Goal: Task Accomplishment & Management: Manage account settings

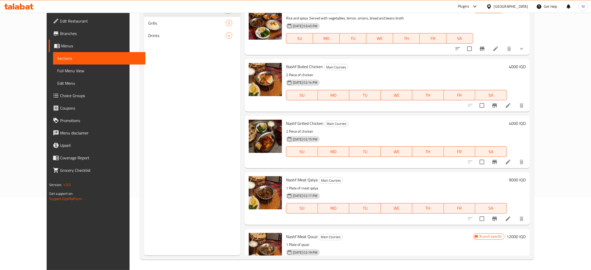
scroll to position [74, 0]
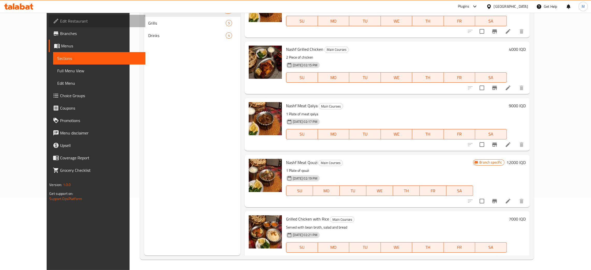
click at [60, 20] on span "Edit Restaurant" at bounding box center [100, 21] width 81 height 6
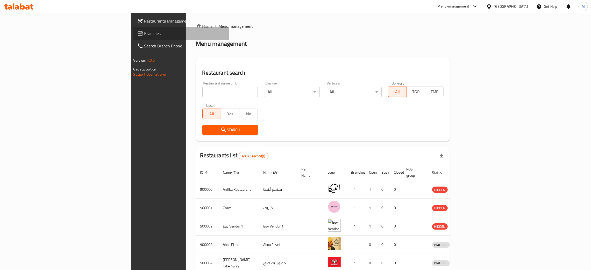
click at [137, 32] on icon at bounding box center [140, 33] width 6 height 6
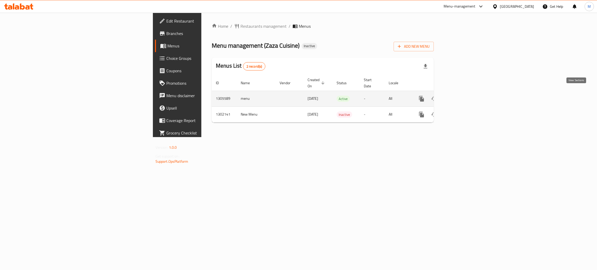
click at [462, 96] on icon "enhanced table" at bounding box center [459, 99] width 6 height 6
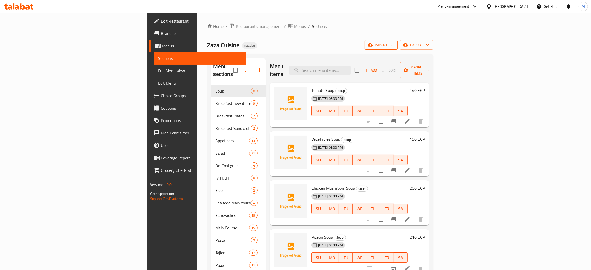
click at [394, 43] on span "import" at bounding box center [381, 45] width 25 height 6
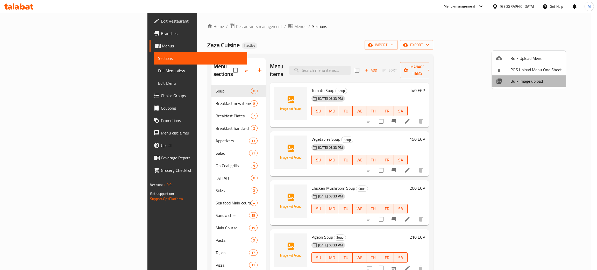
click at [539, 82] on span "Bulk Image upload" at bounding box center [536, 81] width 51 height 6
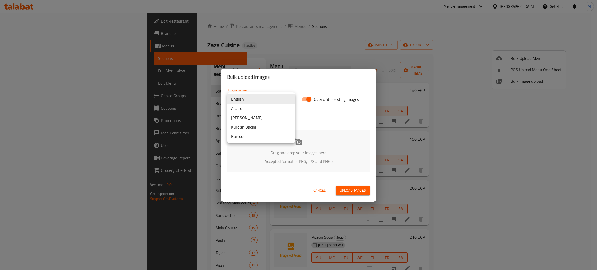
click at [270, 97] on body "​ Menu-management Egypt Get Help M Edit Restaurant Branches Menus Sections Full…" at bounding box center [298, 141] width 597 height 257
click at [250, 107] on li "Arabic" at bounding box center [261, 108] width 68 height 9
click at [279, 147] on div "Drag and drop your images here Accepted formats (JPEG, JPG and PNG )" at bounding box center [298, 151] width 143 height 42
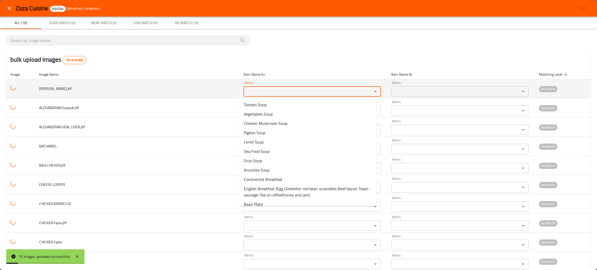
click at [263, 91] on SOUJOUK_jfif "Items" at bounding box center [304, 91] width 119 height 7
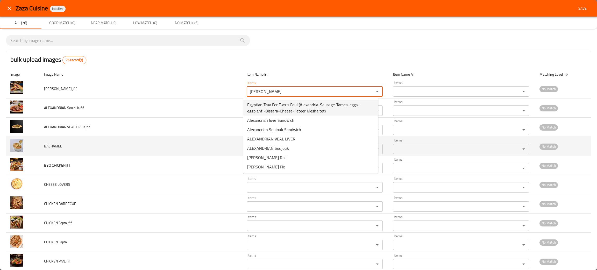
type SOUJOUK_jfif "alex"
click at [181, 141] on td "BACHAMEL" at bounding box center [141, 146] width 203 height 19
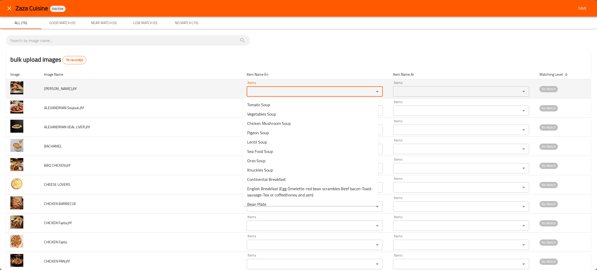
click at [261, 93] on SOUJOUK_jfif "Items" at bounding box center [307, 91] width 118 height 7
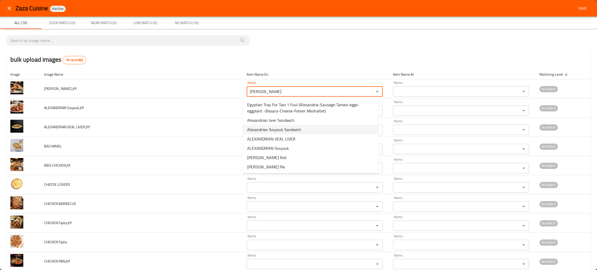
click at [297, 129] on span "Alexandrian Soujouk Sandwich" at bounding box center [274, 129] width 54 height 6
type SOUJOUK_jfif "Alexandrian Soujouk Sandwich"
type SOUJOUK_jfif-ar "ساندوتش سجق اسكندرانى"
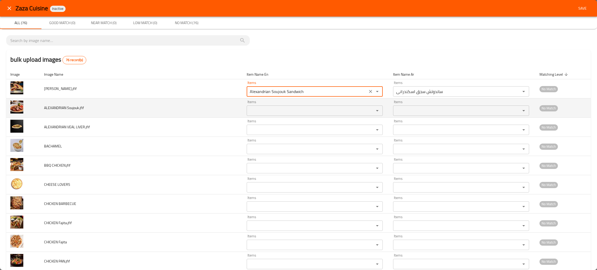
type SOUJOUK_jfif "Alexandrian Soujouk Sandwich"
click at [253, 111] on Soujouk_jfif "Items" at bounding box center [307, 110] width 118 height 7
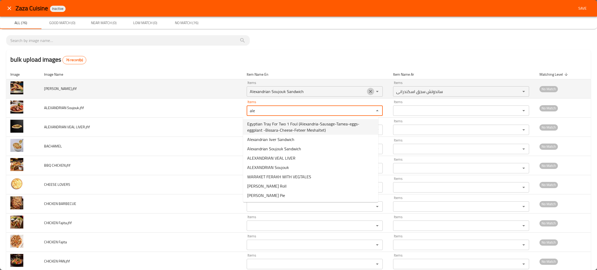
click at [368, 92] on icon "Clear" at bounding box center [370, 91] width 5 height 5
type Soujouk_jfif "ale"
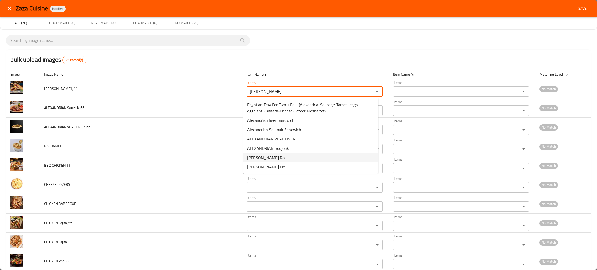
click at [273, 158] on span "ALEX SOUJOUK Roll" at bounding box center [266, 157] width 39 height 6
type SOUJOUK_jfif "ALEX SOUJOUK Roll"
type SOUJOUK_jfif-ar "رول سجق اسكندراني"
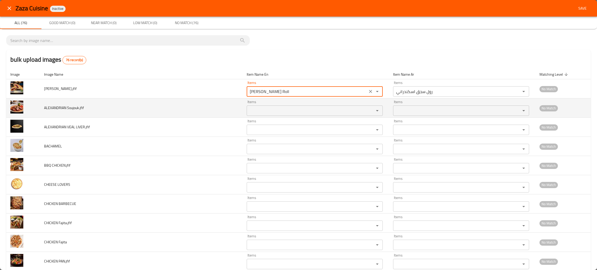
type SOUJOUK_jfif "ALEX SOUJOUK Roll"
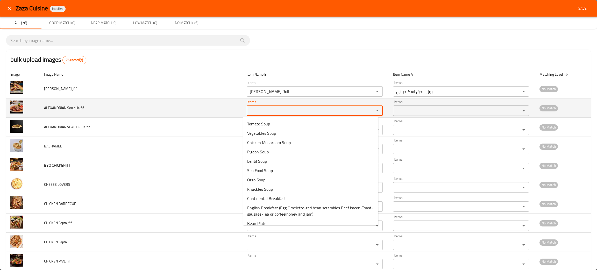
click at [268, 114] on Soujouk_jfif "Items" at bounding box center [307, 110] width 118 height 7
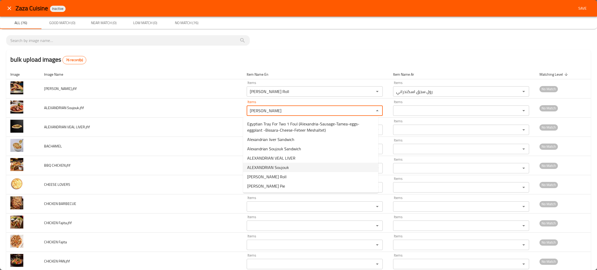
click at [287, 167] on span "ALEXANDRIAN Soujouk" at bounding box center [268, 167] width 42 height 6
type Soujouk_jfif "ALEXANDRIAN Soujouk"
type Soujouk_jfif-ar "سجق اسكندرانى"
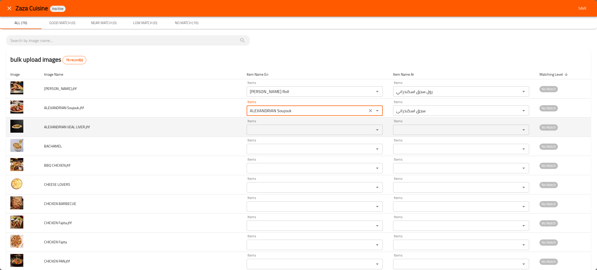
type Soujouk_jfif "ALEXANDRIAN Soujouk"
click at [274, 130] on LIVER_jfif "Items" at bounding box center [307, 129] width 118 height 7
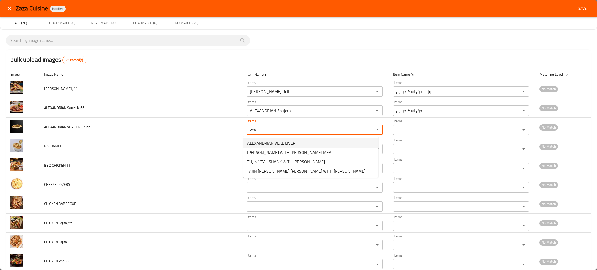
click at [268, 143] on span "ALEXANDRIAN VEAL LIVER" at bounding box center [271, 143] width 48 height 6
type LIVER_jfif "ALEXANDRIAN VEAL LIVER"
type LIVER_jfif-ar "كبدة لحم بتلو اسكندرانى"
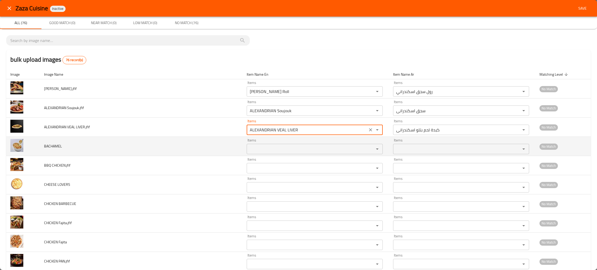
type LIVER_jfif "ALEXANDRIAN VEAL LIVER"
click at [263, 151] on input "Items" at bounding box center [307, 148] width 118 height 7
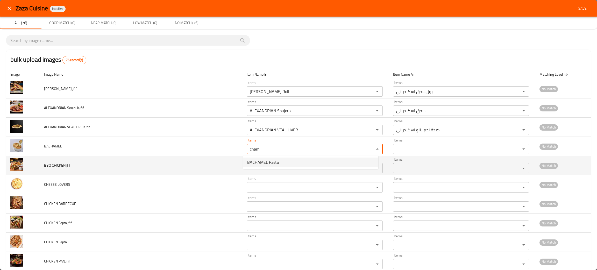
click at [262, 161] on span "BACHAMEL Pasta" at bounding box center [263, 162] width 32 height 6
type input "BACHAMEL Pasta"
type input "مكرونة بشاميل"
type input "BACHAMEL Pasta"
click at [263, 170] on CHICKEN_jfif "Items" at bounding box center [307, 168] width 118 height 7
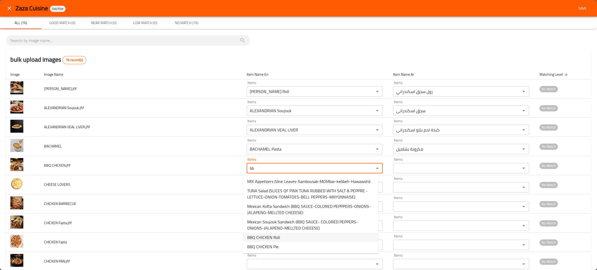
click at [256, 237] on span "BBQ CHICKEN Roll" at bounding box center [263, 237] width 33 height 6
type CHICKEN_jfif "BBQ CHICKEN Roll"
type CHICKEN_jfif-ar "رول فراخ باربكيو"
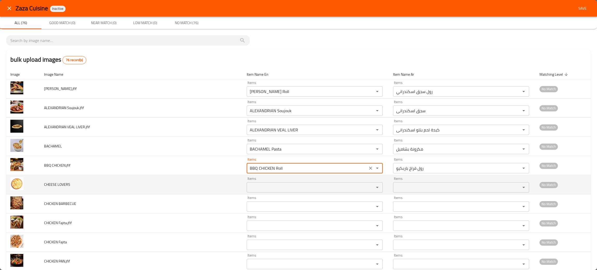
type CHICKEN_jfif "BBQ CHICKEN Roll"
click at [262, 190] on LOVERS "Items" at bounding box center [307, 187] width 118 height 7
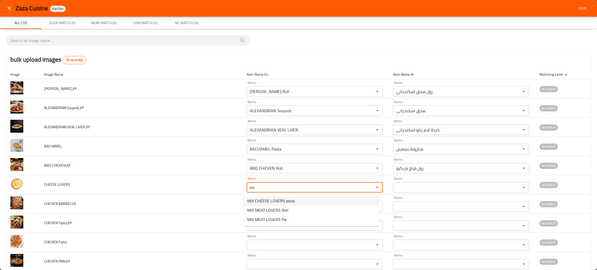
click at [259, 199] on span "MIX CHEESE LOVERS pizza" at bounding box center [270, 201] width 47 height 6
type LOVERS "MIX CHEESE LOVERS pizza"
type LOVERS-ar "بيتزا مكس محبي الجبن"
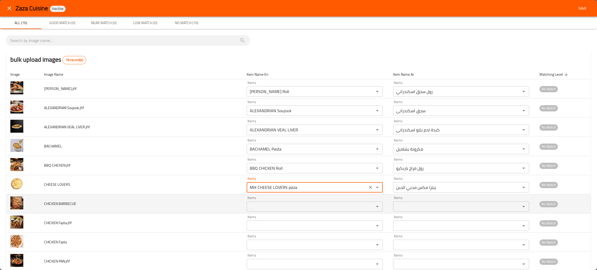
type LOVERS "MIX CHEESE LOVERS pizza"
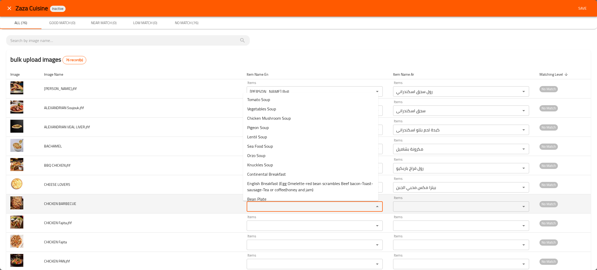
click at [260, 208] on BARBECUE "Items" at bounding box center [307, 206] width 118 height 7
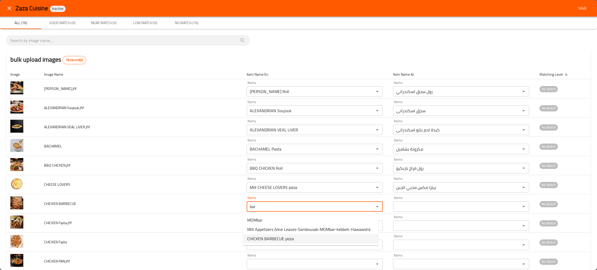
click at [270, 237] on span "CHICKEN BARBECUE pizza" at bounding box center [270, 239] width 47 height 6
type BARBECUE "CHICKEN BARBECUE pizza"
type BARBECUE-ar "بيتزا فراخ برييكيو"
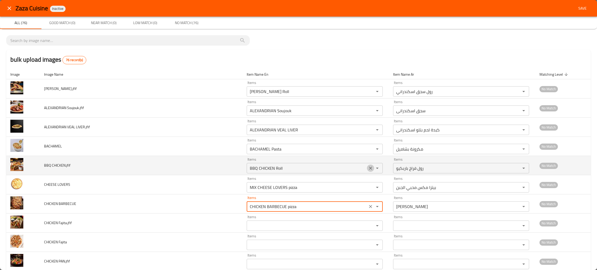
click at [369, 168] on icon "Clear" at bounding box center [370, 168] width 3 height 3
type BARBECUE "CHICKEN BARBECUE pizza"
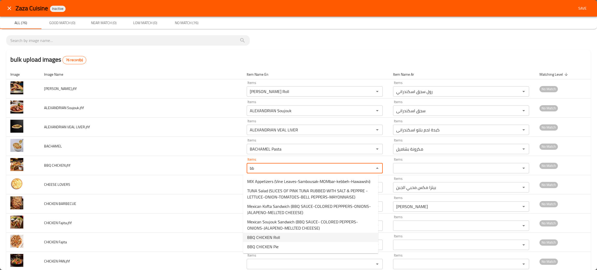
click at [259, 236] on span "BBQ CHICKEN Roll" at bounding box center [263, 237] width 33 height 6
type CHICKEN_jfif "BBQ CHICKEN Roll"
type CHICKEN_jfif-ar "رول فراخ باربكيو"
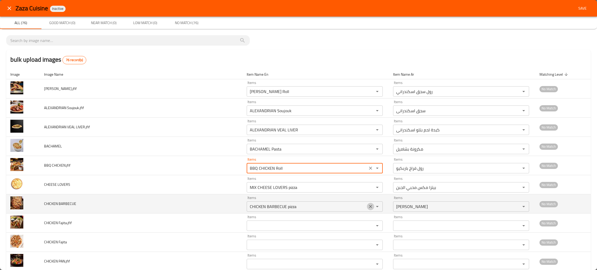
click at [368, 206] on icon "Clear" at bounding box center [370, 206] width 5 height 5
type CHICKEN_jfif "BBQ CHICKEN Roll"
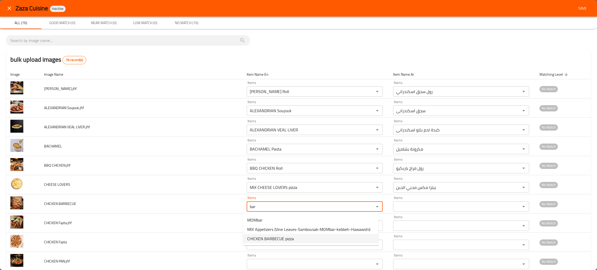
click at [279, 237] on span "CHICKEN BARBECUE pizza" at bounding box center [270, 239] width 47 height 6
type BARBECUE "CHICKEN BARBECUE pizza"
type BARBECUE-ar "بيتزا فراخ برييكيو"
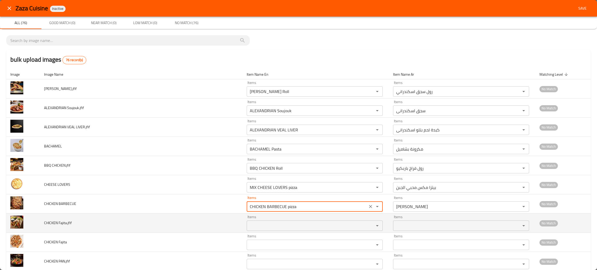
type BARBECUE "CHICKEN BARBECUE pizza"
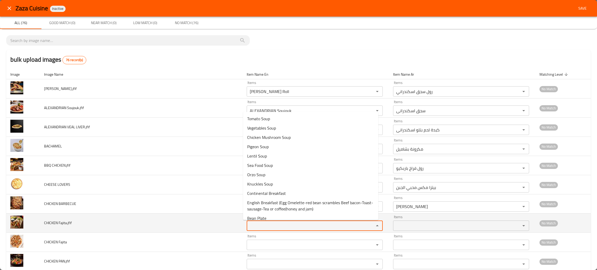
click at [272, 227] on Fajita_jfif "Items" at bounding box center [307, 225] width 118 height 7
type Fajita_jfif "faj"
click at [95, 225] on td "CHICKEN Fajita.jfif" at bounding box center [141, 223] width 203 height 19
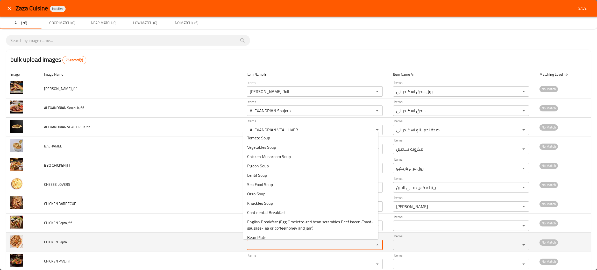
click at [272, 243] on Fajita "Items" at bounding box center [307, 244] width 118 height 7
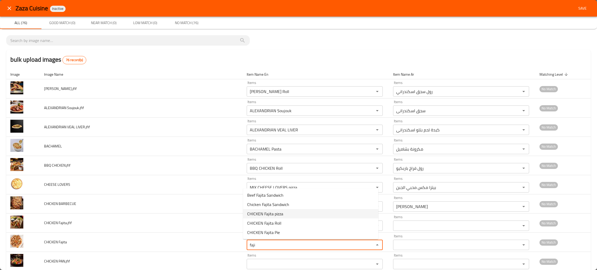
click at [277, 211] on span "CHICKEN Fajita pizza" at bounding box center [265, 214] width 36 height 6
type Fajita "CHICKEN Fajita pizza"
type Fajita-ar "بيتزا فراخ فاهيتا"
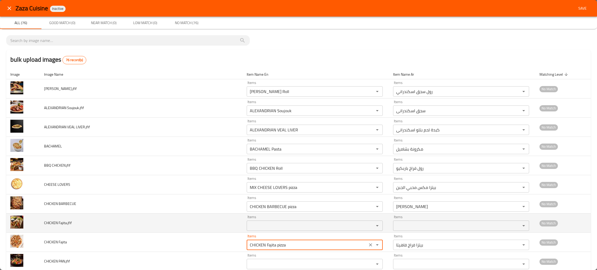
type Fajita "CHICKEN Fajita pizza"
drag, startPoint x: 66, startPoint y: 222, endPoint x: 42, endPoint y: 219, distance: 23.5
click at [42, 219] on td "CHICKEN Fajita.jfif" at bounding box center [141, 223] width 203 height 19
click at [63, 220] on span "CHICKEN Fajita.jfif" at bounding box center [58, 223] width 28 height 7
drag, startPoint x: 66, startPoint y: 224, endPoint x: 43, endPoint y: 219, distance: 23.1
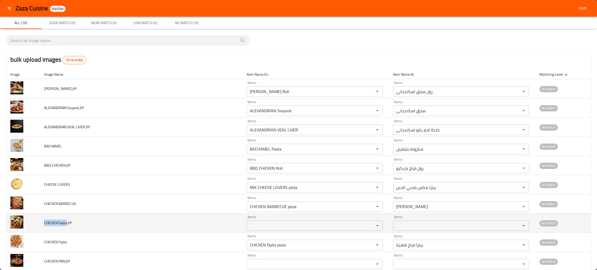
click at [43, 219] on td "CHICKEN Fajita.jfif" at bounding box center [141, 223] width 203 height 19
copy span "CHICKEN Fajita"
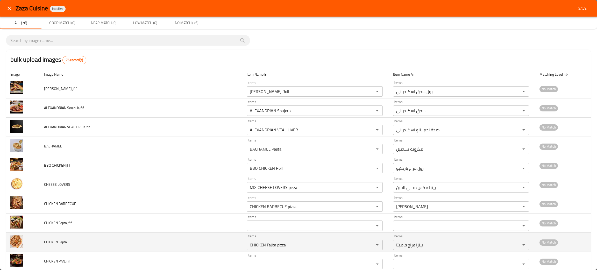
click at [100, 250] on td "CHICKEN Fajita" at bounding box center [141, 242] width 203 height 19
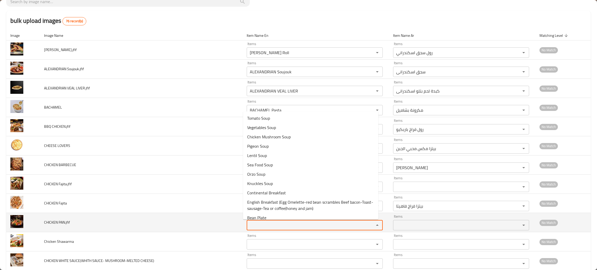
click at [251, 224] on PAN_jfif "Items" at bounding box center [307, 225] width 118 height 7
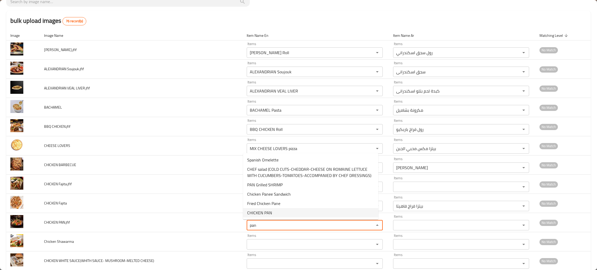
click at [253, 213] on span "CHICKEN PAN" at bounding box center [259, 213] width 25 height 6
type PAN_jfif "CHICKEN PAN"
type PAN_jfif-ar "طاسة فراخ"
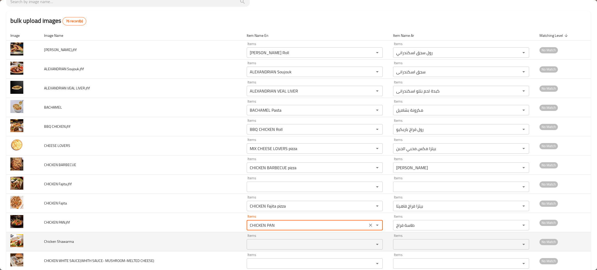
type PAN_jfif "CHICKEN PAN"
click at [260, 245] on Shawarma "Items" at bounding box center [307, 244] width 118 height 7
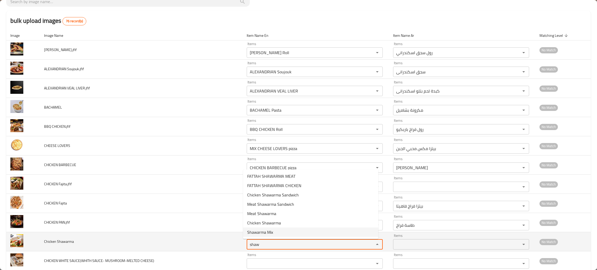
type Shawarma "shaw"
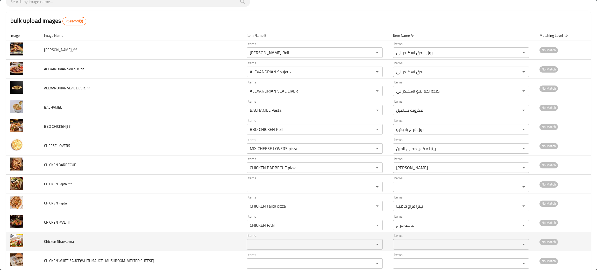
click at [164, 241] on td "Chicken Shawarma" at bounding box center [141, 241] width 203 height 19
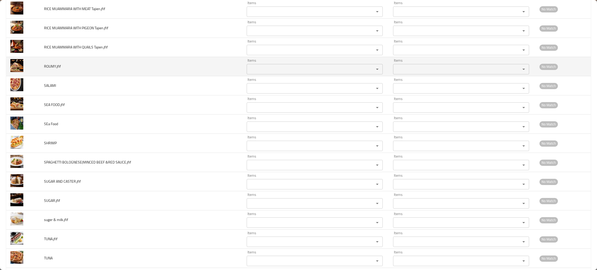
scroll to position [1281, 0]
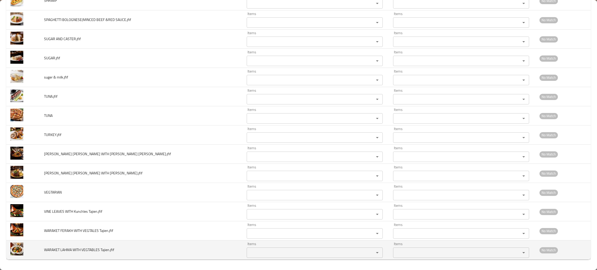
click at [265, 257] on div "Items" at bounding box center [315, 253] width 136 height 10
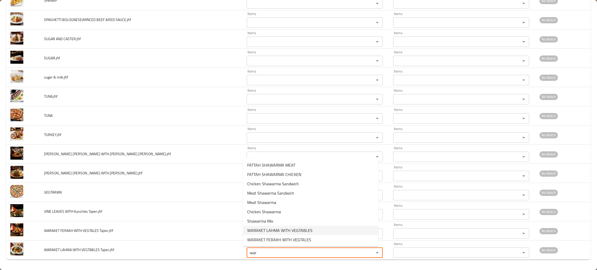
click at [266, 230] on span "WARAKET LAHMA WITH VEGTABLES" at bounding box center [279, 230] width 65 height 6
type Tajien_jfif "WARAKET LAHMA WITH VEGTABLES"
type Tajien_jfif-ar "ورقة لحمة بالخضار"
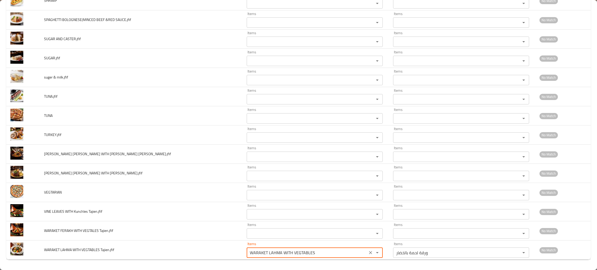
type Tajien_jfif "WARAKET LAHMA WITH VEGTABLES"
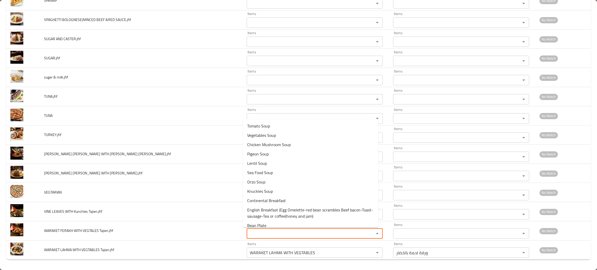
click at [266, 230] on Tajien_jfif "Items" at bounding box center [307, 233] width 118 height 7
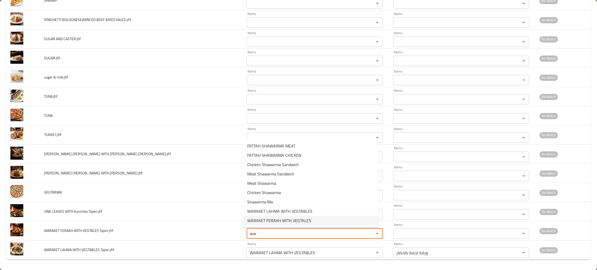
click at [271, 222] on span "WARAKET FERAKH WITH VEGTALES" at bounding box center [279, 220] width 64 height 6
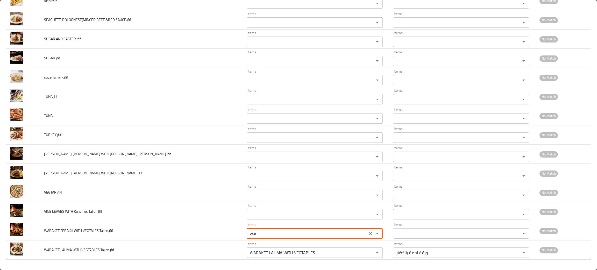
type Tajien_jfif "WARAKET FERAKH WITH VEGTALES"
type Tajien_jfif-ar "ورقة فراخ بالخضار"
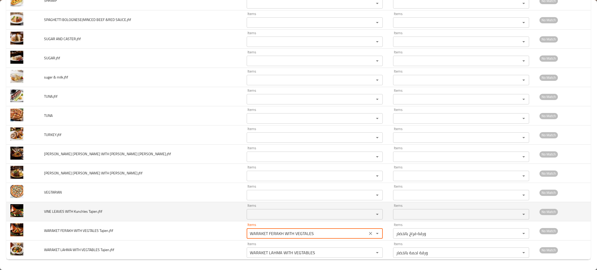
type Tajien_jfif "WARAKET FERAKH WITH VEGTALES"
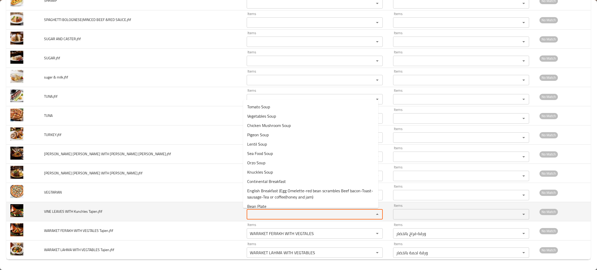
click at [274, 211] on Tajien_jfif "Items" at bounding box center [307, 214] width 118 height 7
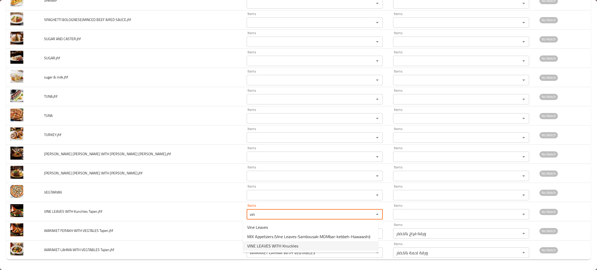
click at [267, 245] on span "VINE LEAVES WITH Knuckles" at bounding box center [272, 246] width 51 height 6
type Tajien_jfif "VINE LEAVES WITH Knuckles"
type Tajien_jfif-ar "ورق عنب بالكوارع"
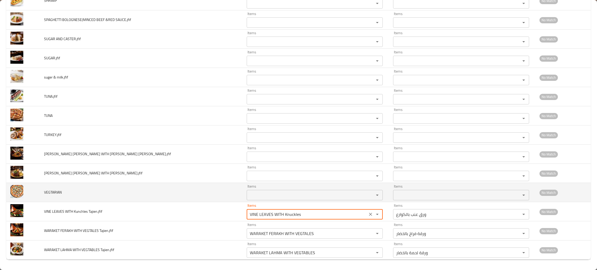
type Tajien_jfif "VINE LEAVES WITH Knuckles"
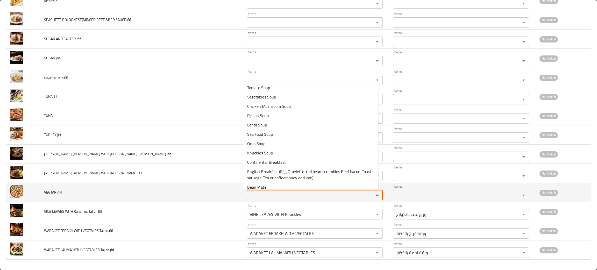
click at [259, 195] on input "Items" at bounding box center [307, 195] width 118 height 7
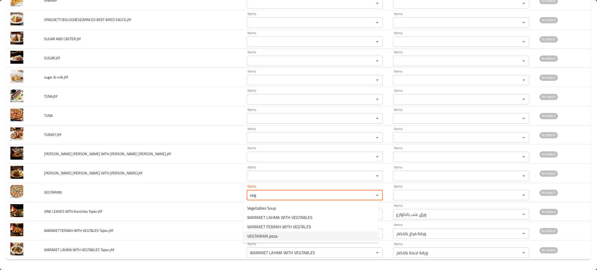
click at [270, 237] on span "VEGTARIAN pizza" at bounding box center [262, 236] width 30 height 6
type input "VEGTARIAN pizza"
type input "بيتزا نباتي"
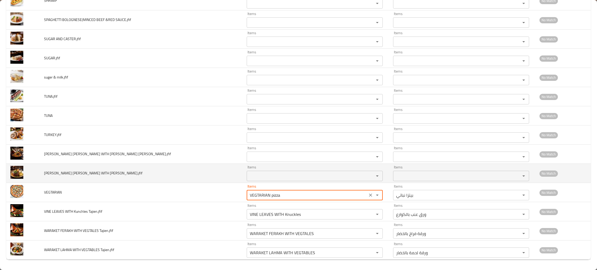
type input "VEGTARIAN pizza"
click at [259, 174] on THJIN_jfif "Items" at bounding box center [307, 175] width 118 height 7
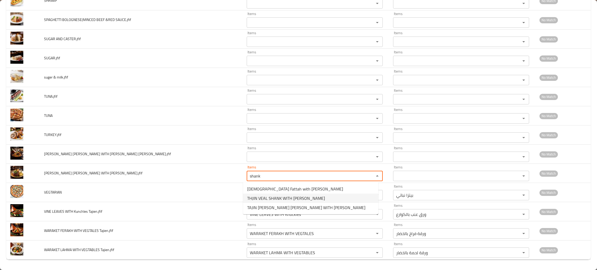
click at [259, 195] on span "THJIN VEAL SHANK WITH SHREYA" at bounding box center [286, 198] width 78 height 6
type THJIN_jfif "THJIN VEAL SHANK WITH SHREYA"
type THJIN_jfif-ar "طاجن موزه لحم بتلو بالشعرية"
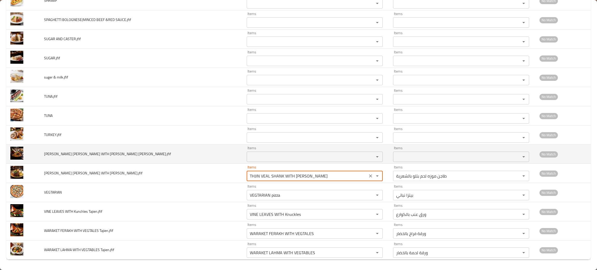
type THJIN_jfif "THJIN VEAL SHANK WITH SHREYA"
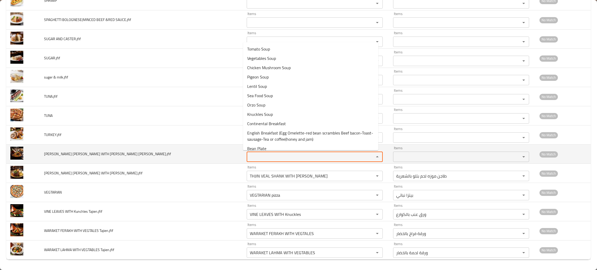
click at [275, 157] on TAJIN_jfif "Items" at bounding box center [307, 156] width 118 height 7
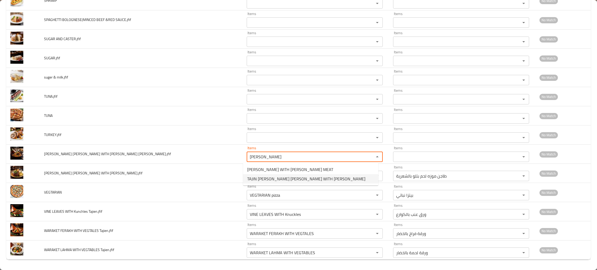
click at [265, 176] on span "TAJIN VEAL SHANK WITH LESAN ASDOUR" at bounding box center [306, 179] width 118 height 6
type TAJIN_jfif "TAJIN VEAL SHANK WITH LESAN ASDOUR"
type TAJIN_jfif-ar "طاجن موزة لحم بتلو مع لسان عصفور"
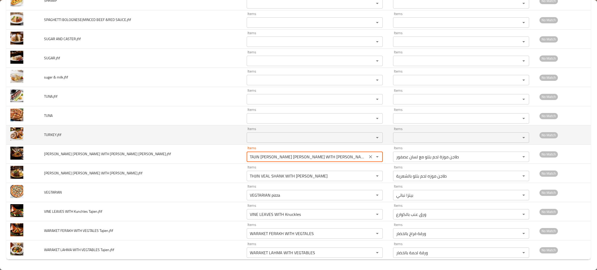
click at [254, 133] on div "Items" at bounding box center [315, 137] width 136 height 10
type TAJIN_jfif "TAJIN VEAL SHANK WITH LESAN ASDOUR"
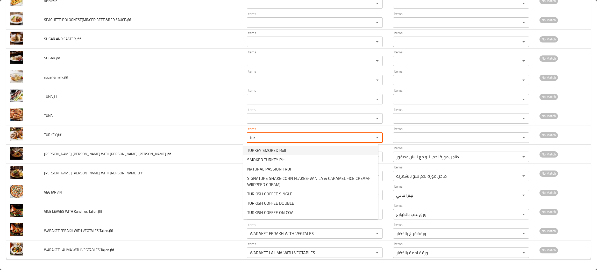
click at [256, 152] on span "TURKEY SMOKED Roll" at bounding box center [266, 150] width 39 height 6
type input "TURKEY SMOKED Roll"
type input "رول تركى مدخن"
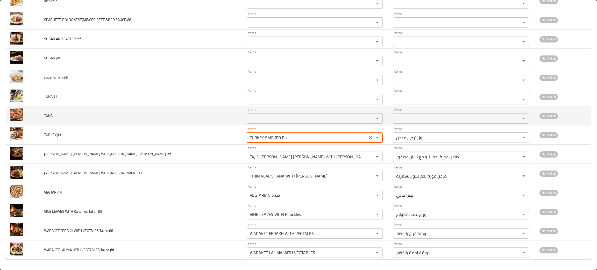
type input "TURKEY SMOKED Roll"
click at [262, 121] on input "Items" at bounding box center [307, 118] width 118 height 7
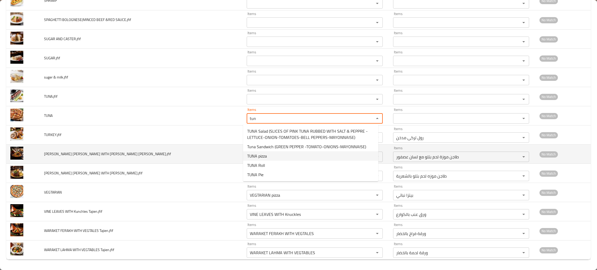
click at [251, 153] on span "TUNA pizza" at bounding box center [257, 156] width 20 height 6
type input "TUNA pizza"
type input "بيتزا تونة"
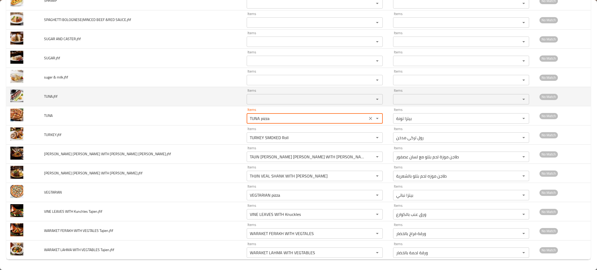
type input "TUNA pizza"
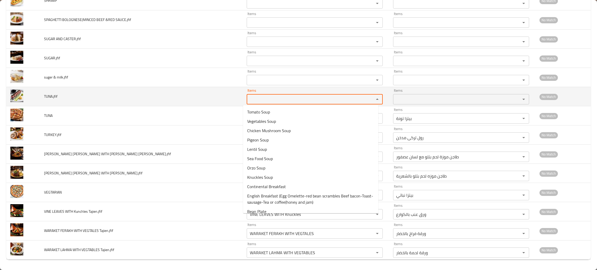
click at [259, 96] on input "Items" at bounding box center [307, 99] width 118 height 7
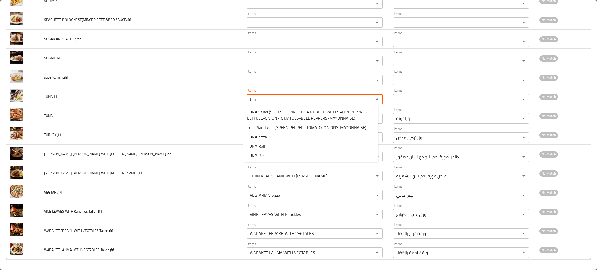
type input "tun"
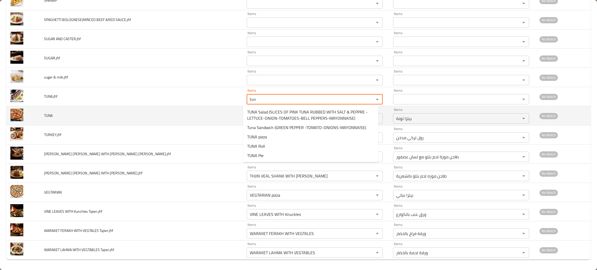
type input "tun"
click at [163, 121] on td "TUNA" at bounding box center [141, 115] width 203 height 19
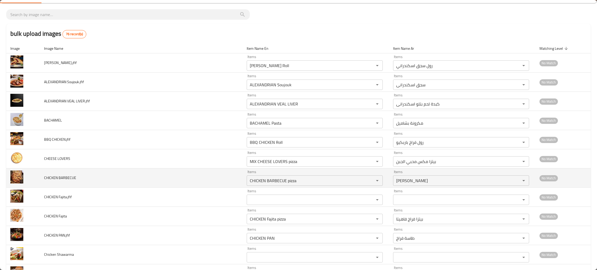
scroll to position [39, 0]
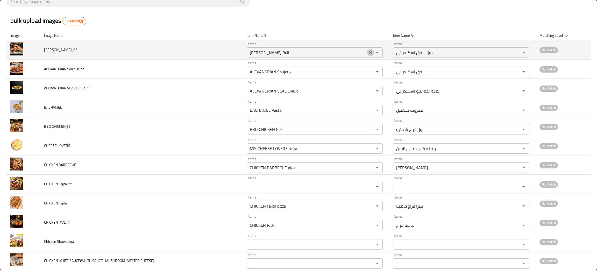
click at [368, 52] on icon "Clear" at bounding box center [370, 52] width 5 height 5
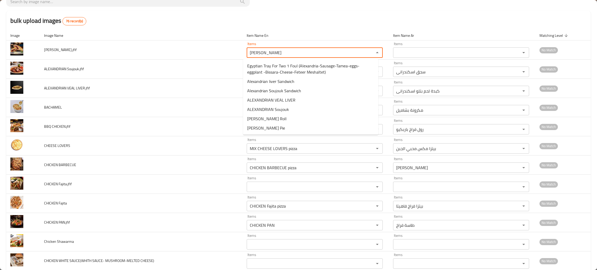
type SOUJOUK_jfif "alex"
click at [269, 127] on span "ALEX SOUJOUK Roll" at bounding box center [266, 128] width 39 height 6
type SOUJOUK_jfif "ALEX SOUJOUK Roll"
type SOUJOUK_jfif-ar "رول سجق اسكندراني"
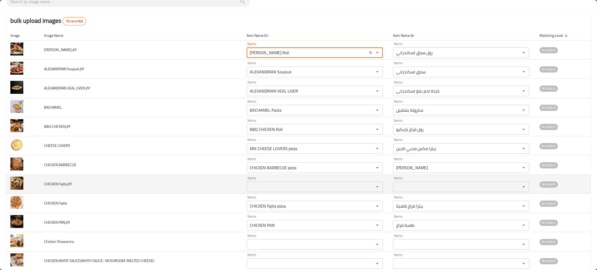
type SOUJOUK_jfif "ALEX SOUJOUK Roll"
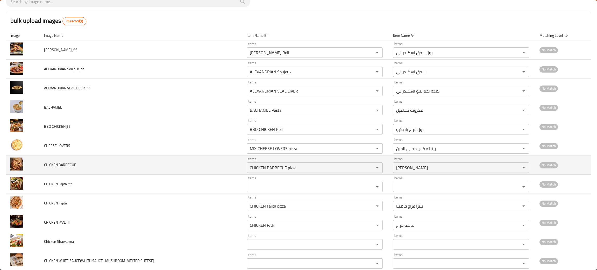
click at [114, 166] on td "CHICKEN BARBECUE" at bounding box center [141, 165] width 203 height 19
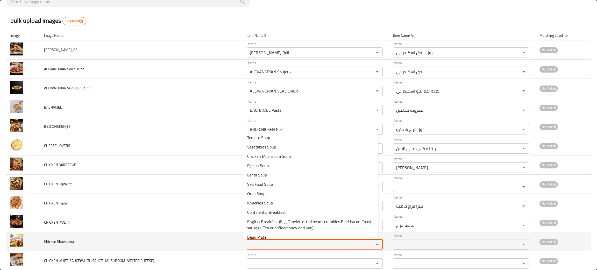
click at [262, 245] on Shawarma "Items" at bounding box center [307, 244] width 118 height 7
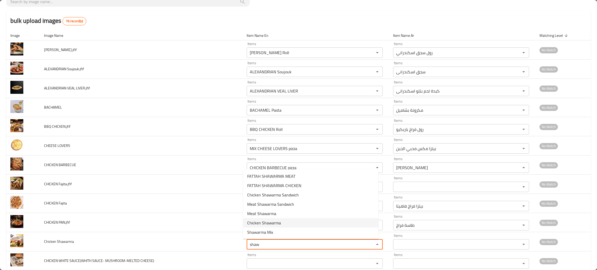
click at [263, 222] on span "Chicken Shawarma" at bounding box center [264, 223] width 34 height 6
type Shawarma "Chicken Shawarma"
type Shawarma-ar "شاورما فراخ"
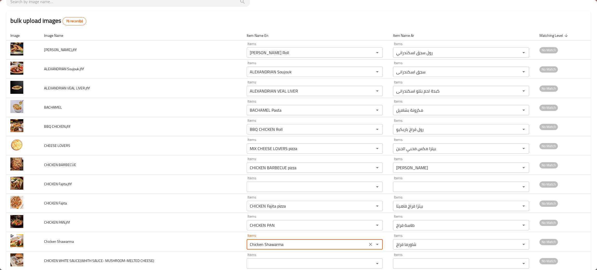
type Shawarma "Chicken Shawarma"
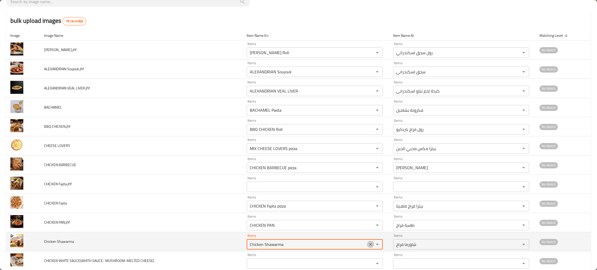
click at [368, 244] on icon "Clear" at bounding box center [370, 244] width 5 height 5
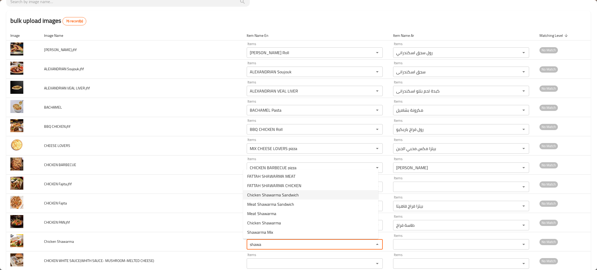
click at [282, 194] on span "Chicken Shawarma Sandwich" at bounding box center [273, 195] width 52 height 6
type Shawarma "Chicken Shawarma Sandwich"
type Shawarma-ar "ساندوتش شاورما فراخ"
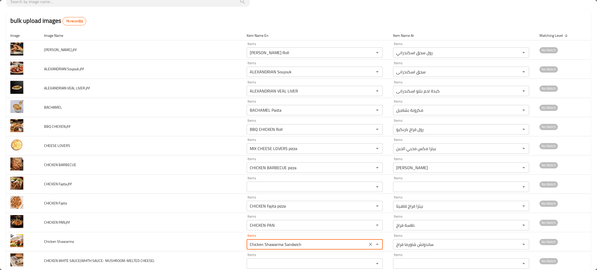
scroll to position [78, 0]
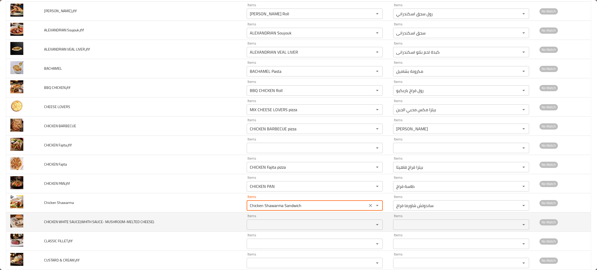
type Shawarma "Chicken Shawarma Sandwich"
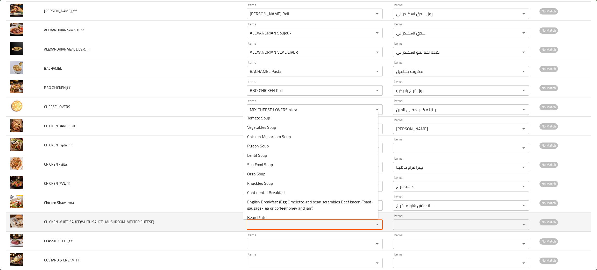
click at [264, 227] on CHEESE\) "Items" at bounding box center [307, 224] width 118 height 7
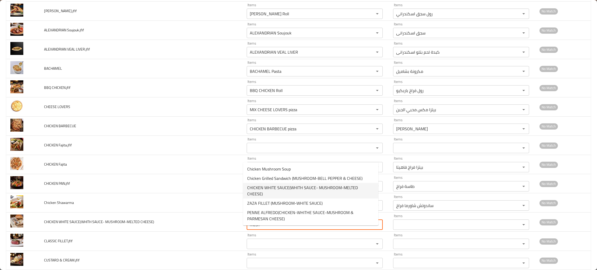
click at [267, 188] on span "CHICKEN WHITE SAUCE(WHITH SAUCE- MUSHROOM-MELTED CHEESE)" at bounding box center [310, 191] width 127 height 12
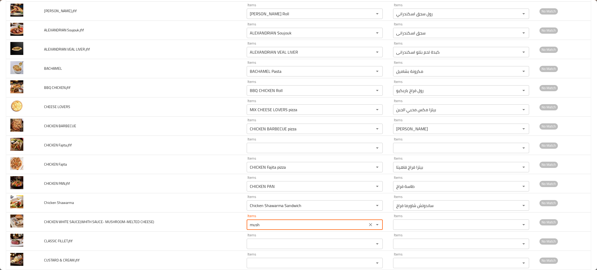
type CHEESE\) "CHICKEN WHITE SAUCE(WHITH SAUCE- MUSHROOM-MELTED CHEESE)"
type CHEESE\)-ar "فراخ وايت صوص (صوص ابيض- مشروم-جبنة سايحة)"
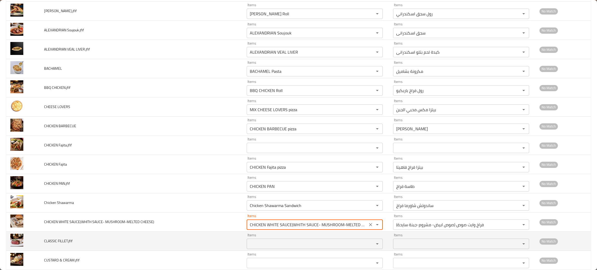
type CHEESE\) "CHICKEN WHITE SAUCE(WHITH SAUCE- MUSHROOM-MELTED CHEESE)"
click at [248, 242] on FILLET_jfif "Items" at bounding box center [307, 243] width 118 height 7
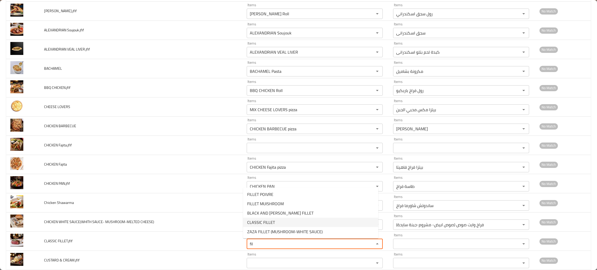
click at [261, 222] on span "CLASSIC FILLET" at bounding box center [261, 222] width 28 height 6
type FILLET_jfif "CLASSIC FILLET"
type FILLET_jfif-ar "فيليه كلاسيك"
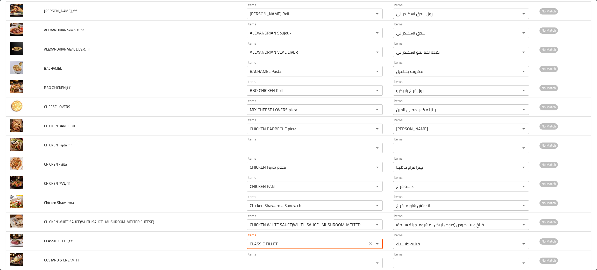
scroll to position [194, 0]
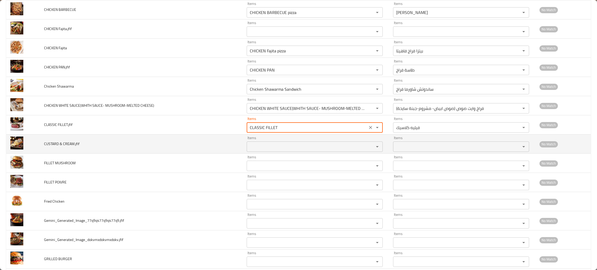
type FILLET_jfif "CLASSIC FILLET"
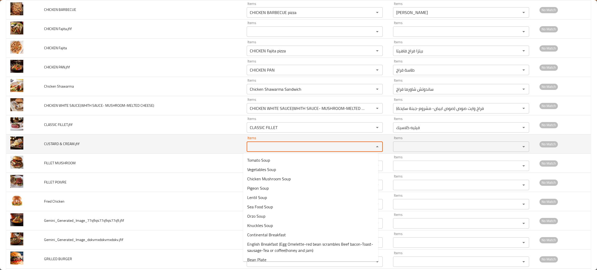
click at [274, 144] on CREAM_jfif "Items" at bounding box center [307, 146] width 118 height 7
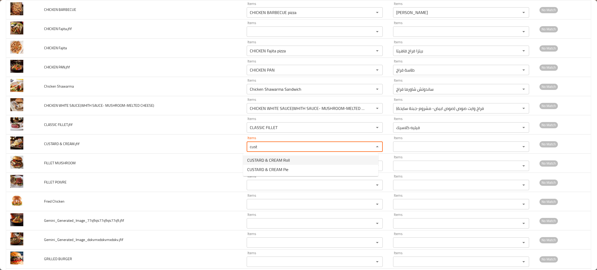
click at [259, 160] on span "CUSTARD & CREAM Roll" at bounding box center [268, 160] width 43 height 6
type CREAM_jfif "CUSTARD & CREAM Roll"
type CREAM_jfif-ar "رول كاستر و كريمة"
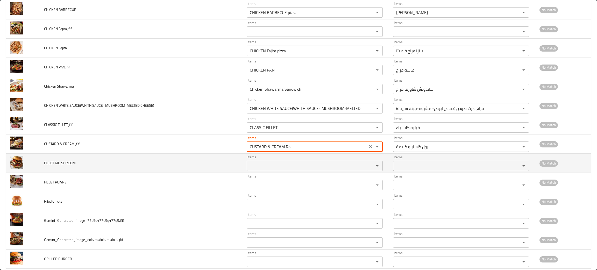
type CREAM_jfif "CUSTARD & CREAM Roll"
click at [259, 167] on MUISHROOM "Items" at bounding box center [307, 165] width 118 height 7
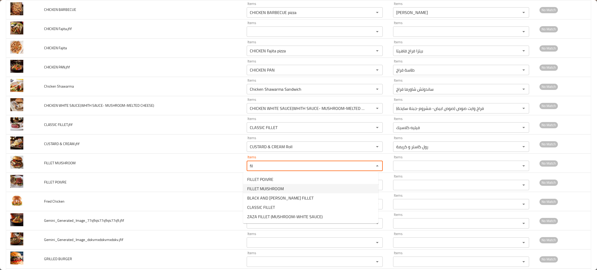
click at [262, 186] on span "FILLET MUISHROOM" at bounding box center [265, 189] width 37 height 6
type MUISHROOM "FILLET MUISHROOM"
type MUISHROOM-ar "فيلية مشروم"
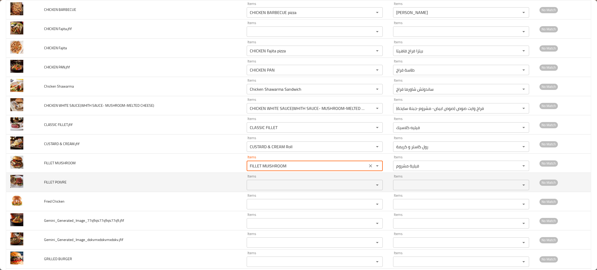
type MUISHROOM "FILLET MUISHROOM"
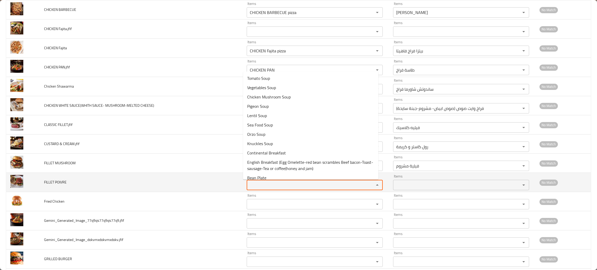
click at [262, 186] on POIVRE "Items" at bounding box center [307, 184] width 118 height 7
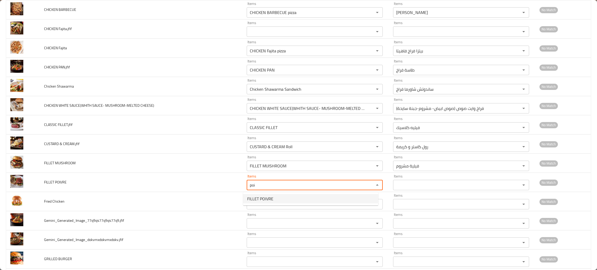
click at [258, 198] on span "FILLET POIVRE" at bounding box center [260, 199] width 26 height 6
type POIVRE "FILLET POIVRE"
type POIVRE-ar "فيلية بواڤر"
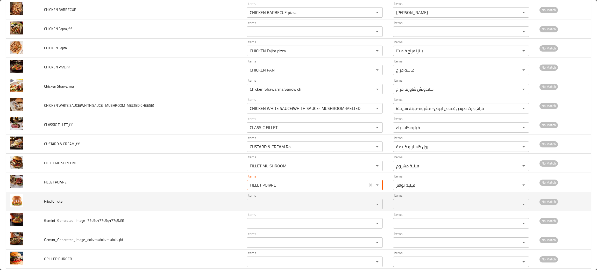
type POIVRE "FILLET POIVRE"
click at [262, 206] on Chicken "Items" at bounding box center [307, 204] width 118 height 7
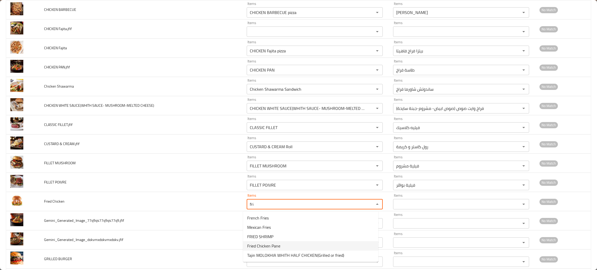
click at [252, 243] on span "Fried Chicken Pane" at bounding box center [263, 246] width 33 height 6
type Chicken "Fried Chicken Pane"
type Chicken-ar "فراح بانيه مقلية"
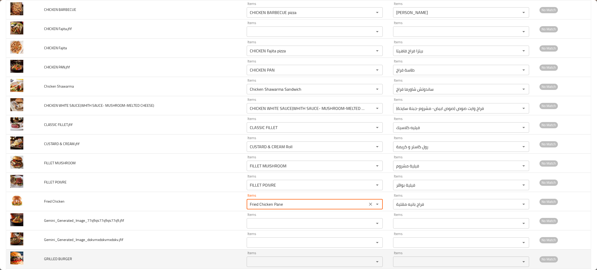
type Chicken "Fried Chicken Pane"
click at [259, 261] on BURGER "Items" at bounding box center [307, 261] width 118 height 7
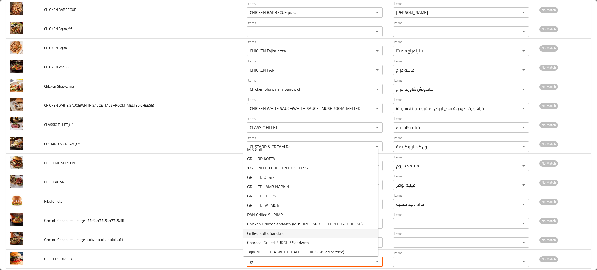
scroll to position [8, 0]
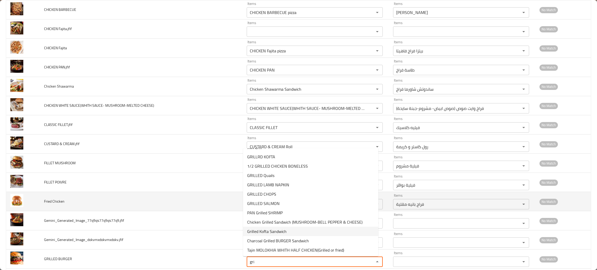
type BURGER "gri"
click at [131, 195] on td "Fried Chicken" at bounding box center [141, 201] width 203 height 19
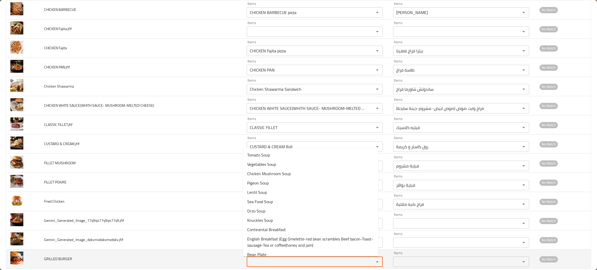
click at [274, 262] on BURGER "Items" at bounding box center [307, 261] width 118 height 7
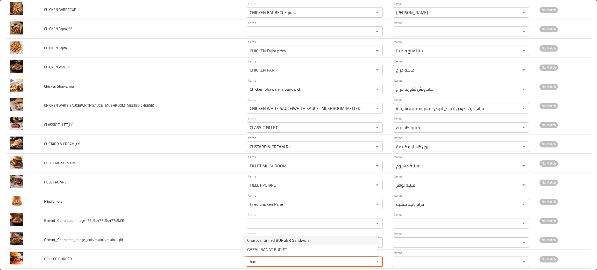
click at [276, 236] on BURGER-option-0 "Charcoal Grilled BURGER Sandwich" at bounding box center [310, 240] width 135 height 9
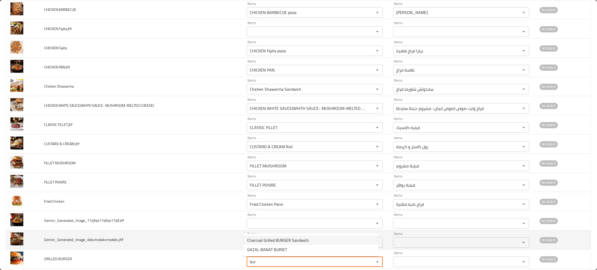
type BURGER "Charcoal Grilled BURGER Sandwich"
type BURGER-ar "ساندوتش برجر على فحم"
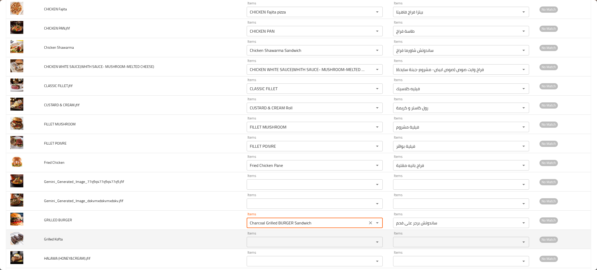
click at [251, 238] on div "Items" at bounding box center [315, 242] width 136 height 10
type BURGER "Charcoal Grilled BURGER Sandwich"
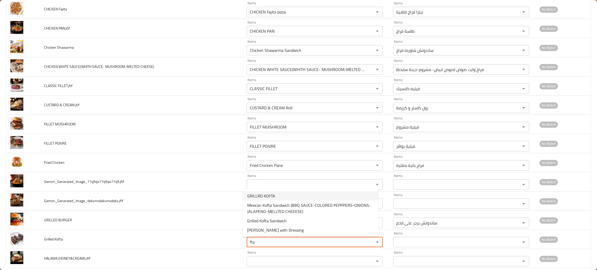
click at [261, 194] on span "GRILLRD KOFTA" at bounding box center [261, 196] width 28 height 6
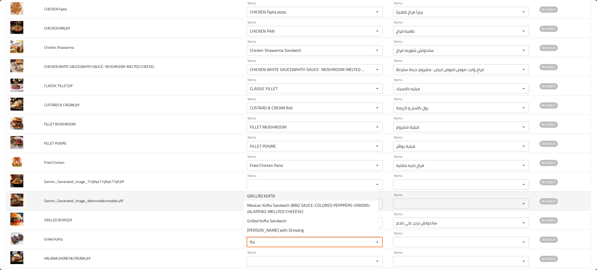
type Kofta "GRILLRD KOFTA"
type Kofta-ar "كفتة مشوية"
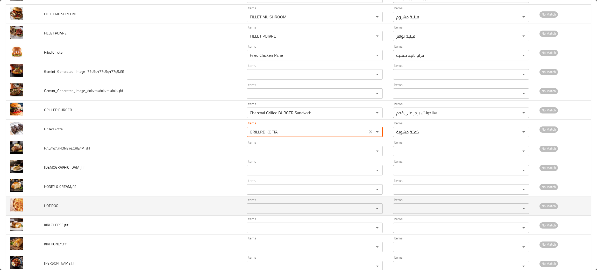
scroll to position [350, 0]
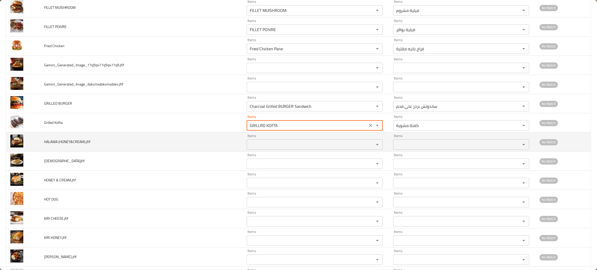
type Kofta "GRILLRD KOFTA"
click at [267, 143] on \(HONEY\&CREAM\)_jfif "Items" at bounding box center [307, 144] width 118 height 7
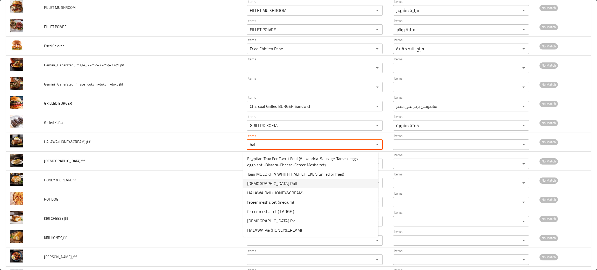
click at [254, 183] on span "HALAWA Roll" at bounding box center [272, 183] width 50 height 6
type \(HONEY\&CREAM\)_jfif "HALAWA Roll"
type \(HONEY\&CREAM\)_jfif-ar "رول حلاوة"
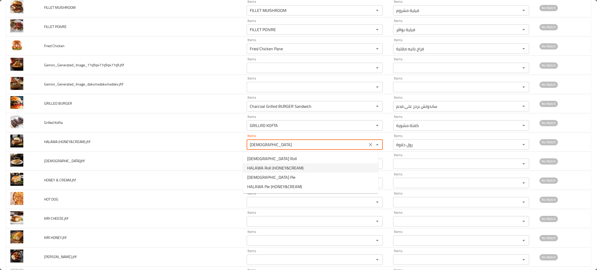
click at [251, 166] on span "HALAWA Roll (HONEY&CREAM)" at bounding box center [275, 168] width 56 height 6
type \(HONEY\&CREAM\)_jfif "HALAWA Roll (HONEY&CREAM)"
type \(HONEY\&CREAM\)_jfif-ar "رول حلاوة (عسل وكريمة)"
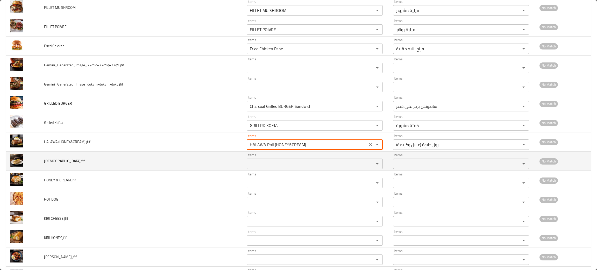
type \(HONEY\&CREAM\)_jfif "HALAWA Roll (HONEY&CREAM)"
click at [251, 165] on input "Items" at bounding box center [307, 163] width 118 height 7
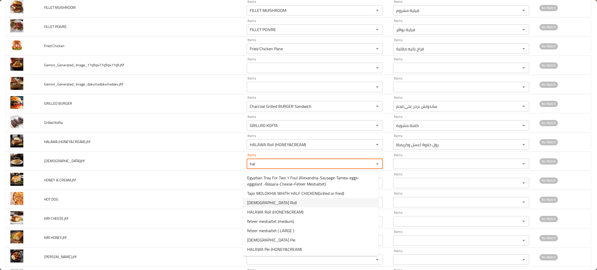
click at [250, 203] on span "HALAWA Roll" at bounding box center [272, 203] width 50 height 6
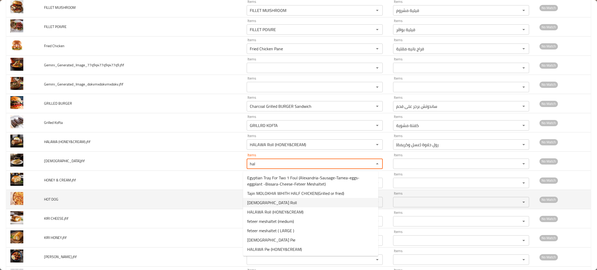
type input "HALAWA Roll"
type input "رول حلاوة"
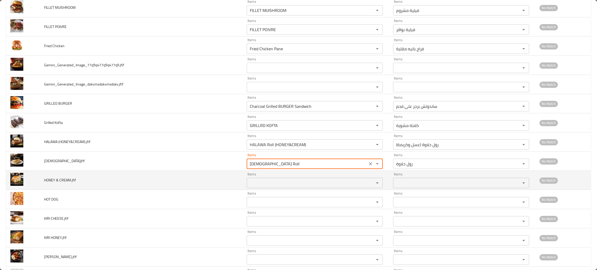
type input "HALAWA Roll"
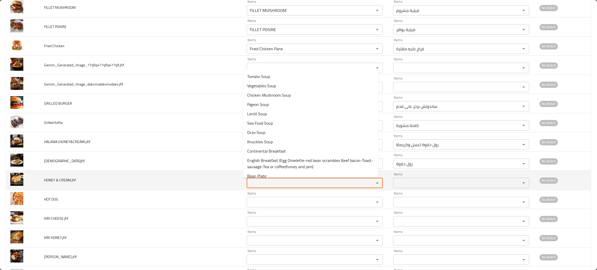
click at [259, 184] on CREAM_jfif "Items" at bounding box center [307, 182] width 118 height 7
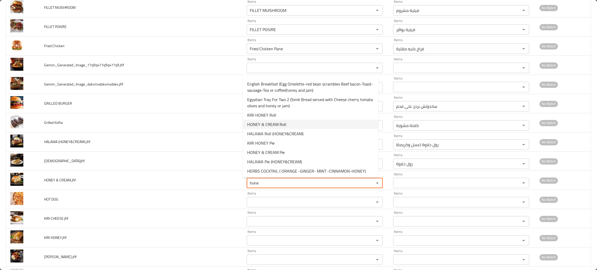
click at [284, 121] on span "HONEY & CREAM Roll" at bounding box center [266, 124] width 39 height 6
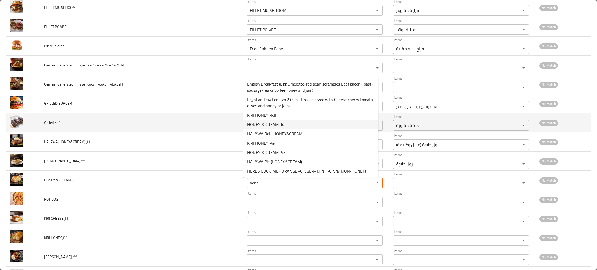
type CREAM_jfif "HONEY & CREAM Roll"
type CREAM_jfif-ar "رول العسل و القشدة"
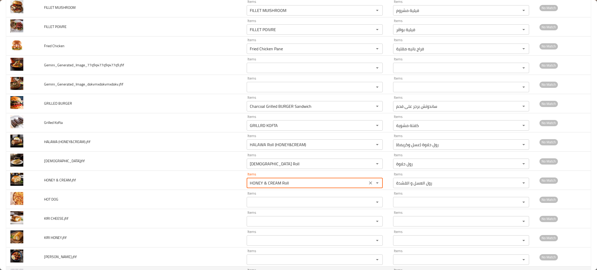
type CREAM_jfif "HONEY & CREAM Roll"
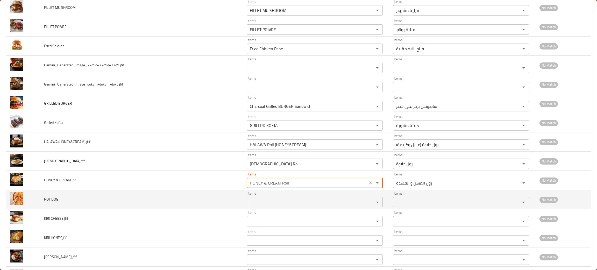
click at [268, 204] on DOG "Items" at bounding box center [307, 202] width 118 height 7
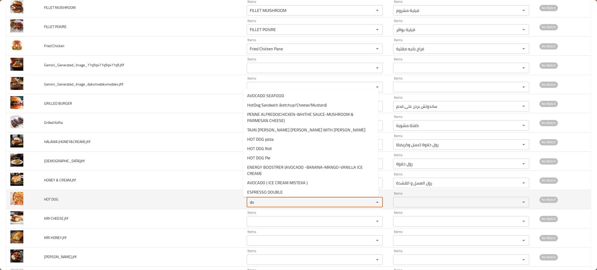
click at [268, 204] on DOG "do" at bounding box center [307, 202] width 118 height 7
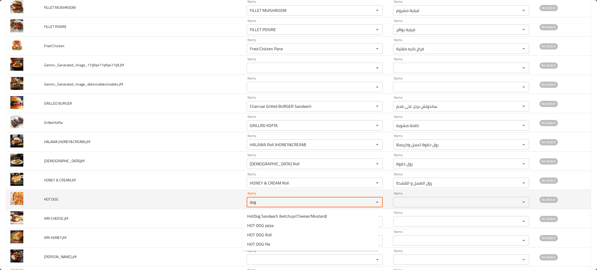
type DOG "dog"
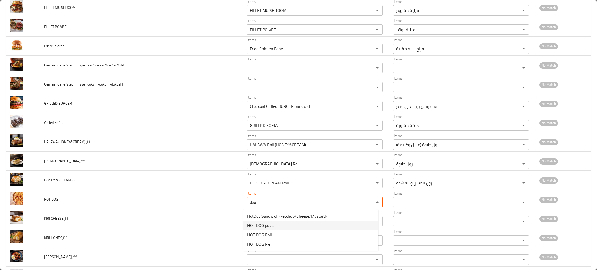
click at [257, 225] on span "HOT DOG pizza" at bounding box center [260, 225] width 26 height 6
type DOG "HOT DOG pizza"
type DOG-ar "بيتزا هوت دوج"
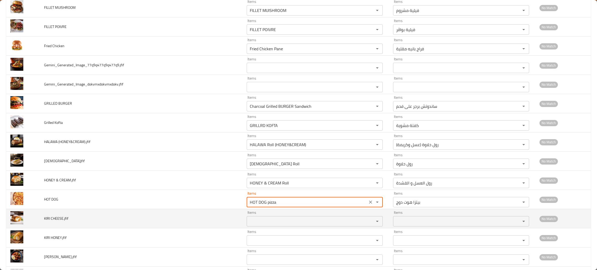
type DOG "HOT DOG pizza"
click at [261, 223] on CHEESE_jfif "Items" at bounding box center [307, 221] width 118 height 7
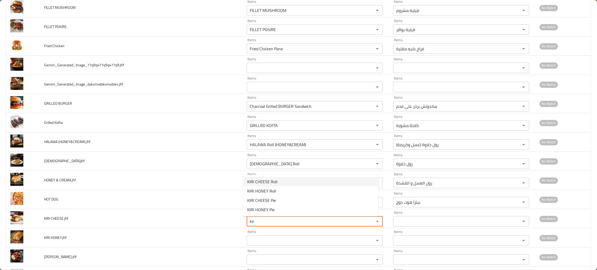
click at [285, 178] on CHEESE_jfif-option-0 "KIRI CHEESE Roll" at bounding box center [310, 181] width 135 height 9
type CHEESE_jfif "KIRI CHEESE Roll"
type CHEESE_jfif-ar "رول جبنة كيرى"
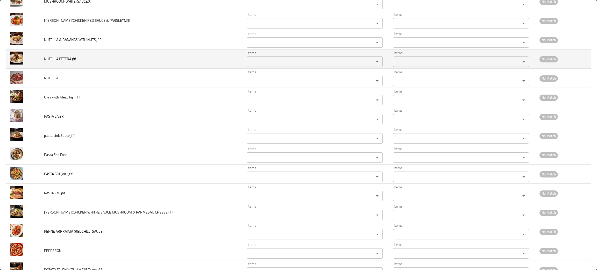
scroll to position [1281, 0]
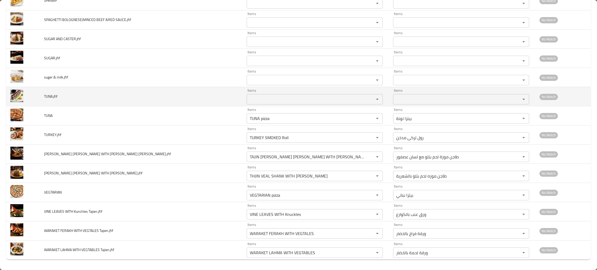
type CHEESE_jfif "KIRI CHEESE Roll"
click at [253, 96] on input "Items" at bounding box center [307, 99] width 118 height 7
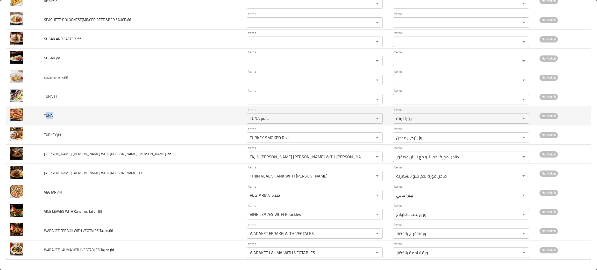
drag, startPoint x: 59, startPoint y: 115, endPoint x: 47, endPoint y: 115, distance: 11.9
click at [47, 115] on td "TUNA" at bounding box center [141, 115] width 203 height 19
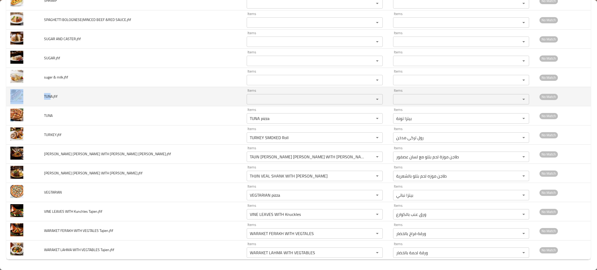
drag, startPoint x: 52, startPoint y: 94, endPoint x: 38, endPoint y: 93, distance: 13.3
click at [38, 93] on tr "TUNA.jfif Items Items Items Items No Match" at bounding box center [298, 96] width 585 height 19
click at [52, 95] on span "TUNA.jfif" at bounding box center [50, 96] width 13 height 7
drag, startPoint x: 52, startPoint y: 95, endPoint x: 42, endPoint y: 95, distance: 10.1
click at [42, 95] on td "TUNA.jfif" at bounding box center [141, 96] width 203 height 19
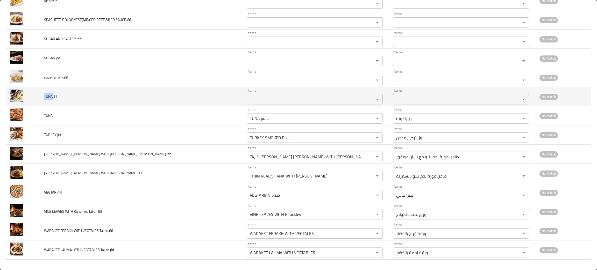
copy span "TUNA."
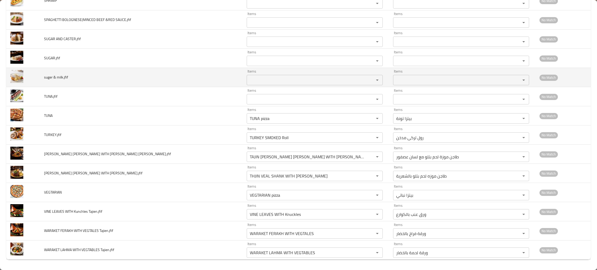
click at [101, 74] on td "suger & milk.jfif" at bounding box center [141, 77] width 203 height 19
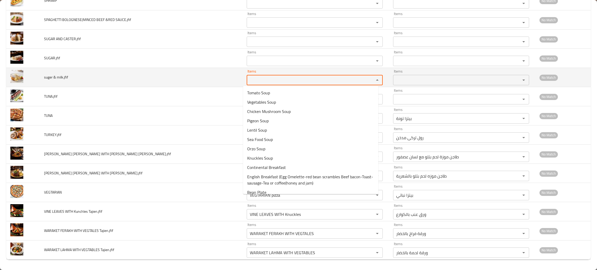
click at [271, 76] on milk_jfif "Items" at bounding box center [307, 79] width 118 height 7
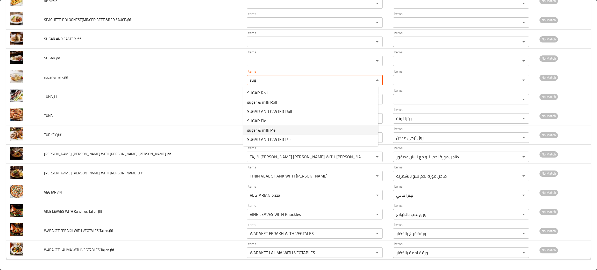
type milk_jfif "sug"
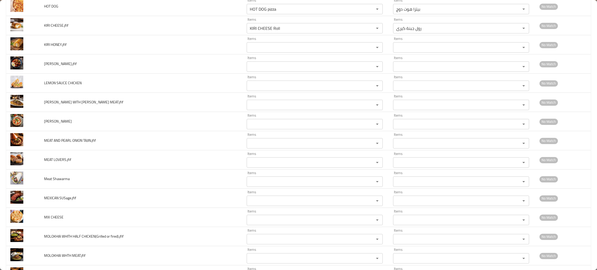
scroll to position [503, 0]
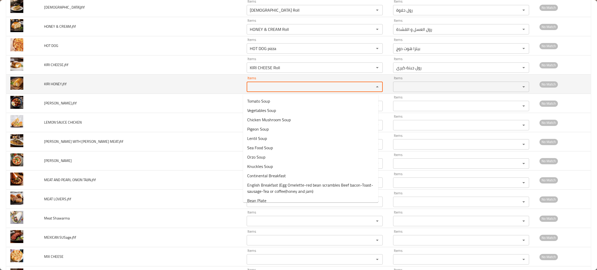
click at [248, 90] on HONEY_jfif "Items" at bounding box center [307, 86] width 118 height 7
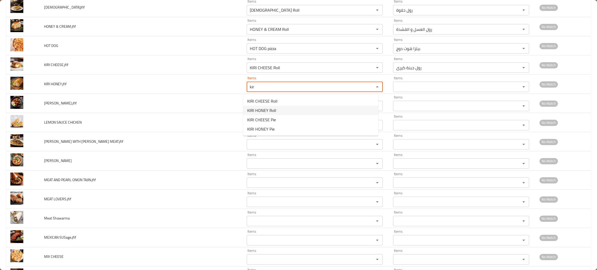
click at [258, 109] on span "KIRI HONEY Roll" at bounding box center [261, 110] width 29 height 6
type HONEY_jfif "KIRI HONEY Roll"
type HONEY_jfif-ar "رول كيري عسل"
type HONEY_jfif "KIRI HONEY Roll"
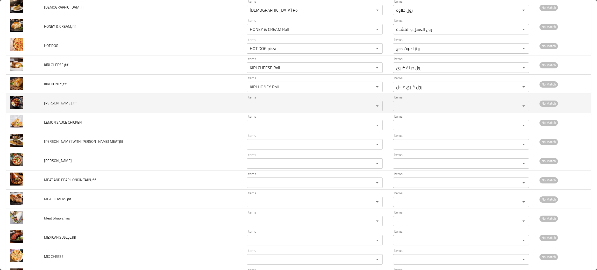
drag, startPoint x: 74, startPoint y: 104, endPoint x: 39, endPoint y: 101, distance: 34.7
click at [39, 101] on tr "Kofta Dawood Pasha.jfif Items Items Items Items No Match" at bounding box center [298, 103] width 585 height 19
copy tr "Kofta Dawood Pasha."
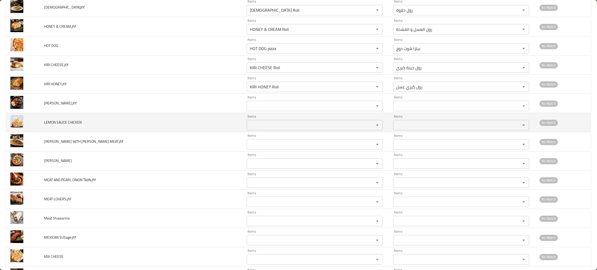
click at [80, 125] on span "LEMON SAUCE CHICKEN" at bounding box center [63, 122] width 38 height 7
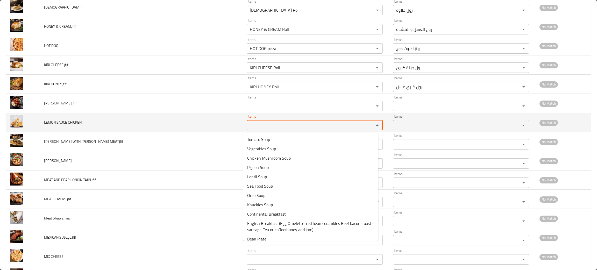
click at [257, 123] on CHICKEN "Items" at bounding box center [307, 125] width 118 height 7
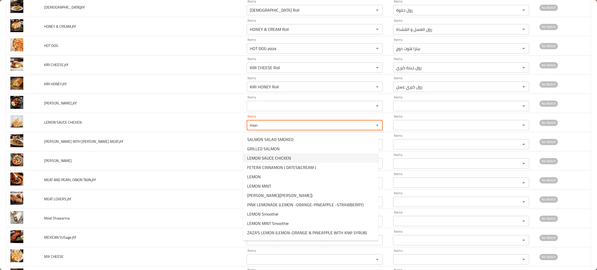
click at [258, 155] on span "LEMON SAUCE CHICKEN" at bounding box center [269, 158] width 44 height 6
type CHICKEN "LEMON SAUCE CHICKEN"
type CHICKEN-ar "فراخ ليمون صوص"
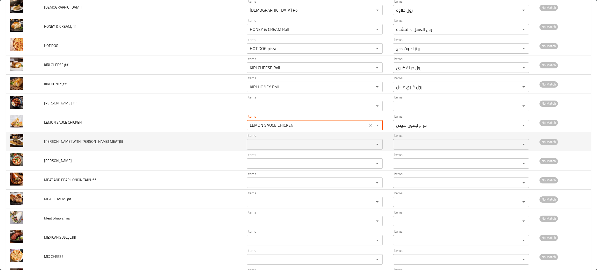
type CHICKEN "LEMON SAUCE CHICKEN"
click at [261, 148] on MEAT_jfif "Items" at bounding box center [307, 144] width 118 height 7
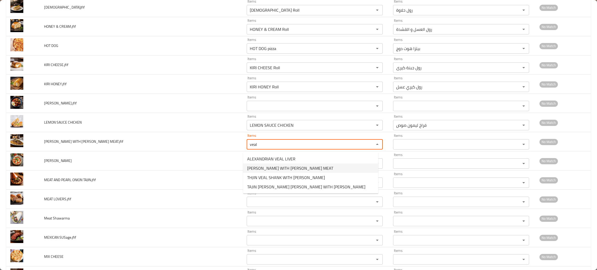
click at [267, 167] on span "TAJIN LESAN ASFOUR WITH VEAL MEAT" at bounding box center [290, 168] width 86 height 6
type MEAT_jfif "TAJIN LESAN ASFOUR WITH VEAL MEAT"
type MEAT_jfif-ar "طاجن لسان عصفور بلحمة بتلو"
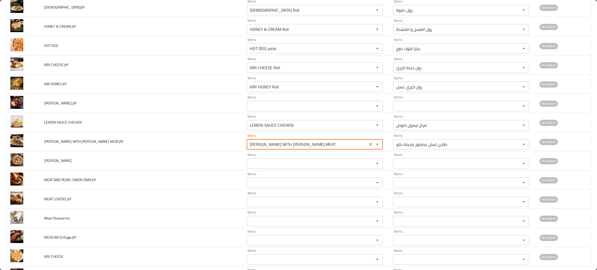
type MEAT_jfif "TAJIN LESAN ASFOUR WITH VEAL MEAT"
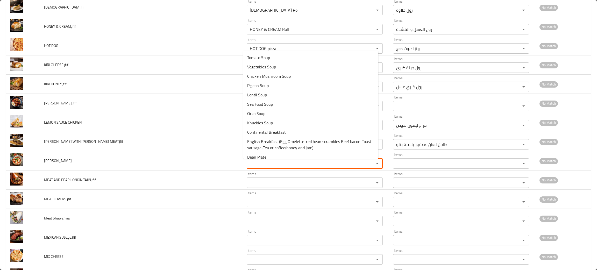
click at [267, 167] on input "Items" at bounding box center [307, 163] width 118 height 7
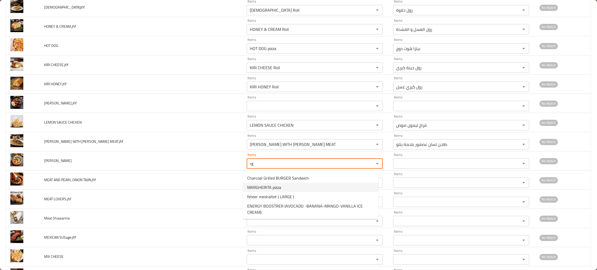
click at [262, 185] on span "MARGHERITA pizza" at bounding box center [264, 187] width 34 height 6
type input "MARGHERITA pizza"
type input "بيتزا مارجريتا"
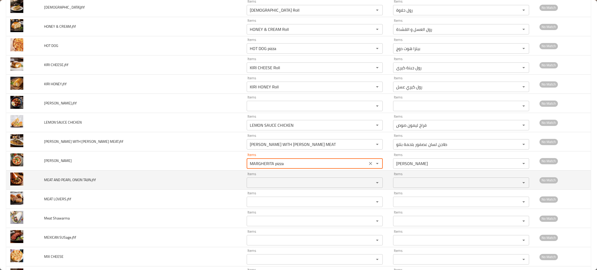
type input "MARGHERITA pizza"
click at [260, 182] on TAJIN_jfif "Items" at bounding box center [307, 182] width 118 height 7
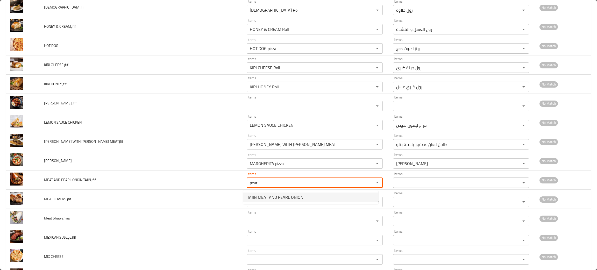
click at [271, 196] on span "TAJIN MEAT AND PEARL ONION" at bounding box center [275, 197] width 56 height 6
type TAJIN_jfif "TAJIN MEAT AND PEARL ONION"
type TAJIN_jfif-ar "طاجن اللحم والبصل بيرل"
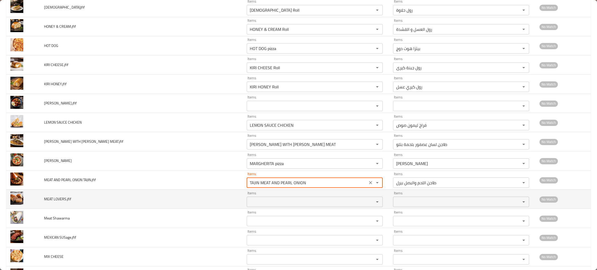
type TAJIN_jfif "TAJIN MEAT AND PEARL ONION"
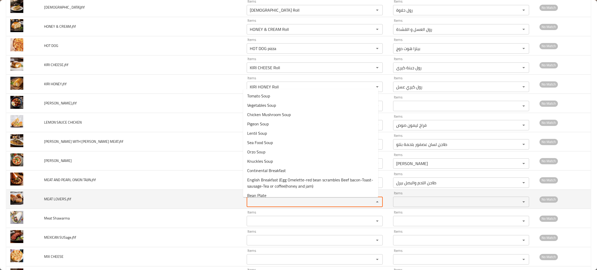
click at [265, 202] on LOVERS_jfif "Items" at bounding box center [307, 201] width 118 height 7
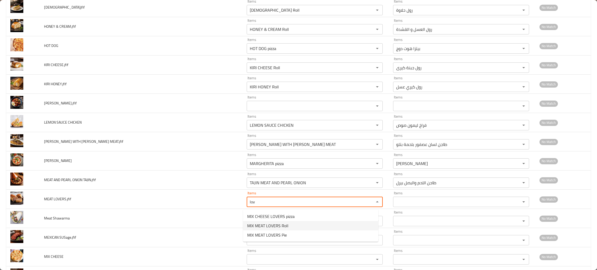
click at [258, 225] on span "MIX MEAT LOVERS Roll" at bounding box center [267, 226] width 41 height 6
type LOVERS_jfif "MIX MEAT LOVERS Roll"
type LOVERS_jfif-ar "رول ميكس مشكل لحوم"
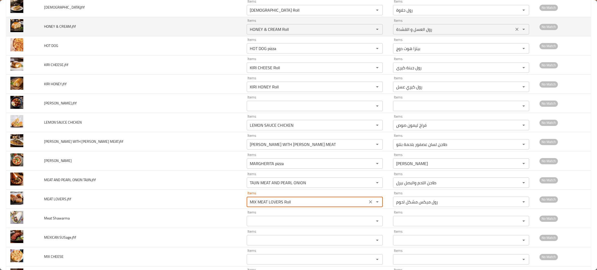
type LOVERS_jfif "MIX MEAT LOVERS Roll"
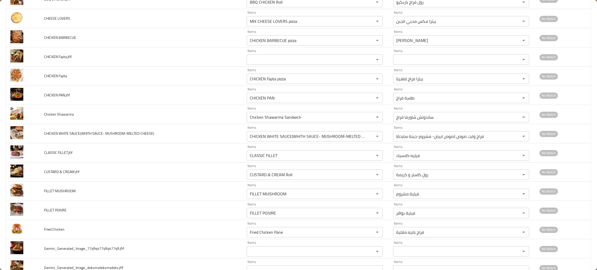
scroll to position [594, 0]
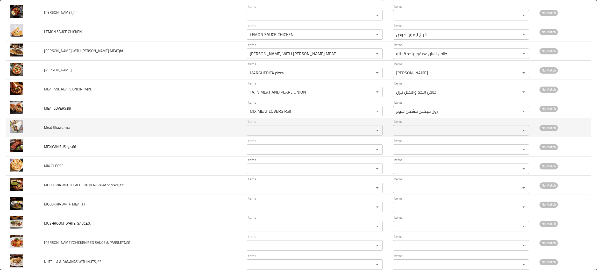
click at [256, 132] on Shawarma "Items" at bounding box center [307, 130] width 118 height 7
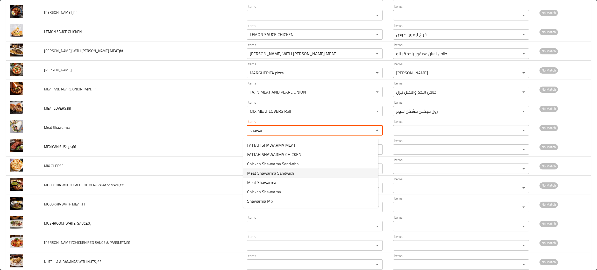
click at [258, 172] on span "Meat Shawarma Sandwich" at bounding box center [270, 173] width 47 height 6
type Shawarma "Meat Shawarma Sandwich"
type Shawarma-ar "ساندوتش شاورما لحم"
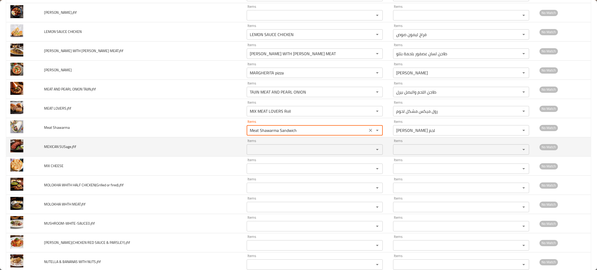
type Shawarma "Meat Shawarma Sandwich"
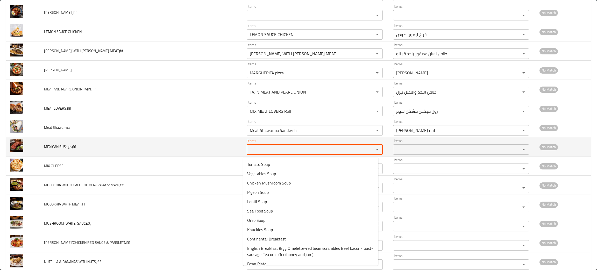
click at [265, 150] on SUSage_jfif "Items" at bounding box center [307, 149] width 118 height 7
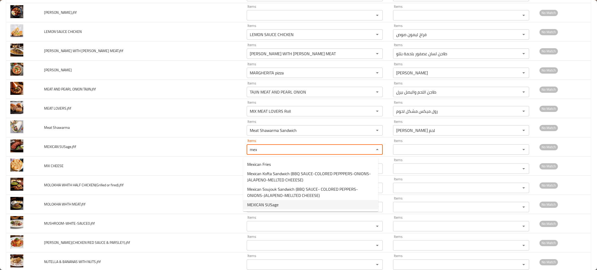
click at [254, 202] on span "MEXICAN SUSage" at bounding box center [262, 205] width 31 height 6
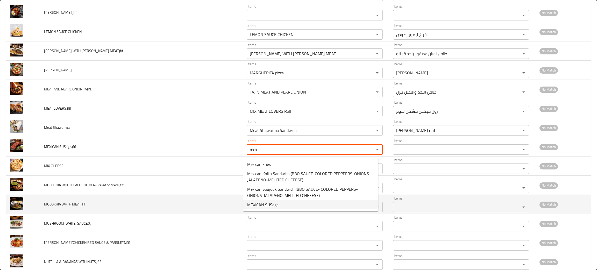
type SUSage_jfif "MEXICAN SUSage"
type SUSage_jfif-ar "سجق مكسيكى"
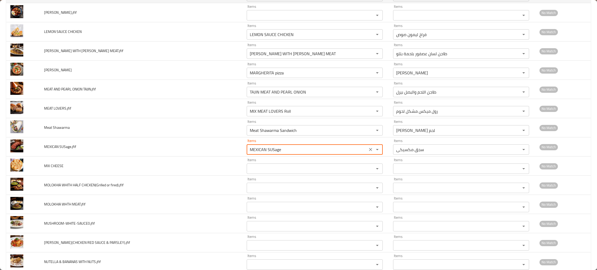
type SUSage_jfif "MEXICAN SUSage"
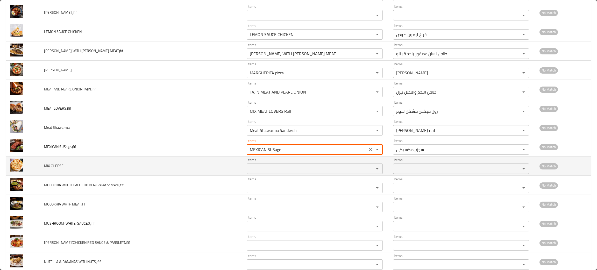
click at [269, 170] on CHEESE "Items" at bounding box center [307, 168] width 118 height 7
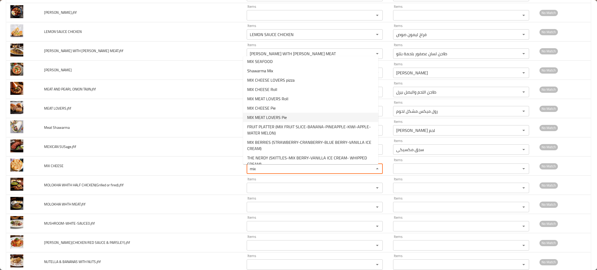
scroll to position [51, 0]
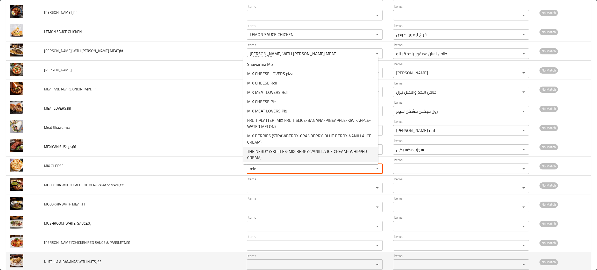
type CHEESE "mix"
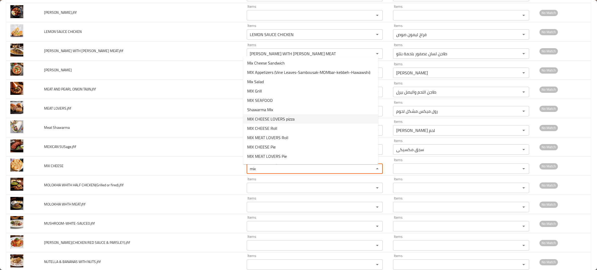
click at [293, 122] on span "MIX CHEESE LOVERS pizza" at bounding box center [270, 119] width 47 height 6
type CHEESE "MIX CHEESE LOVERS pizza"
type CHEESE-ar "بيتزا مكس محبي الجبن"
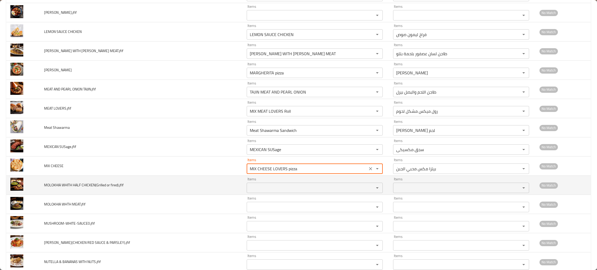
click at [247, 184] on div "Items Items" at bounding box center [315, 185] width 136 height 16
type CHEESE "MIX CHEESE LOVERS pizza"
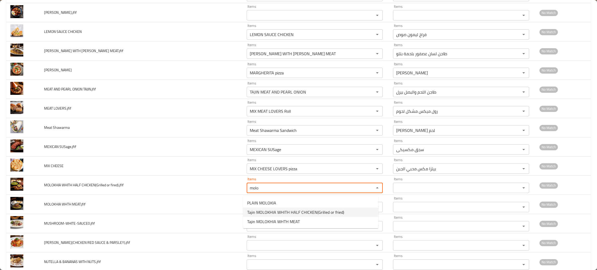
click at [290, 210] on span "Tajin MOLOKHIA WHITH HALF CHICKEN(Grilled or fried)" at bounding box center [295, 212] width 97 height 6
type fired\)_jfif "Tajin MOLOKHIA WHITH HALF CHICKEN(Grilled or fried)"
type fired\)_jfif-ar "طاجن ملوخية مع نصف فرخة (محمرة او مشوية )"
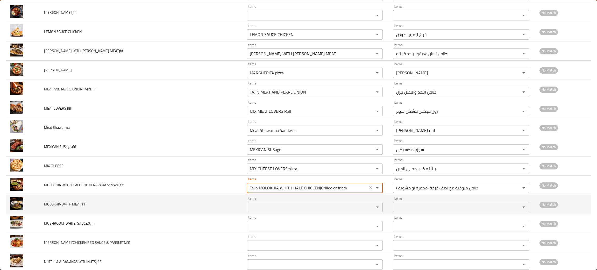
type fired\)_jfif "Tajin MOLOKHIA WHITH HALF CHICKEN(Grilled or fried)"
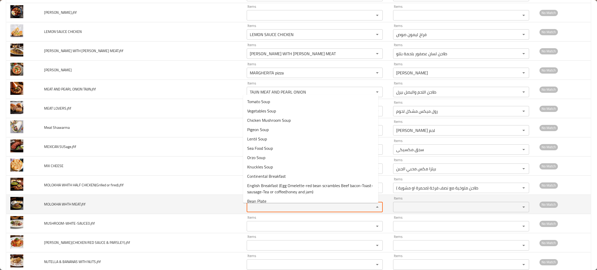
click at [258, 208] on MEAT_jfif "Items" at bounding box center [307, 206] width 118 height 7
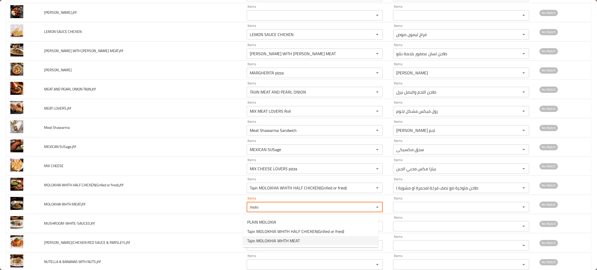
click at [283, 240] on span "Tajin MOLOKHIA WHTH MEAT" at bounding box center [273, 241] width 53 height 6
type MEAT_jfif "Tajin MOLOKHIA WHTH MEAT"
type MEAT_jfif-ar "طاجن ملوخية باللحمة"
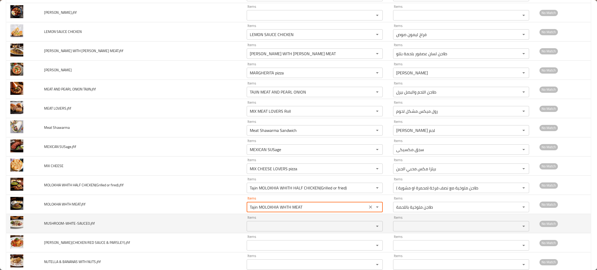
type MEAT_jfif "Tajin MOLOKHIA WHTH MEAT"
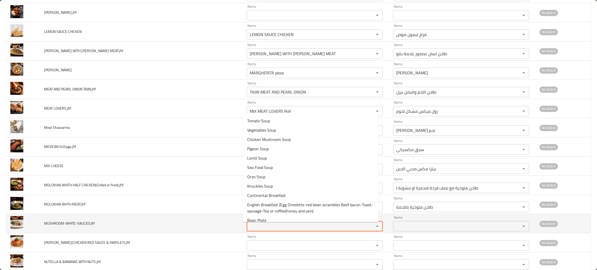
click at [269, 226] on input "Items" at bounding box center [307, 226] width 118 height 7
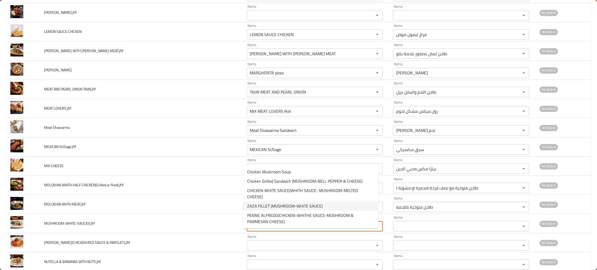
click at [291, 203] on span "ZAZA FILLET (MUSHROOM-WHITE SAUCE)" at bounding box center [284, 206] width 75 height 6
type input "ZAZA FILLET (MUSHROOM-WHITE SAUCE)"
type input "فيلية ظاظا (مشروم-وايت صوص)"
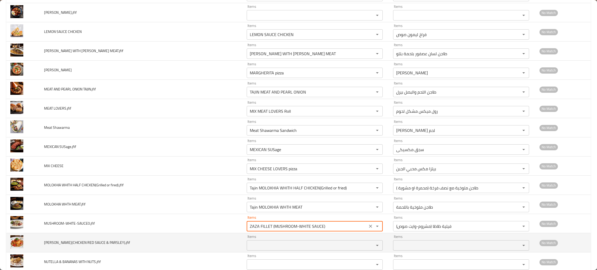
type input "ZAZA FILLET (MUSHROOM-WHITE SAUCE)"
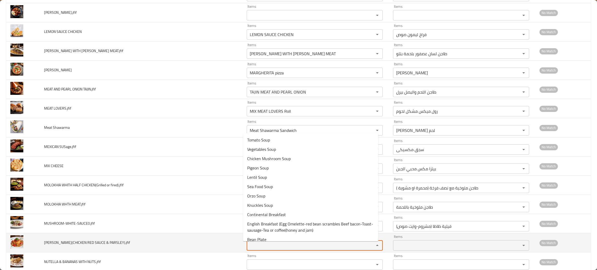
click at [257, 244] on PARSLEY\)_jfif "Items" at bounding box center [307, 245] width 118 height 7
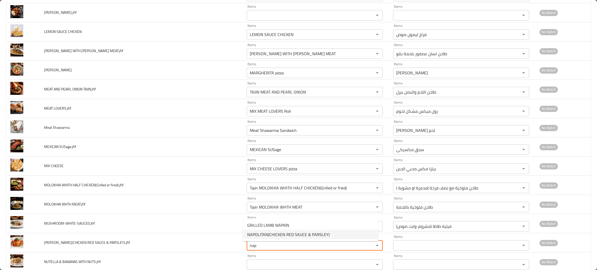
click at [266, 231] on span "NAPOLITAN(CHICKEN RED SAUCE & PARSLEY)" at bounding box center [288, 234] width 82 height 6
type PARSLEY\)_jfif "NAPOLITAN(CHICKEN RED SAUCE & PARSLEY)"
type PARSLEY\)_jfif-ar "نابوليتان(فراخ بالصوص الاحمر-بقدزنس)"
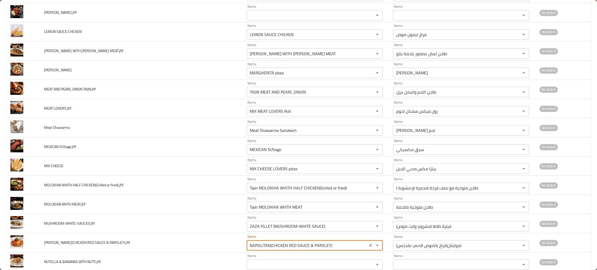
scroll to position [633, 0]
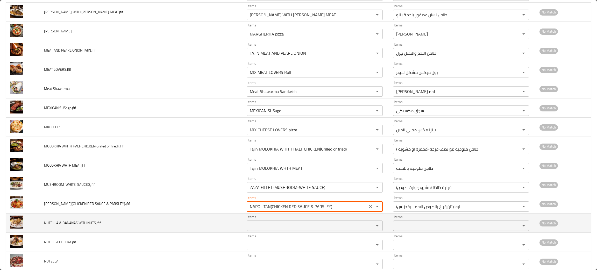
type PARSLEY\)_jfif "NAPOLITAN(CHICKEN RED SAUCE & PARSLEY)"
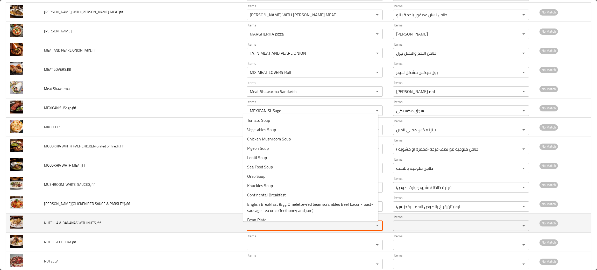
click at [269, 229] on NUTS_jfif "Items" at bounding box center [307, 225] width 118 height 7
type NUTS_jfif "b"
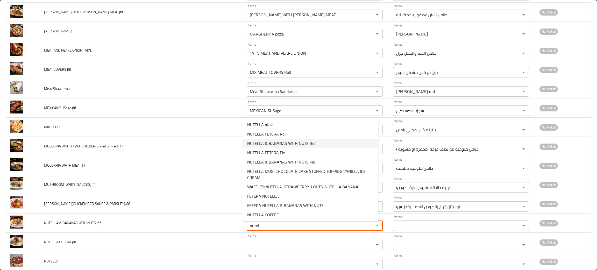
click at [280, 143] on span "NUTELLA & BANANAS WITH NUTS Roll" at bounding box center [281, 143] width 69 height 6
type NUTS_jfif "NUTELLA & BANANAS WITH NUTS Roll"
type NUTS_jfif-ar "رول نوتيلا و موز مع المكسرات"
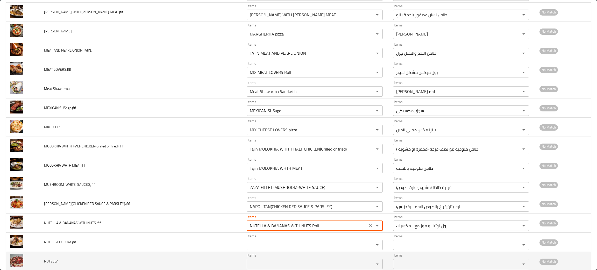
type NUTS_jfif "NUTELLA & BANANAS WITH NUTS Roll"
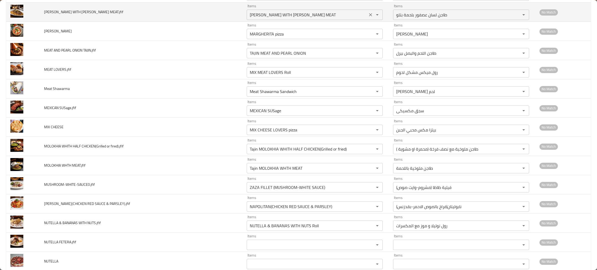
scroll to position [434, 0]
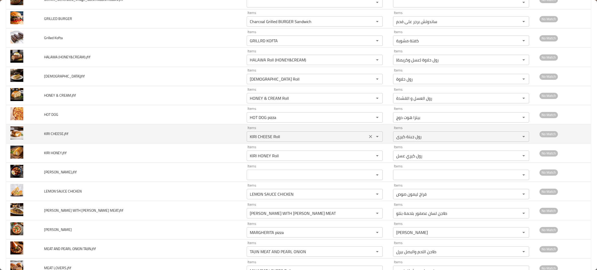
click at [368, 139] on icon "Clear" at bounding box center [370, 136] width 5 height 5
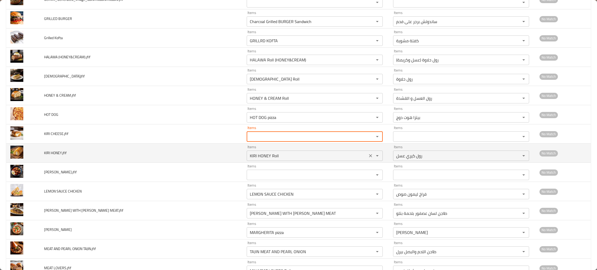
click at [369, 157] on icon "Clear" at bounding box center [370, 155] width 3 height 3
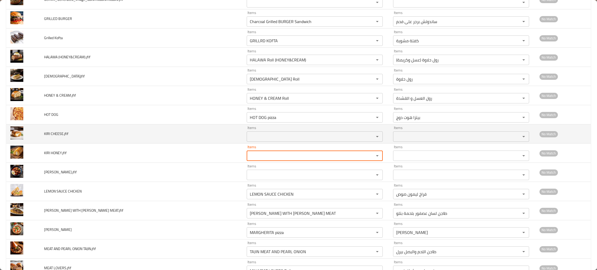
click at [287, 138] on CHEESE_jfif "Items" at bounding box center [307, 136] width 118 height 7
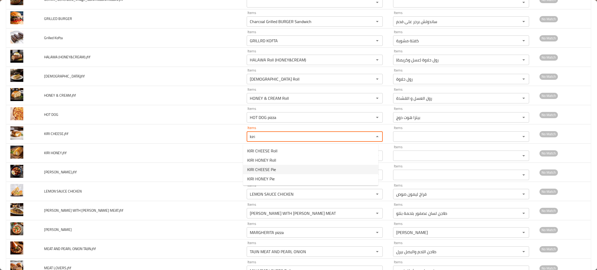
click at [267, 167] on span "KIRI CHEESE Pie" at bounding box center [261, 169] width 29 height 6
type CHEESE_jfif "KIRI CHEESE Pie"
type CHEESE_jfif-ar "فطيرة جبنة كيرى"
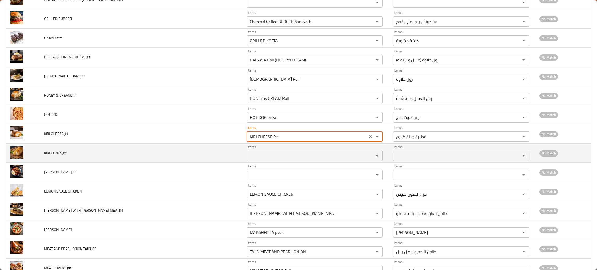
type CHEESE_jfif "KIRI CHEESE Pie"
click at [267, 157] on HONEY_jfif "Items" at bounding box center [307, 155] width 118 height 7
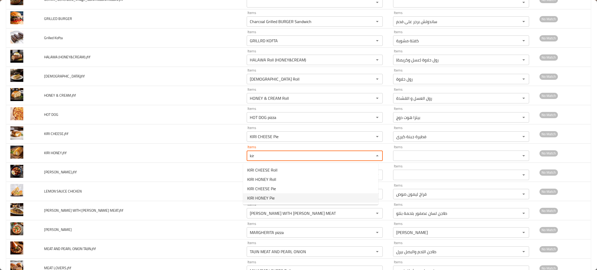
click at [265, 195] on span "KIRI HONEY Pie" at bounding box center [260, 198] width 27 height 6
type HONEY_jfif "KIRI HONEY Pie"
type HONEY_jfif-ar "فطيرة كيري عسل"
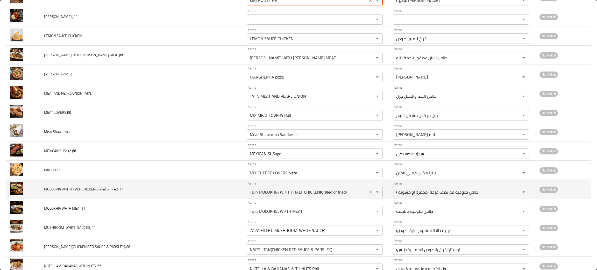
scroll to position [629, 0]
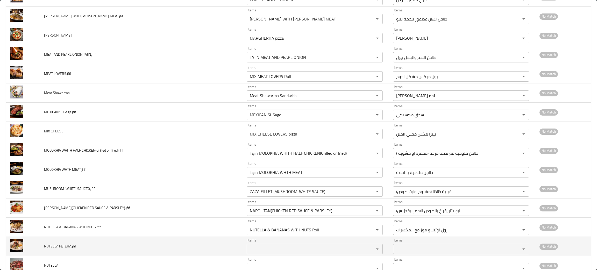
click at [266, 254] on div "Items" at bounding box center [315, 249] width 136 height 10
type HONEY_jfif "KIRI HONEY Pie"
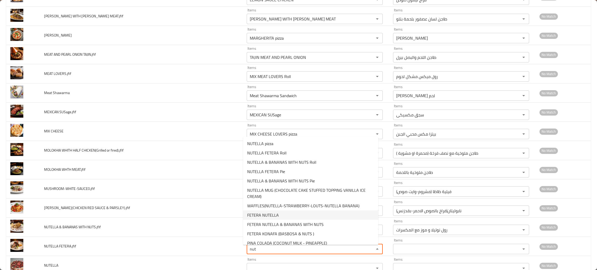
click at [266, 213] on span "FETERA NUTELLA" at bounding box center [263, 215] width 32 height 6
type FETERA_jfif "FETERA NUTELLA"
type FETERA_jfif-ar "فطيرة نوتيلا"
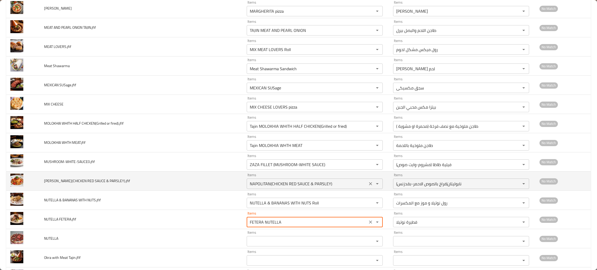
scroll to position [668, 0]
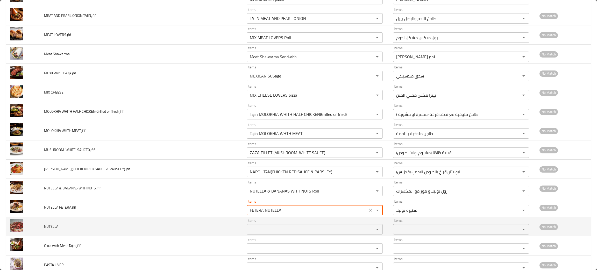
type FETERA_jfif "FETERA NUTELLA"
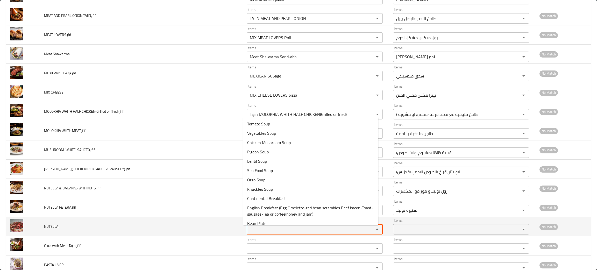
click at [257, 233] on input "Items" at bounding box center [307, 229] width 118 height 7
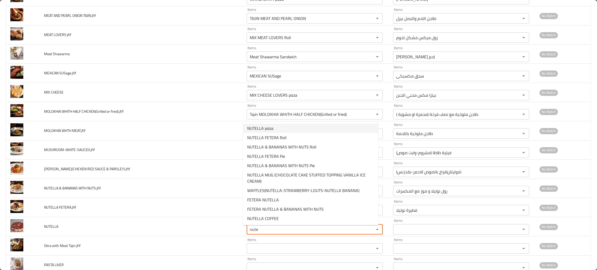
click at [259, 127] on span "NUTELLA pizza" at bounding box center [260, 128] width 26 height 6
type input "NUTELLA pizza"
type input "بيتزا نيوتلا"
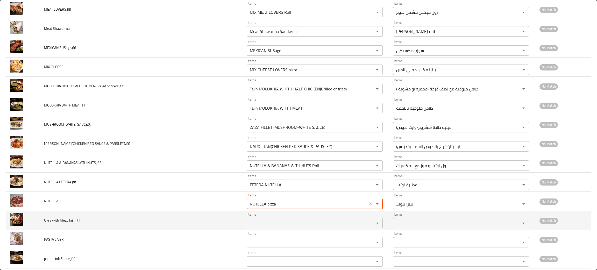
scroll to position [707, 0]
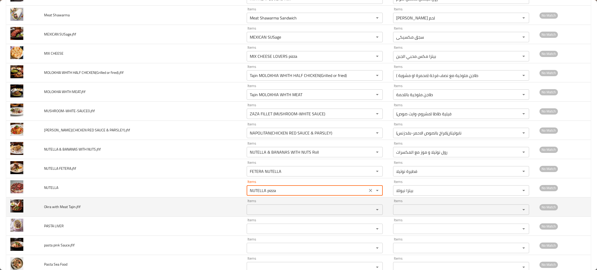
type input "NUTELLA pizza"
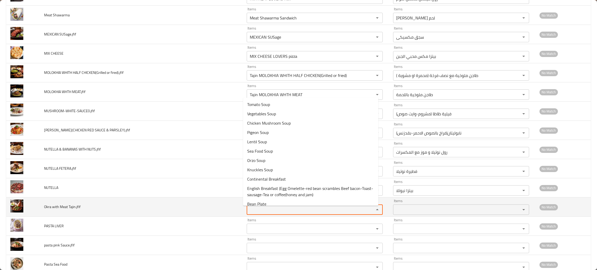
click at [259, 213] on Tajin_jfif "Items" at bounding box center [307, 209] width 118 height 7
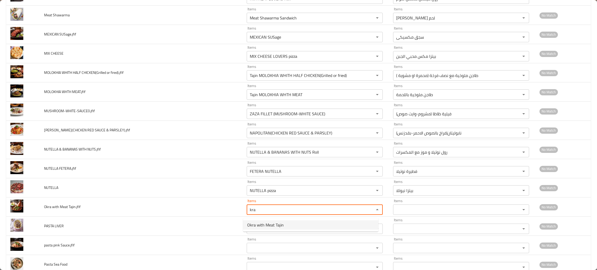
click at [265, 222] on span "Okra with Meat Tajin" at bounding box center [265, 225] width 37 height 6
type Tajin_jfif "Okra with Meat Tajin"
type Tajin_jfif-ar "طاجن بامية باللحمة"
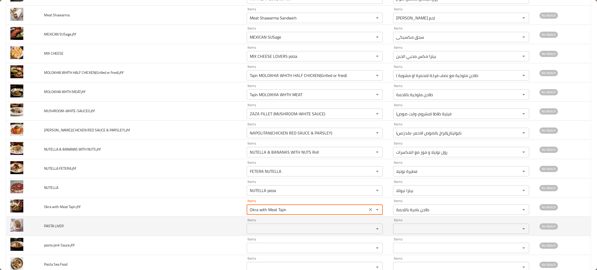
type Tajin_jfif "Okra with Meat Tajin"
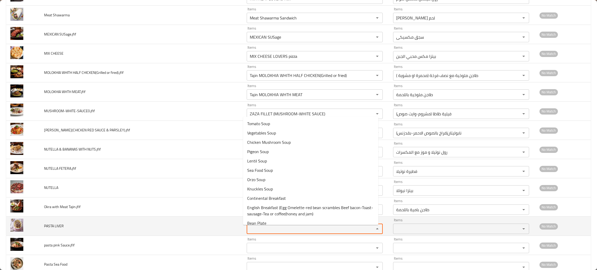
click at [262, 232] on LIVER "Items" at bounding box center [307, 228] width 118 height 7
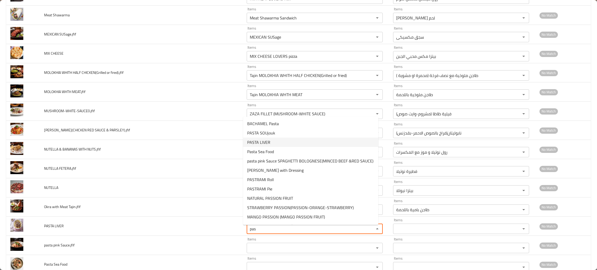
click at [251, 140] on span "PASTA LIVER" at bounding box center [258, 142] width 23 height 6
type LIVER "PASTA LIVER"
type LIVER-ar "مكرونة بالكبدة"
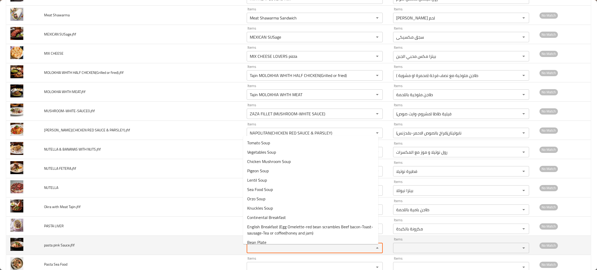
click at [260, 250] on Sauce_jfif "Items" at bounding box center [307, 247] width 118 height 7
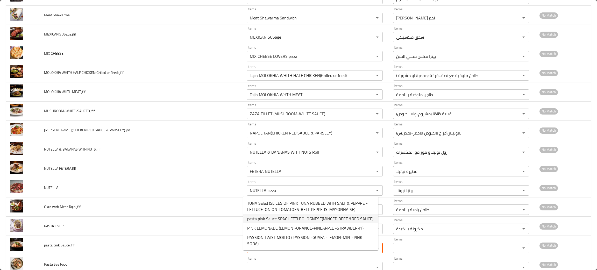
click at [273, 216] on span "pasta pink Sauce SPAGHETTI BOLOGNESE(MINCED BEEF &RED SAUCE)" at bounding box center [310, 219] width 126 height 6
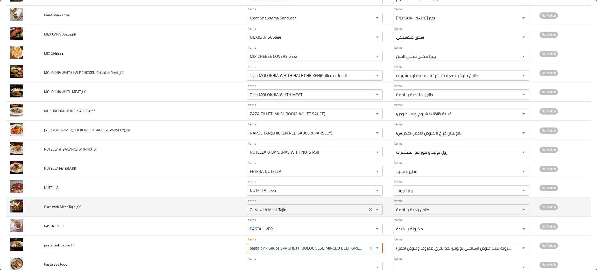
scroll to position [745, 0]
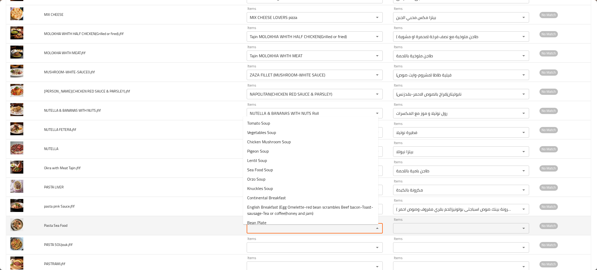
click at [253, 231] on Food "Items" at bounding box center [307, 228] width 118 height 7
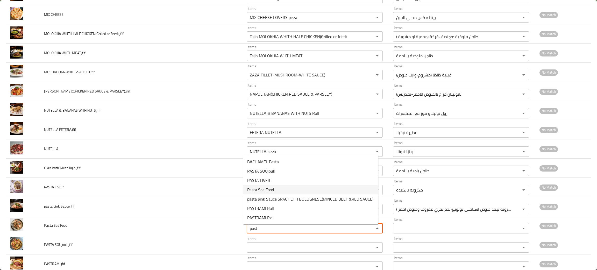
click at [257, 190] on span "Pasta Sea Food" at bounding box center [260, 190] width 27 height 6
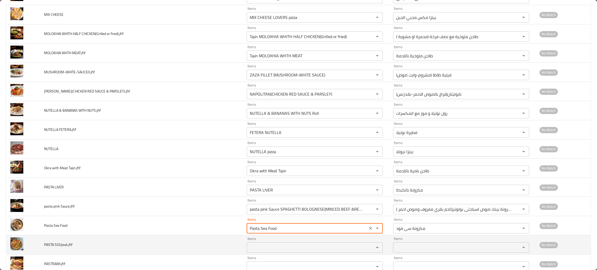
click at [252, 251] on SOUjouk_jfif "Items" at bounding box center [307, 247] width 118 height 7
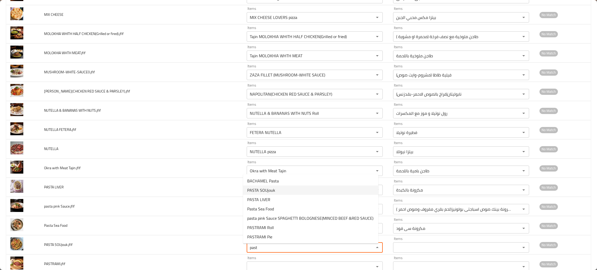
click at [264, 187] on span "PASTA SOUjouk" at bounding box center [261, 190] width 28 height 6
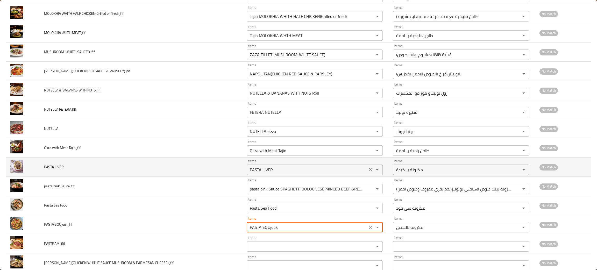
scroll to position [784, 0]
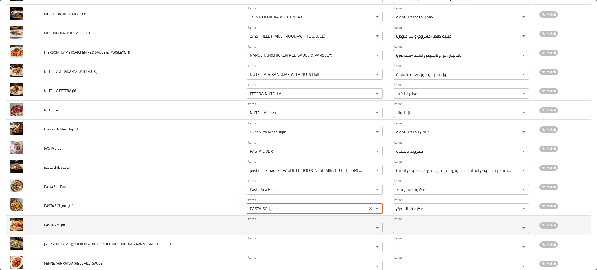
click at [258, 229] on input "Items" at bounding box center [307, 227] width 118 height 7
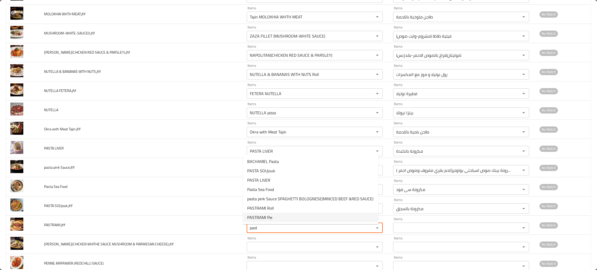
click at [259, 218] on span "PASTRAMI Pie" at bounding box center [259, 217] width 25 height 6
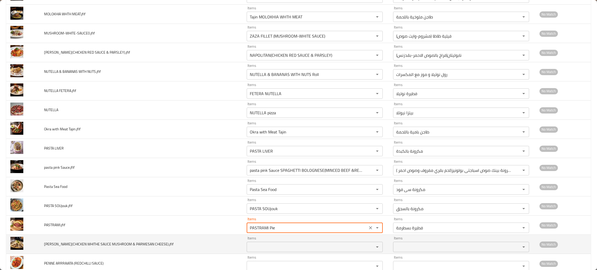
click at [259, 250] on CHEESE\)_jfif "Items" at bounding box center [307, 246] width 118 height 7
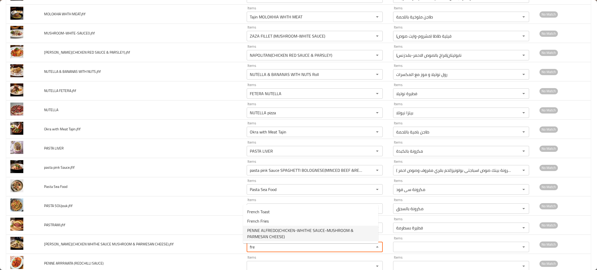
click at [273, 229] on span "PENNE ALFREDO(CHICKEN-WHITHE SAUCE-MUSHROOM & PARMESAN CHEESE)" at bounding box center [310, 233] width 127 height 12
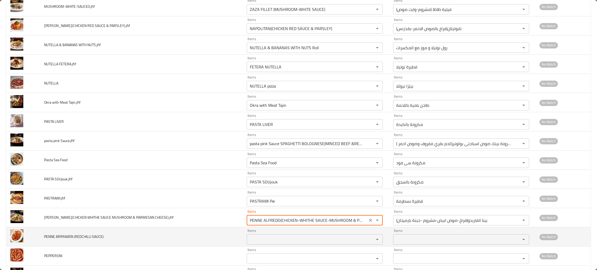
scroll to position [823, 0]
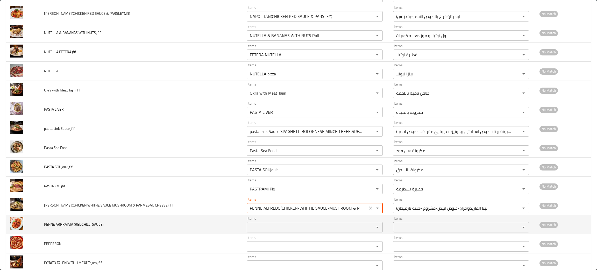
click at [272, 229] on SAUCE\) "Items" at bounding box center [307, 227] width 118 height 7
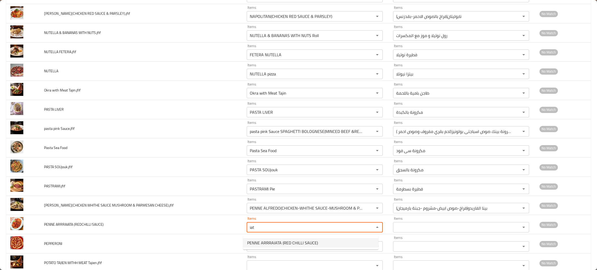
click at [279, 242] on span "PENNE ARRRAIATA (RED CHILLI SAUCE)" at bounding box center [282, 243] width 71 height 6
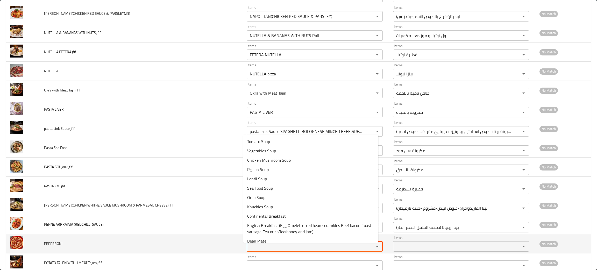
click at [277, 249] on input "Items" at bounding box center [307, 246] width 118 height 7
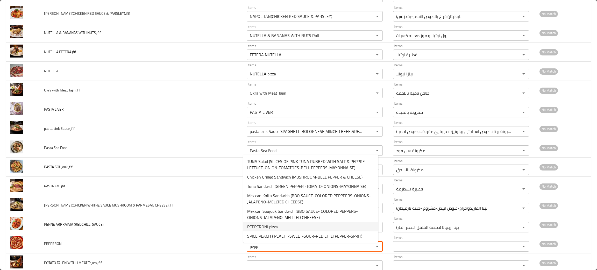
click at [268, 224] on span "PEPPERONI pizza" at bounding box center [262, 227] width 31 height 6
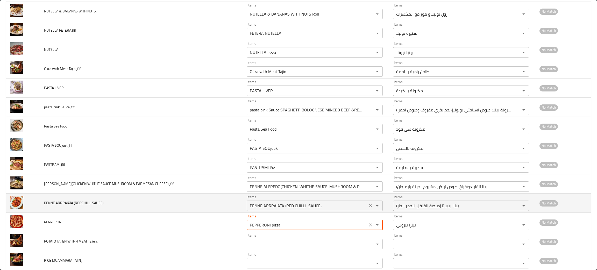
scroll to position [862, 0]
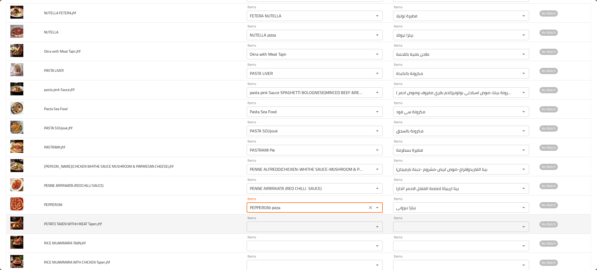
click at [264, 228] on Tajien_jfif "Items" at bounding box center [307, 226] width 118 height 7
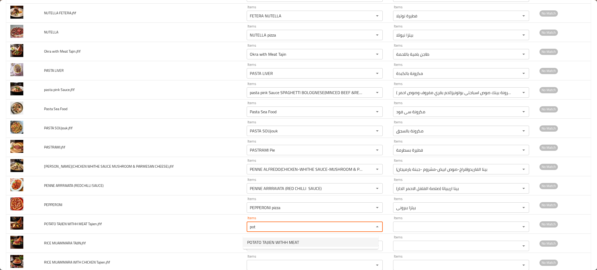
click at [267, 241] on span "POTATO TAJIEN WITHH MEAT" at bounding box center [273, 242] width 52 height 6
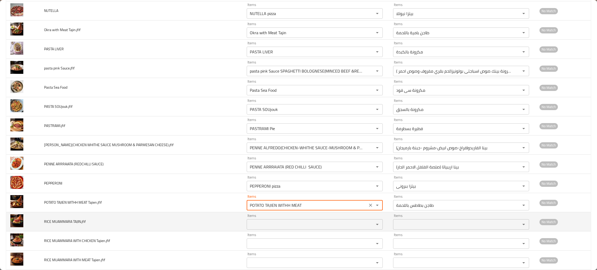
scroll to position [901, 0]
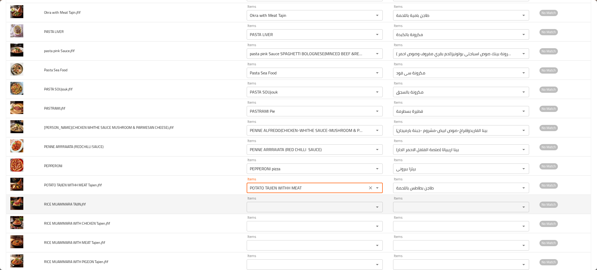
click at [257, 209] on TAJIN_jfif "Items" at bounding box center [307, 206] width 118 height 7
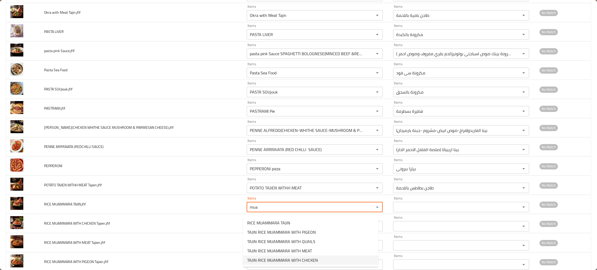
click at [277, 259] on span "TAJIN RICE MUAMMARA WITH CHICKEN" at bounding box center [282, 260] width 71 height 6
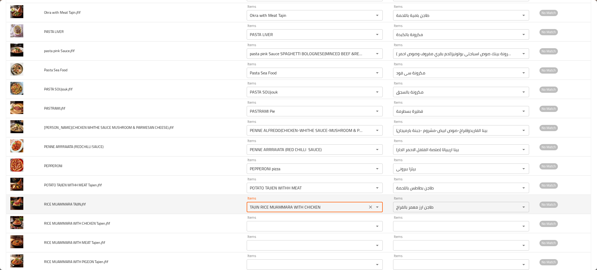
click at [368, 210] on icon "Clear" at bounding box center [370, 206] width 5 height 5
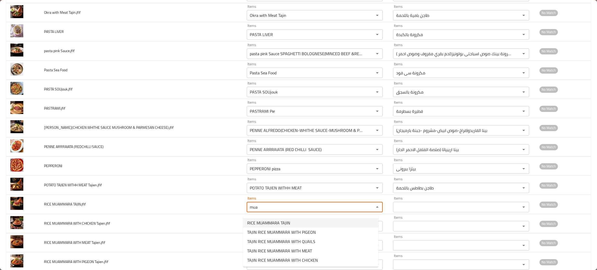
click at [274, 218] on TAJIN_jfif-option-0 "RICE MUAMMARA TAJIN" at bounding box center [310, 222] width 135 height 9
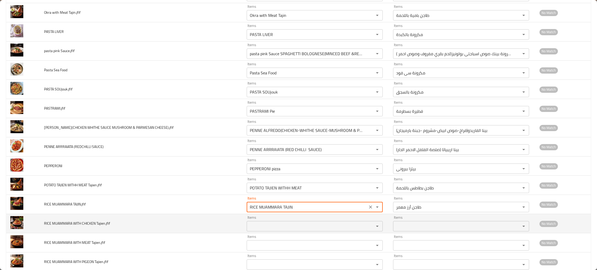
click at [267, 228] on Tajien_jfif "Items" at bounding box center [307, 226] width 118 height 7
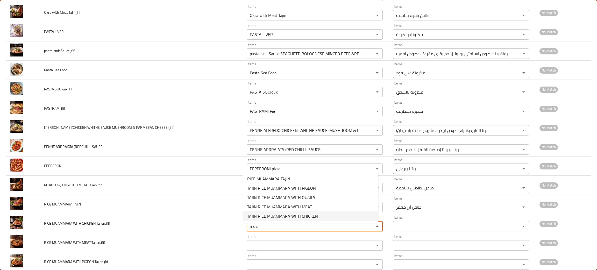
click at [267, 219] on span "TAJIN RICE MUAMMARA WITH CHICKEN" at bounding box center [282, 216] width 71 height 6
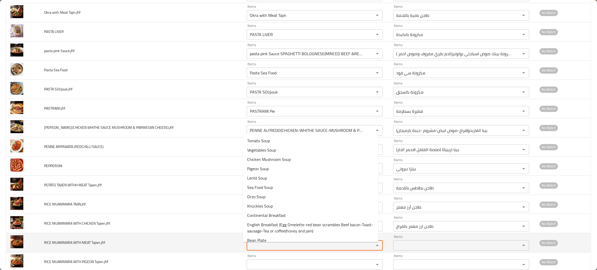
click at [256, 247] on Tajien_jfif "Items" at bounding box center [307, 245] width 118 height 7
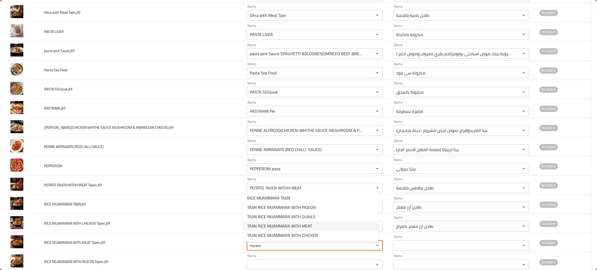
click at [263, 224] on span "TAJIN RICE MUAMMARA WITH MEAT" at bounding box center [279, 226] width 65 height 6
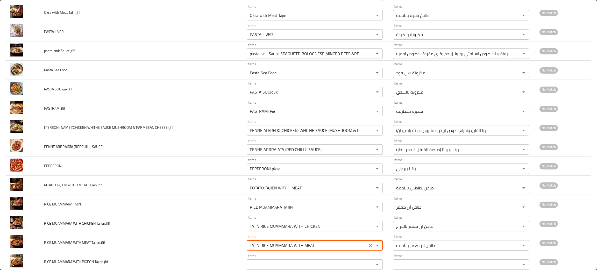
scroll to position [940, 0]
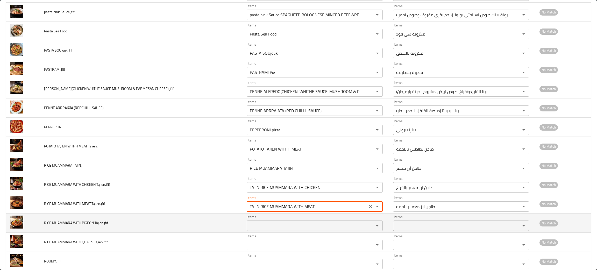
click at [263, 229] on Tajien_jfif "Items" at bounding box center [307, 225] width 118 height 7
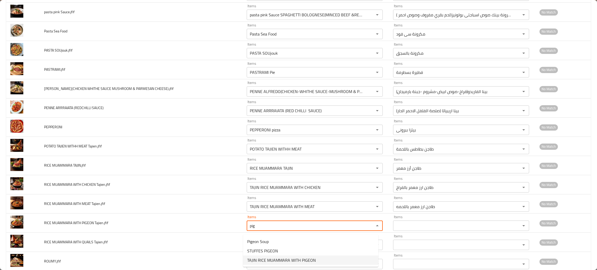
click at [274, 259] on span "TAJIN RICE MUAMMARA WITH PIGEON" at bounding box center [281, 260] width 69 height 6
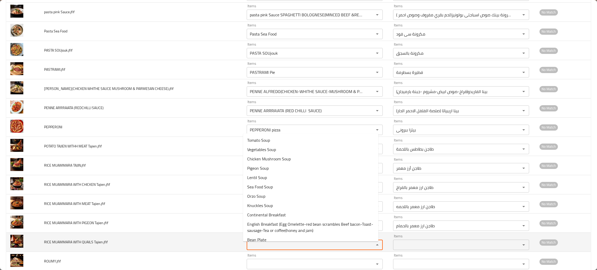
click at [279, 246] on Tajien_jfif "Items" at bounding box center [307, 244] width 118 height 7
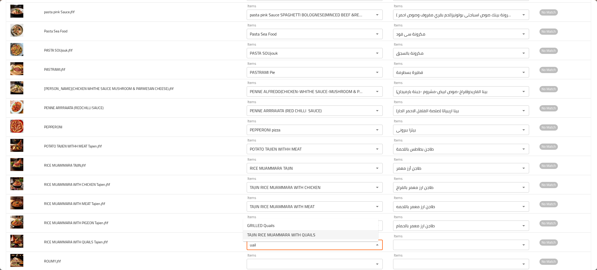
click at [280, 232] on span "TAJIN RICE MUAMMARA WITH QUAILS" at bounding box center [281, 235] width 68 height 6
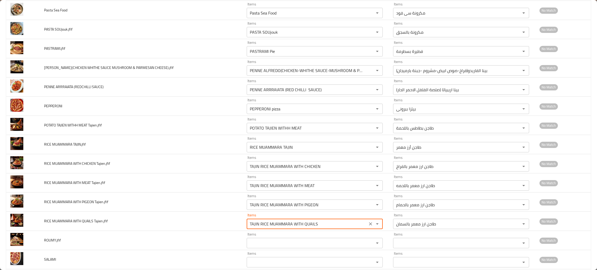
scroll to position [979, 0]
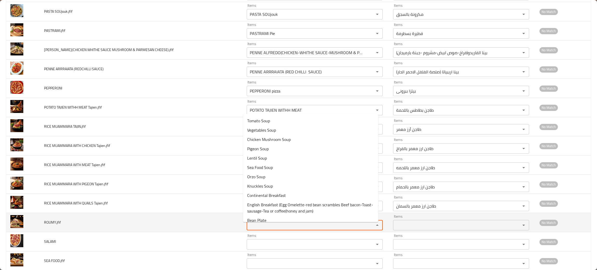
click at [281, 229] on input "Items" at bounding box center [307, 225] width 118 height 7
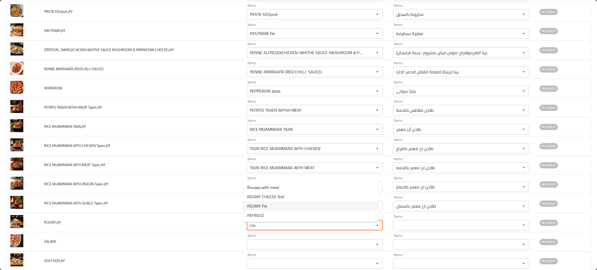
click at [267, 203] on span "ROUMY Pie" at bounding box center [257, 206] width 20 height 6
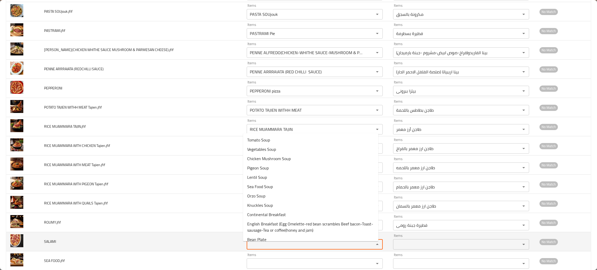
click at [266, 247] on input "Items" at bounding box center [307, 244] width 118 height 7
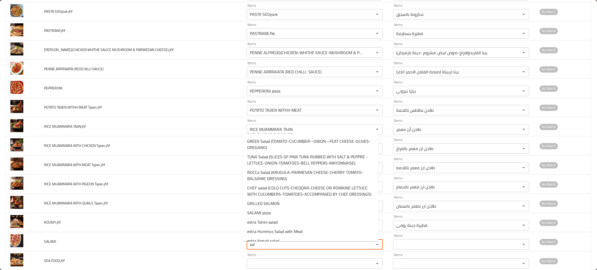
scroll to position [113, 0]
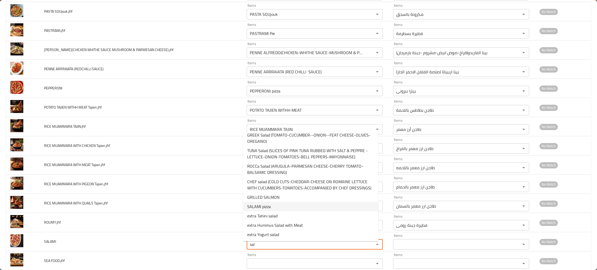
click at [271, 204] on li "SALAMI pizza" at bounding box center [310, 206] width 135 height 9
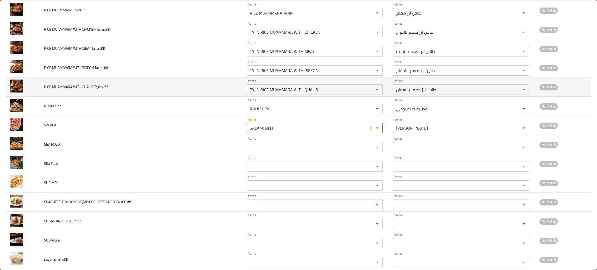
scroll to position [1095, 0]
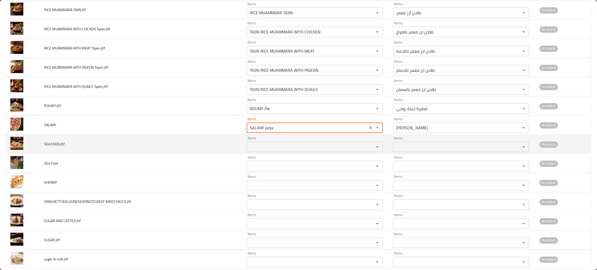
click at [263, 150] on FOOD_jfif "Items" at bounding box center [307, 146] width 118 height 7
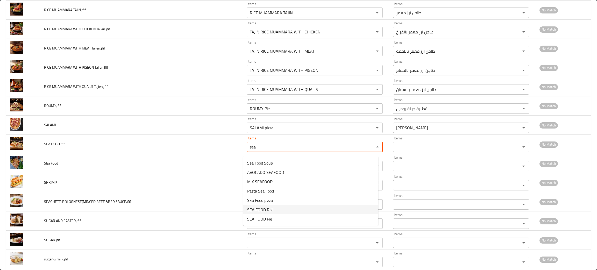
click at [260, 208] on span "SEA FOOD Roll" at bounding box center [260, 210] width 26 height 6
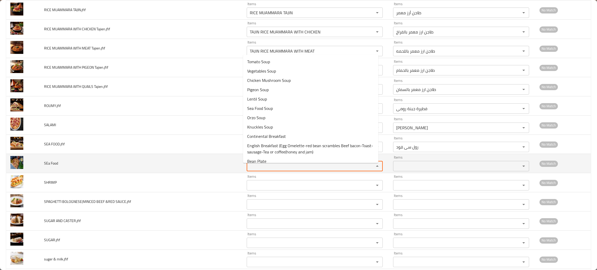
click at [258, 169] on Food "Items" at bounding box center [307, 166] width 118 height 7
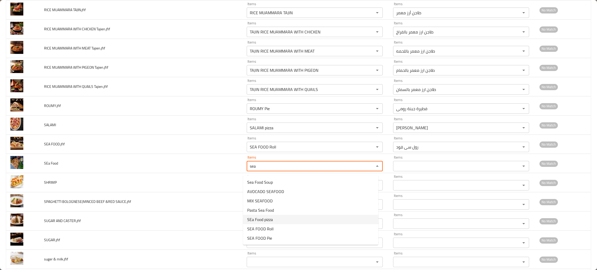
click at [251, 217] on span "SEa Food pizza" at bounding box center [260, 219] width 26 height 6
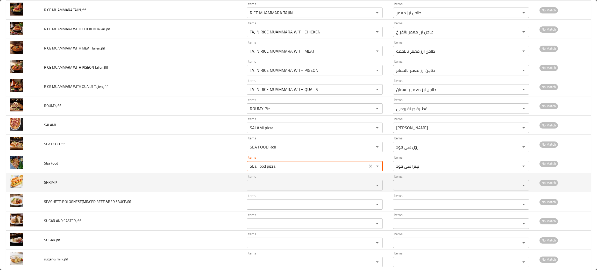
click at [256, 191] on div "Items" at bounding box center [315, 185] width 136 height 10
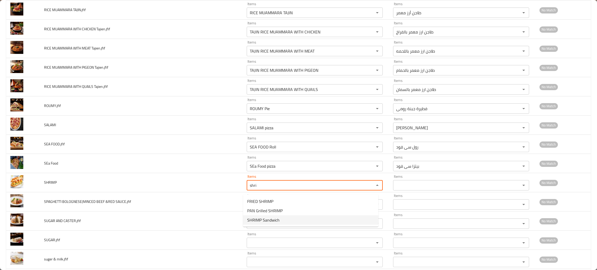
click at [252, 219] on span "SHRIMP Sandwich" at bounding box center [263, 220] width 32 height 6
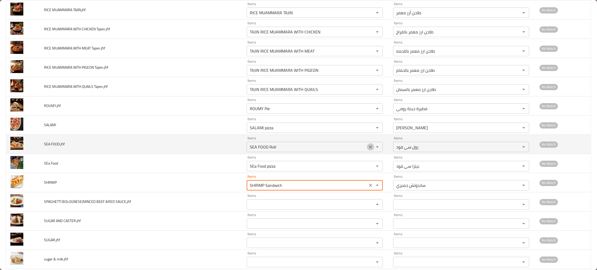
click at [368, 148] on icon "Clear" at bounding box center [370, 146] width 5 height 5
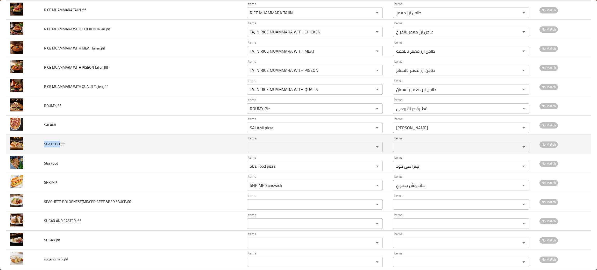
drag, startPoint x: 60, startPoint y: 148, endPoint x: 43, endPoint y: 147, distance: 16.9
click at [43, 147] on td "SEA FOOD.jfif" at bounding box center [141, 144] width 203 height 19
copy span "SEA FOOD"
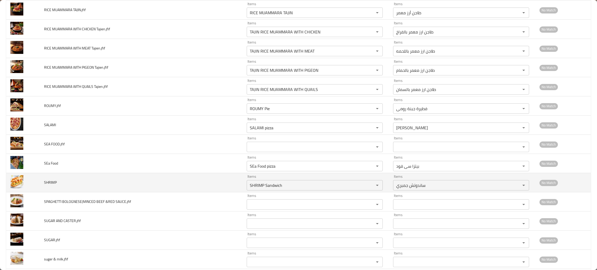
click at [99, 182] on td "SHRIMP" at bounding box center [141, 182] width 203 height 19
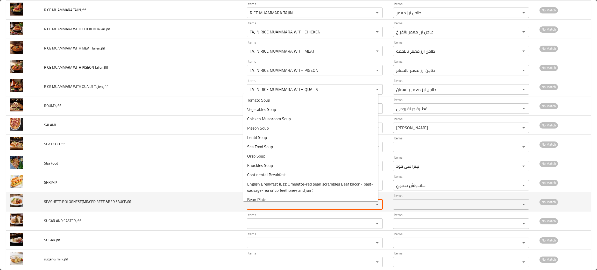
click at [266, 205] on SAUCE_jfif "Items" at bounding box center [307, 204] width 118 height 7
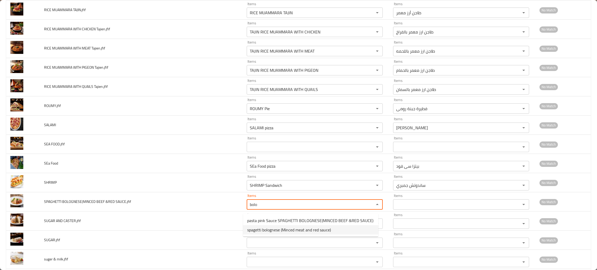
click at [259, 228] on span "spagetti bolognese (Minced meat and red sauce)" at bounding box center [289, 230] width 84 height 6
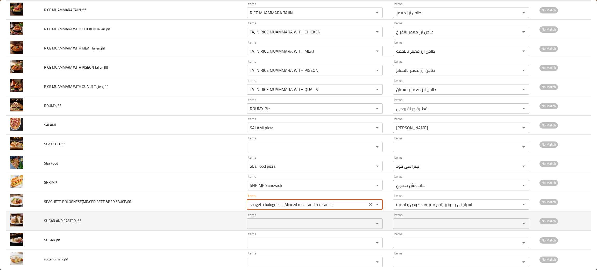
click at [253, 226] on CASTER_jfif "Items" at bounding box center [307, 223] width 118 height 7
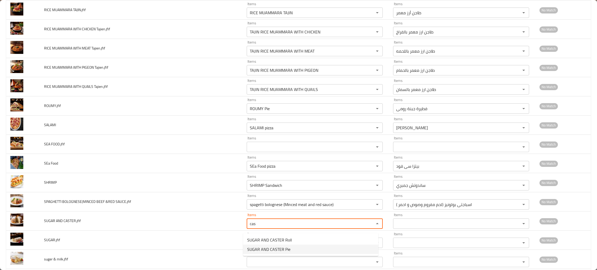
click at [287, 250] on span "SUGAR AND CASTER Pie" at bounding box center [268, 249] width 43 height 6
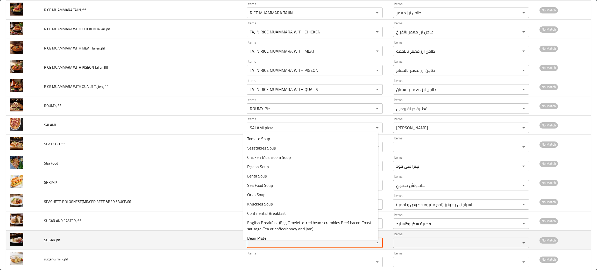
click at [270, 246] on input "Items" at bounding box center [307, 242] width 118 height 7
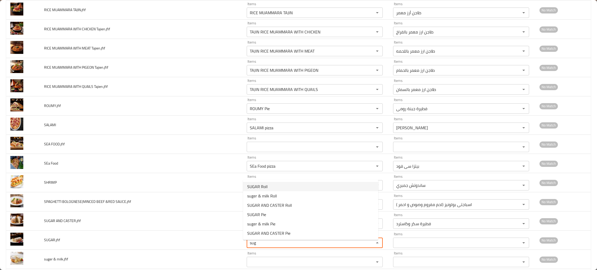
click at [252, 188] on span "SUGAR Roll" at bounding box center [257, 187] width 20 height 6
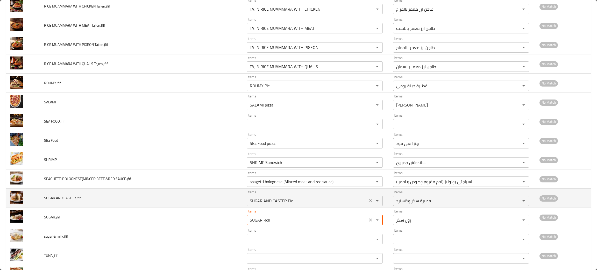
scroll to position [1134, 0]
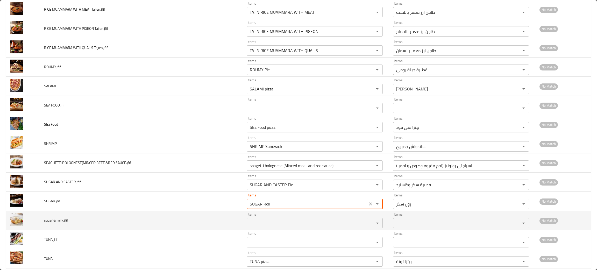
click at [260, 226] on milk_jfif "Items" at bounding box center [307, 223] width 118 height 7
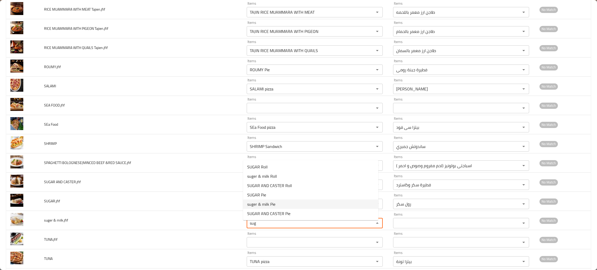
click at [270, 201] on span "suger & milk Pie" at bounding box center [261, 204] width 28 height 6
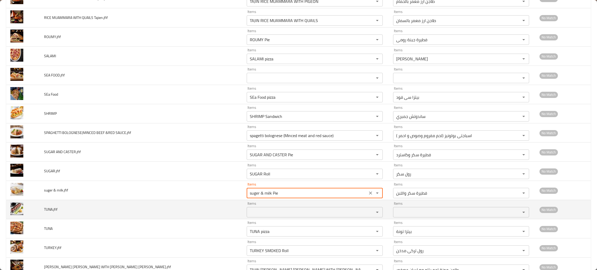
scroll to position [0, 0]
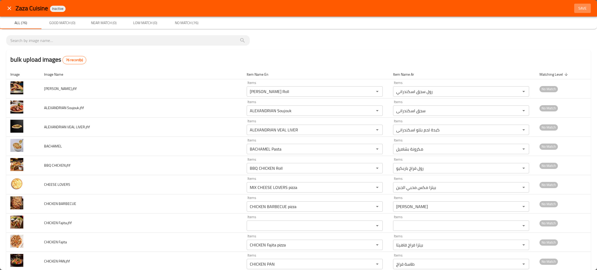
click at [576, 6] on span "Save" at bounding box center [582, 8] width 12 height 6
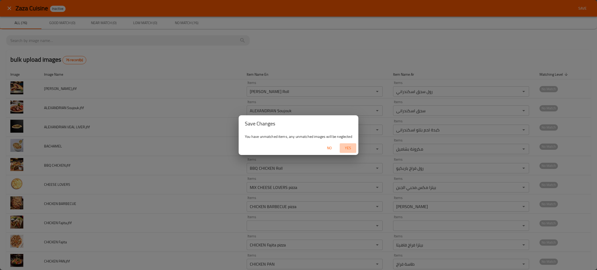
click at [347, 150] on span "Yes" at bounding box center [348, 148] width 12 height 6
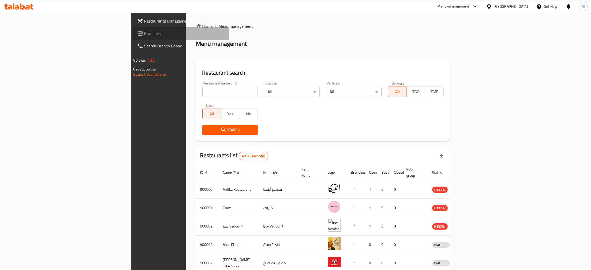
click at [144, 31] on span "Branches" at bounding box center [184, 33] width 81 height 6
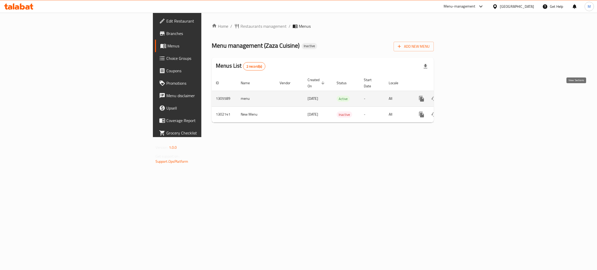
click at [465, 93] on link "enhanced table" at bounding box center [459, 99] width 12 height 12
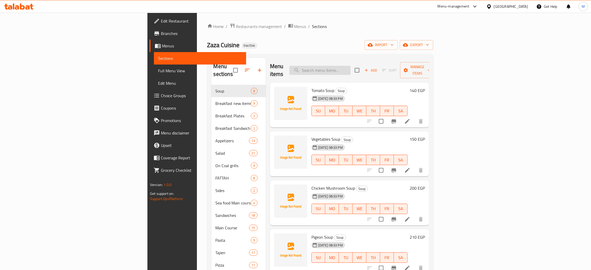
click at [351, 68] on input "search" at bounding box center [320, 70] width 61 height 9
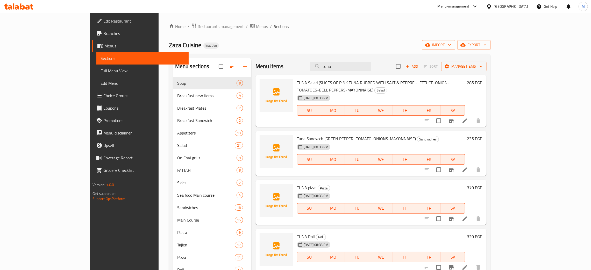
type input "tuna"
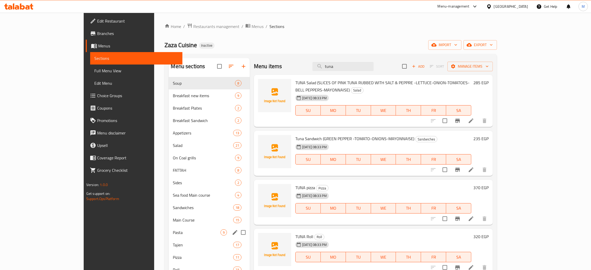
scroll to position [147, 0]
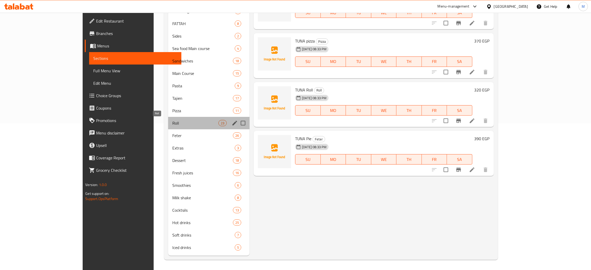
click at [172, 120] on span "Roll" at bounding box center [195, 123] width 46 height 6
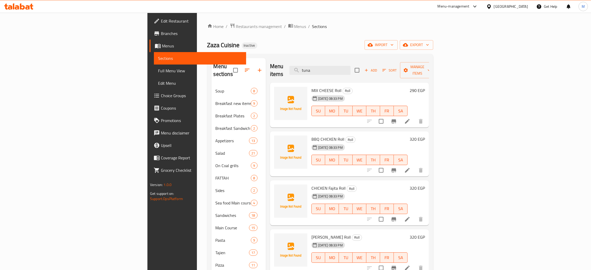
drag, startPoint x: 370, startPoint y: 65, endPoint x: 313, endPoint y: 32, distance: 65.3
click at [313, 32] on div "Home / Restaurants management / Menus / Sections Zaza Cuisine Inactive import e…" at bounding box center [320, 218] width 226 height 391
type input "hawar"
drag, startPoint x: 366, startPoint y: 68, endPoint x: 343, endPoint y: 64, distance: 23.4
click at [343, 66] on input "hawar" at bounding box center [320, 70] width 61 height 9
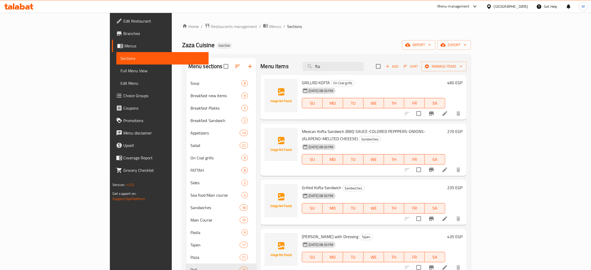
type input "fta"
drag, startPoint x: 368, startPoint y: 68, endPoint x: 329, endPoint y: 69, distance: 38.9
click at [328, 69] on div "Menu items fta Add Sort Manage items" at bounding box center [363, 66] width 206 height 17
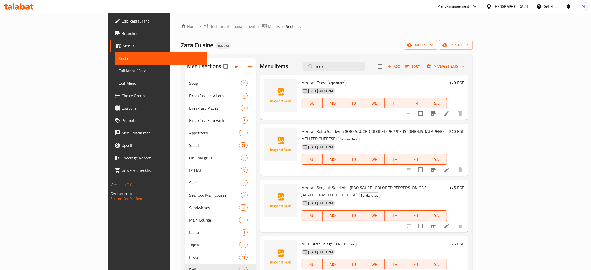
type input "mex"
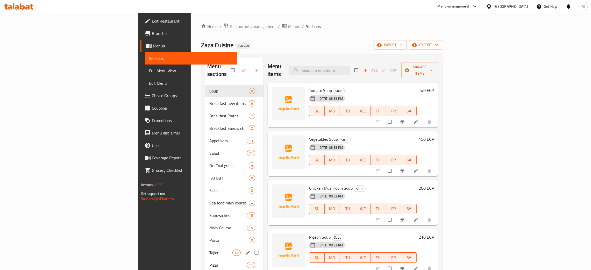
click at [205, 246] on div "Tajien 17" at bounding box center [234, 252] width 58 height 12
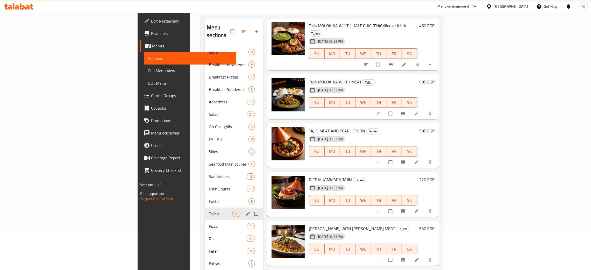
scroll to position [78, 0]
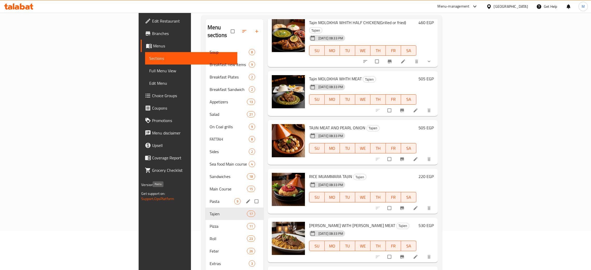
click at [210, 198] on span "Pasta" at bounding box center [222, 201] width 25 height 6
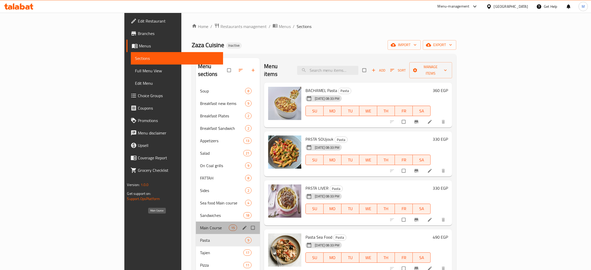
click at [200, 225] on span "Main Course" at bounding box center [214, 228] width 29 height 6
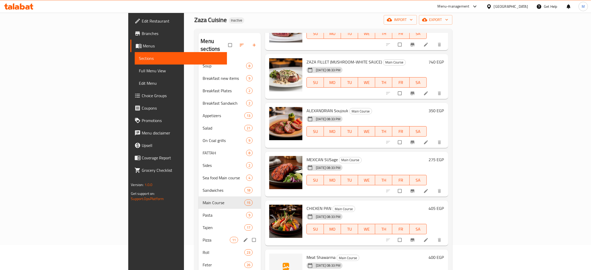
scroll to position [39, 0]
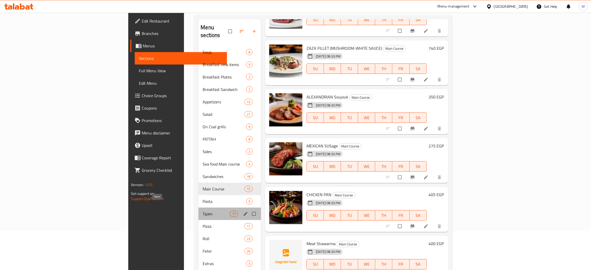
click at [203, 211] on span "Tajien" at bounding box center [216, 214] width 27 height 6
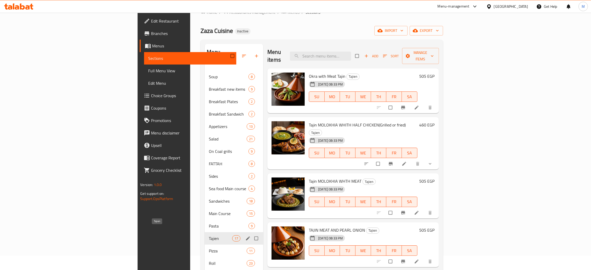
scroll to position [39, 0]
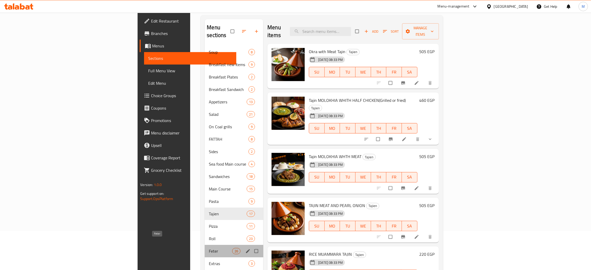
click at [209, 248] on span "Feter" at bounding box center [220, 251] width 23 height 6
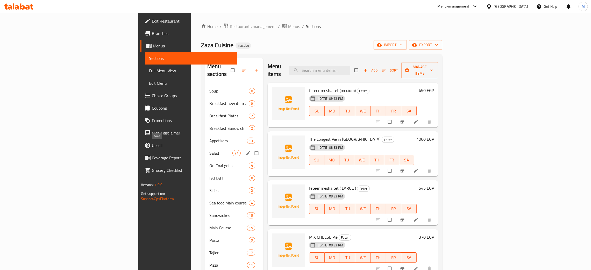
click at [209, 150] on span "Salad" at bounding box center [220, 153] width 23 height 6
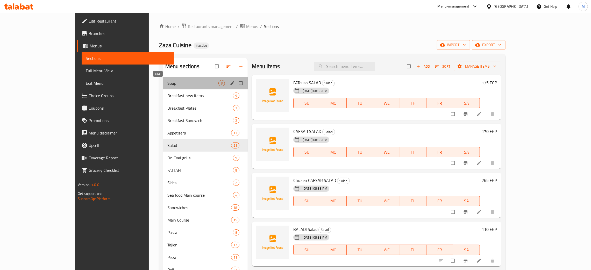
click at [167, 80] on span "Soup" at bounding box center [192, 83] width 51 height 6
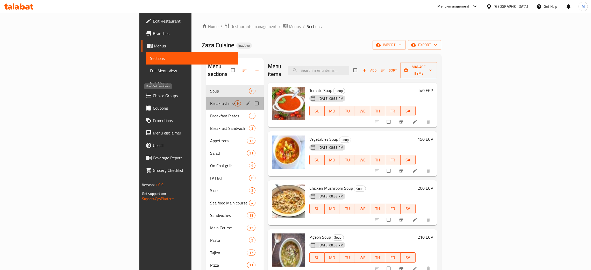
click at [210, 100] on span "Breakfast new items" at bounding box center [222, 103] width 24 height 6
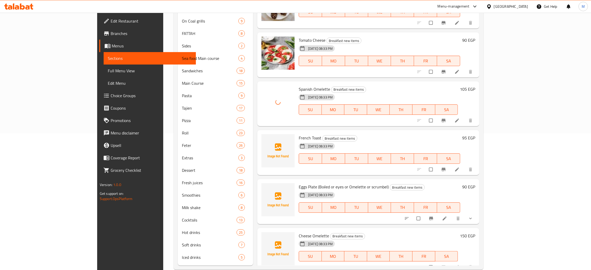
scroll to position [147, 0]
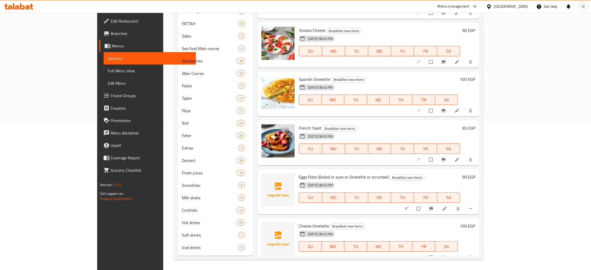
drag, startPoint x: 231, startPoint y: 149, endPoint x: 231, endPoint y: 154, distance: 5.2
click at [253, 154] on div "Menu items Add Sort Manage items Continental Breakfast Breakfast new items 13-0…" at bounding box center [366, 83] width 226 height 344
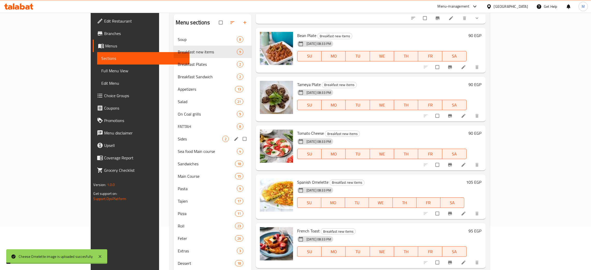
scroll to position [30, 0]
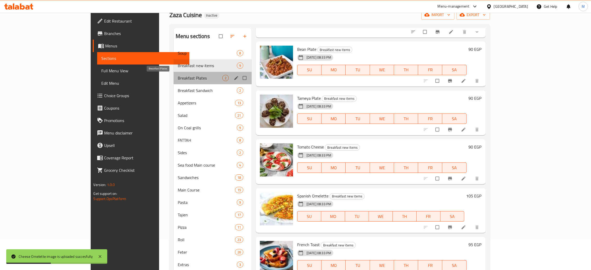
click at [178, 76] on span "Breakfast Plates" at bounding box center [200, 78] width 45 height 6
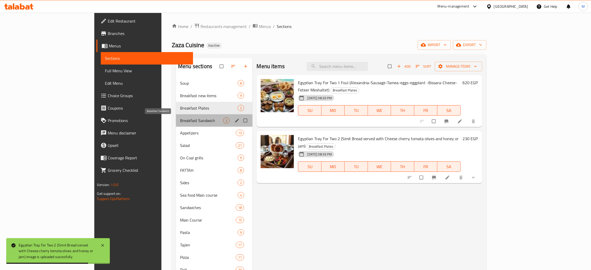
click at [180, 119] on span "Breakfast Sandwich" at bounding box center [201, 120] width 43 height 6
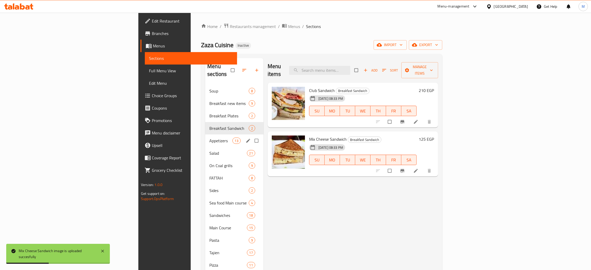
click at [205, 135] on div "Appetizers 13" at bounding box center [234, 141] width 58 height 12
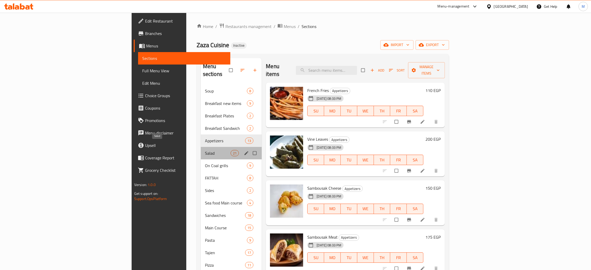
click at [205, 150] on span "Salad" at bounding box center [218, 153] width 26 height 6
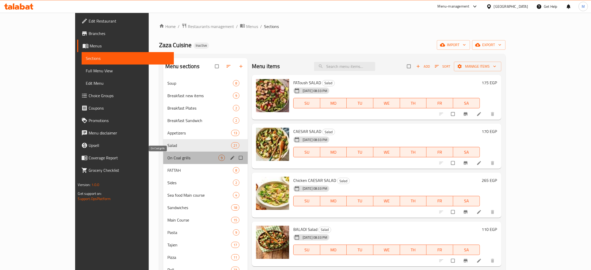
click at [167, 158] on span "On Coal grills" at bounding box center [192, 158] width 51 height 6
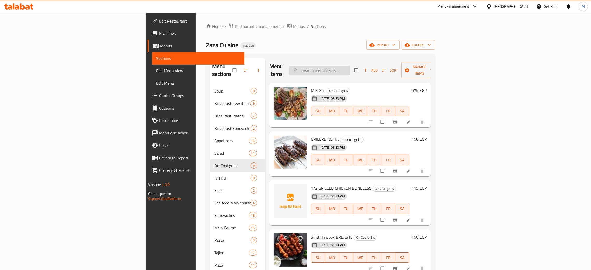
click at [350, 66] on input "search" at bounding box center [319, 70] width 61 height 9
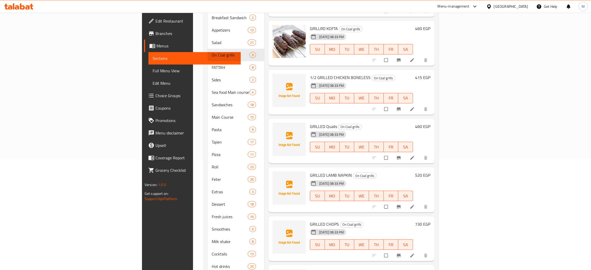
scroll to position [69, 0]
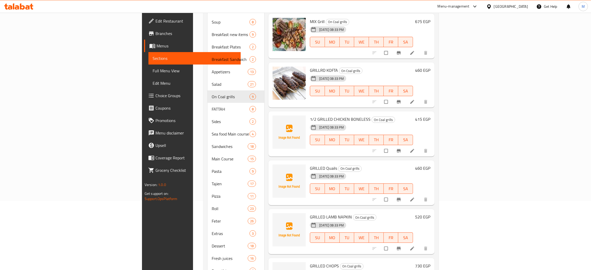
type input "grill"
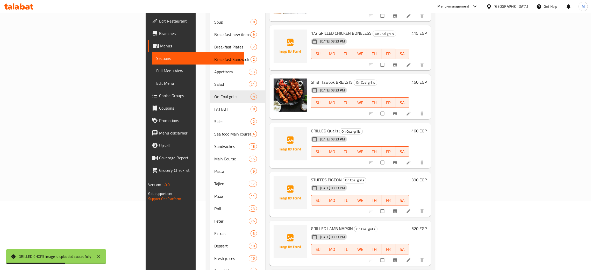
scroll to position [108, 0]
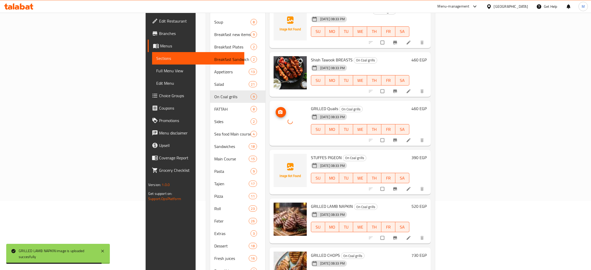
click at [274, 121] on div at bounding box center [290, 121] width 33 height 33
click at [274, 116] on div at bounding box center [290, 121] width 33 height 33
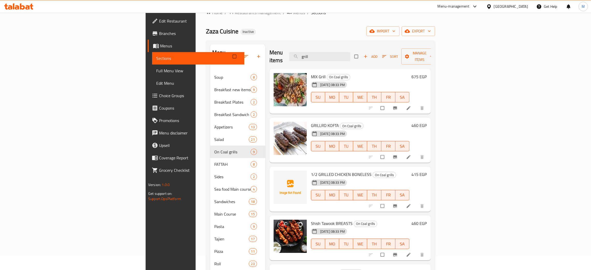
scroll to position [0, 0]
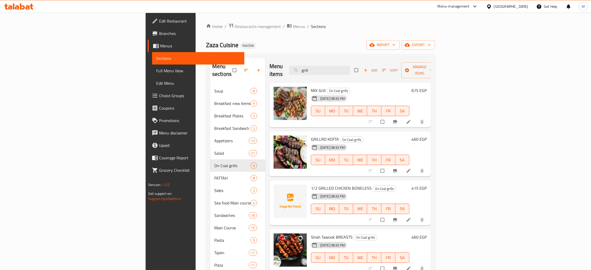
drag, startPoint x: 363, startPoint y: 69, endPoint x: 298, endPoint y: 32, distance: 75.0
click at [298, 32] on div "Home / Restaurants management / Menus / Sections Zaza Cuisine Inactive import e…" at bounding box center [320, 218] width 229 height 391
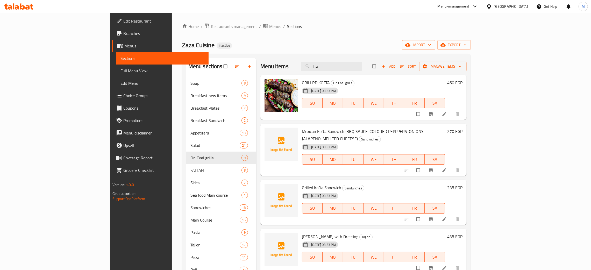
type input "fta"
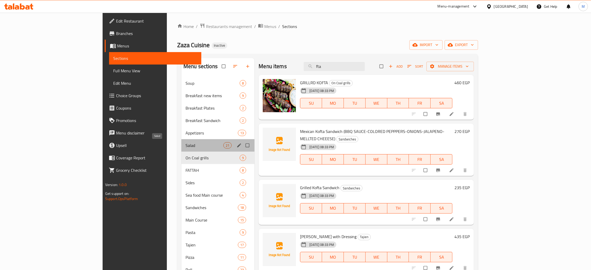
click at [186, 142] on span "Salad" at bounding box center [205, 145] width 38 height 6
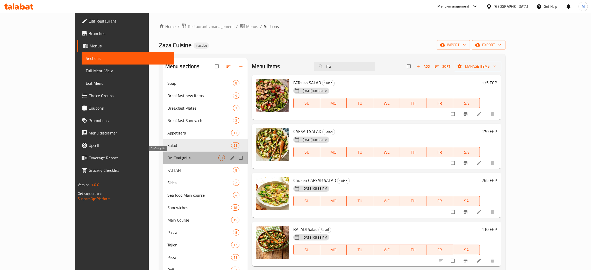
click at [167, 157] on span "On Coal grills" at bounding box center [192, 158] width 51 height 6
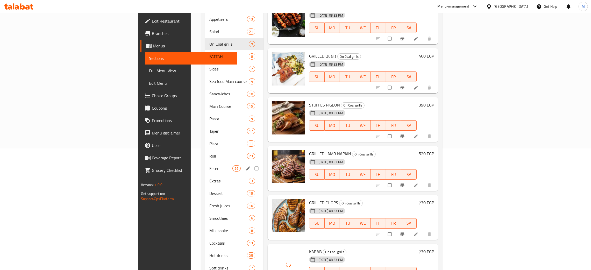
scroll to position [108, 0]
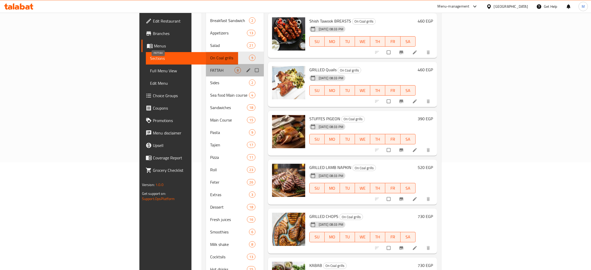
click at [210, 67] on span "FATTAH" at bounding box center [222, 70] width 24 height 6
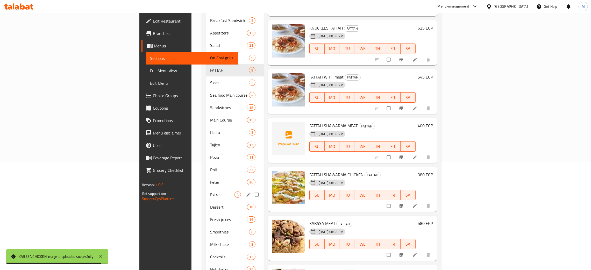
scroll to position [147, 0]
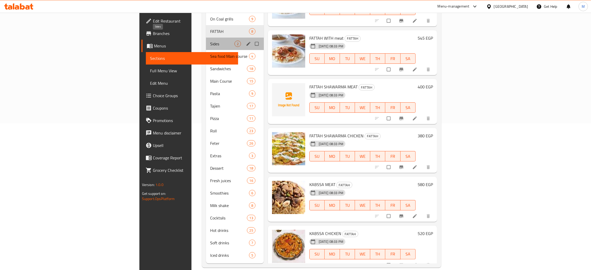
click at [210, 41] on span "Sides" at bounding box center [222, 44] width 24 height 6
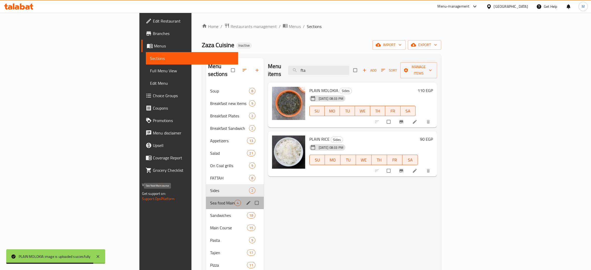
click at [210, 200] on span "Sea food Main course" at bounding box center [222, 203] width 24 height 6
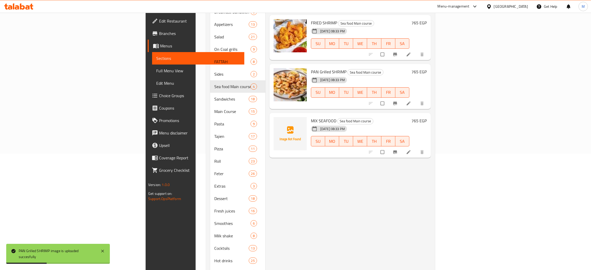
scroll to position [78, 0]
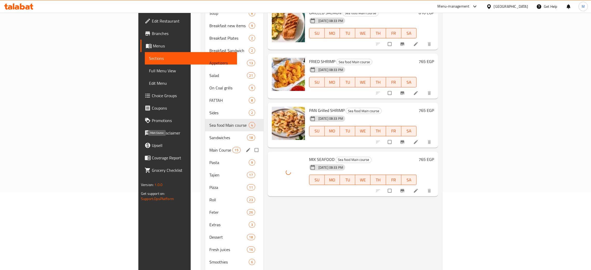
click at [209, 147] on span "Main Course" at bounding box center [220, 150] width 23 height 6
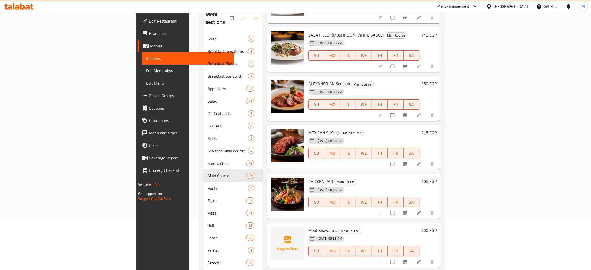
scroll to position [147, 0]
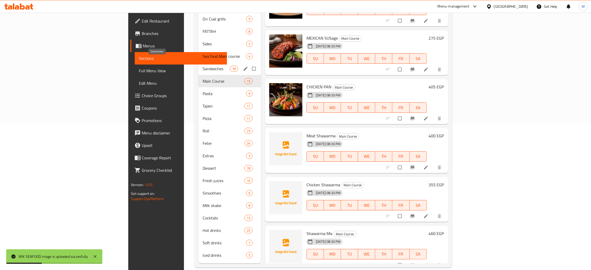
click at [203, 66] on span "Sandwiches" at bounding box center [216, 69] width 27 height 6
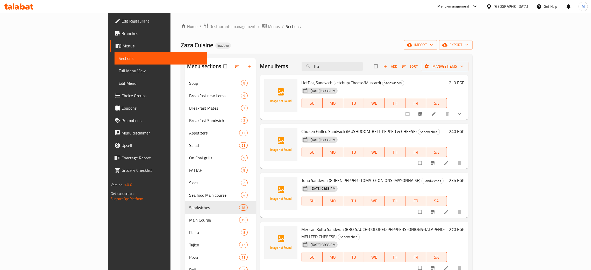
drag, startPoint x: 365, startPoint y: 66, endPoint x: 334, endPoint y: 49, distance: 35.3
click at [334, 49] on div "Home / Restaurants management / Menus / Sections Zaza Cuisine Inactive import e…" at bounding box center [327, 215] width 292 height 384
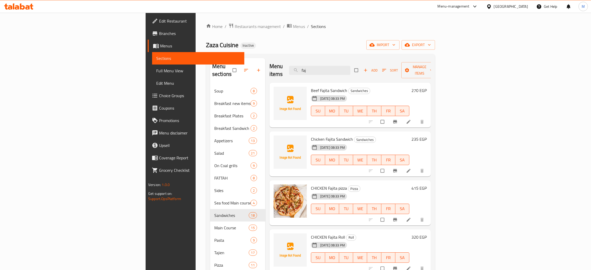
scroll to position [147, 0]
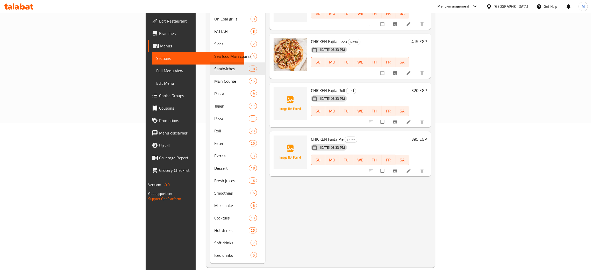
type input "faj"
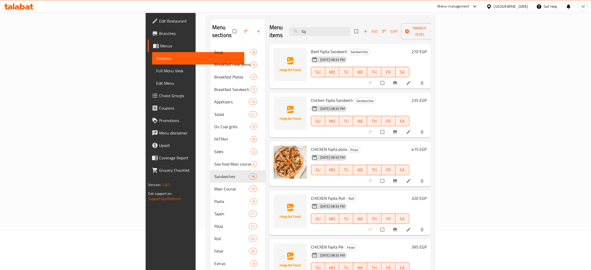
scroll to position [78, 0]
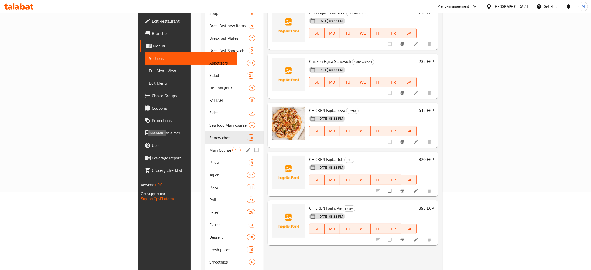
click at [209, 147] on span "Main Course" at bounding box center [220, 150] width 23 height 6
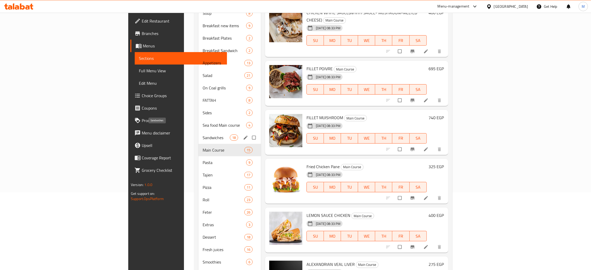
click at [203, 135] on span "Sandwiches" at bounding box center [216, 138] width 27 height 6
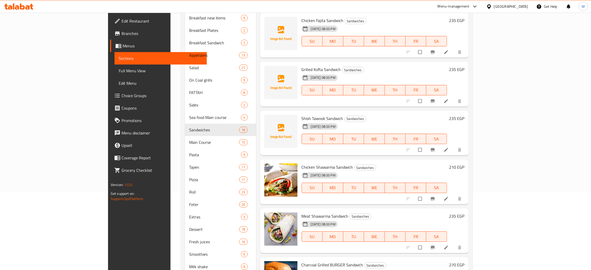
scroll to position [548, 0]
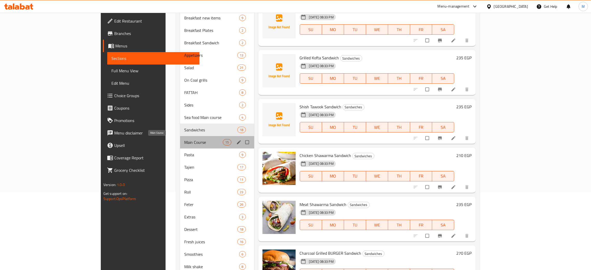
click at [184, 143] on span "Main Course" at bounding box center [203, 142] width 39 height 6
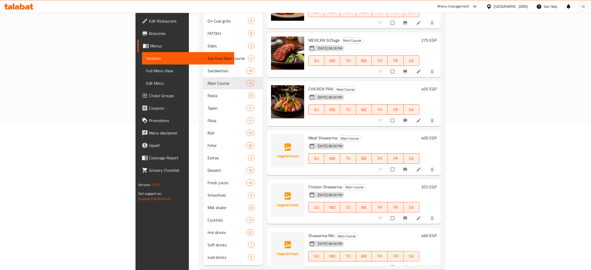
scroll to position [147, 0]
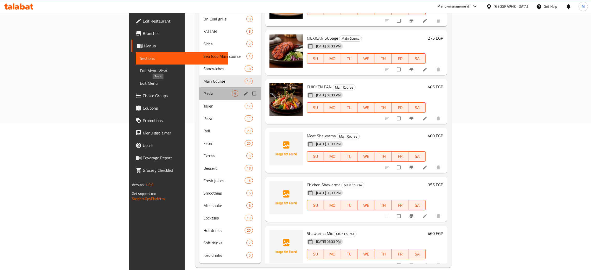
click at [203, 90] on span "Pasta" at bounding box center [217, 93] width 29 height 6
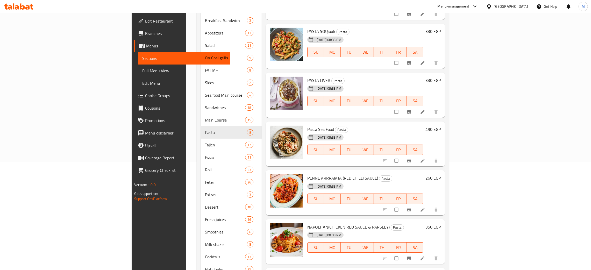
scroll to position [147, 0]
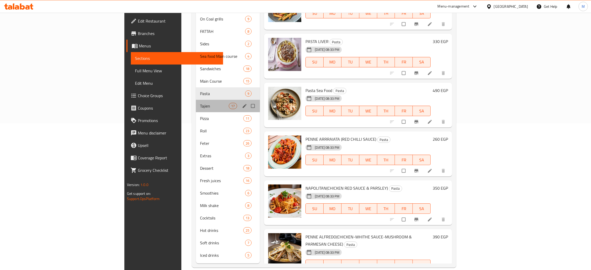
click at [196, 100] on div "Tajien 17" at bounding box center [228, 106] width 64 height 12
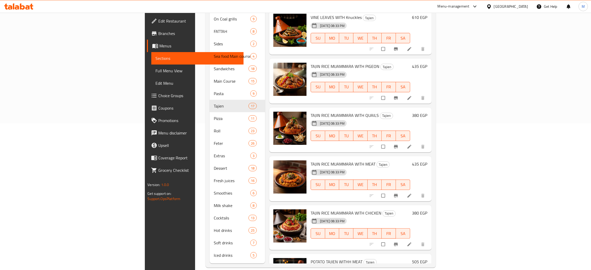
scroll to position [499, 0]
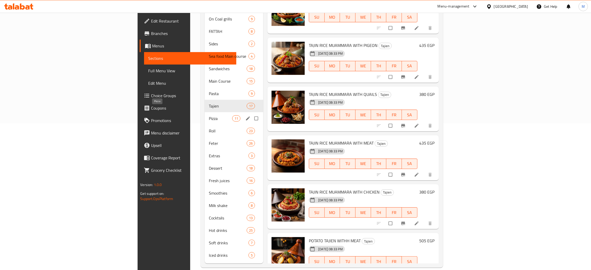
click at [209, 115] on span "Pizza" at bounding box center [220, 118] width 23 height 6
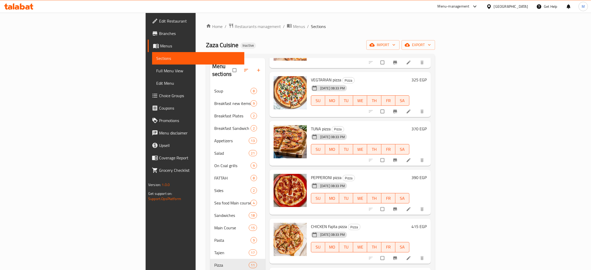
scroll to position [147, 0]
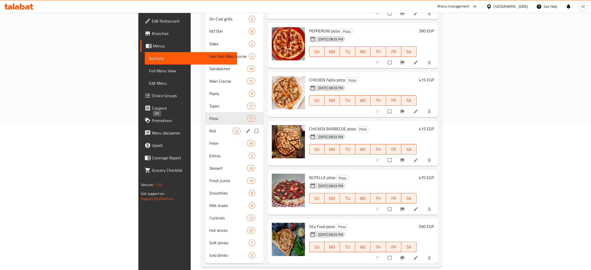
click at [209, 128] on span "Roll" at bounding box center [220, 131] width 23 height 6
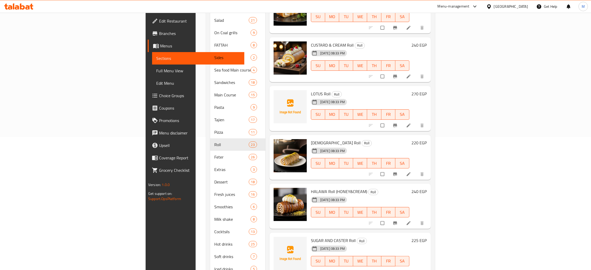
scroll to position [147, 0]
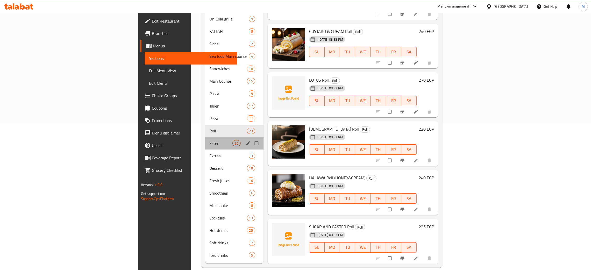
click at [205, 137] on div "Feter 26" at bounding box center [234, 143] width 58 height 12
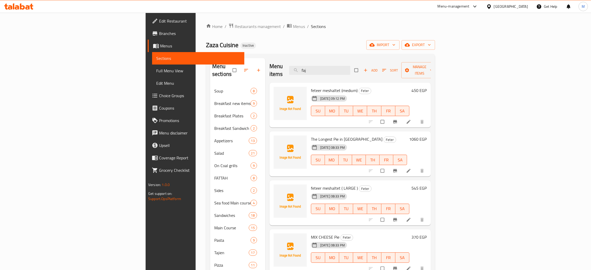
drag, startPoint x: 344, startPoint y: 58, endPoint x: 335, endPoint y: 55, distance: 9.3
click at [335, 55] on div "Menu sections Soup 8 Breakfast new items 9 Breakfast Plates 2 Breakfast Sandwic…" at bounding box center [320, 234] width 229 height 361
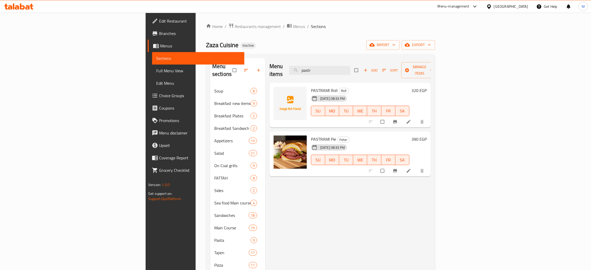
type input "pastr"
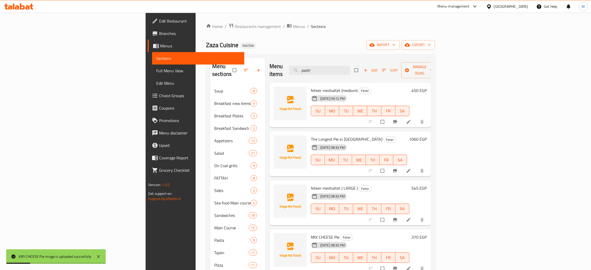
drag, startPoint x: 371, startPoint y: 68, endPoint x: 312, endPoint y: 41, distance: 65.5
click at [312, 41] on div "Home / Restaurants management / Menus / Sections Zaza Cuisine Inactive import e…" at bounding box center [320, 218] width 229 height 391
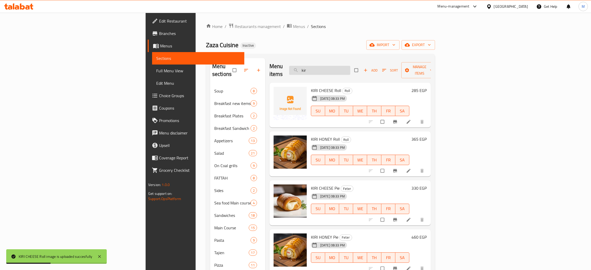
click at [350, 66] on input "kir" at bounding box center [319, 70] width 61 height 9
type input "kiri"
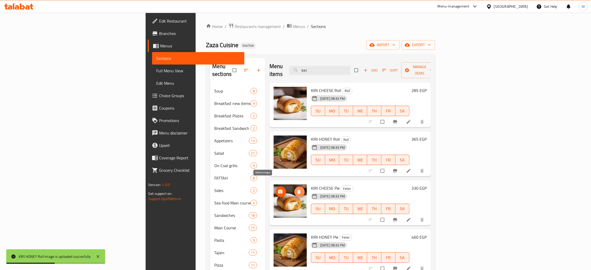
click at [298, 190] on icon "delete image" at bounding box center [299, 192] width 3 height 4
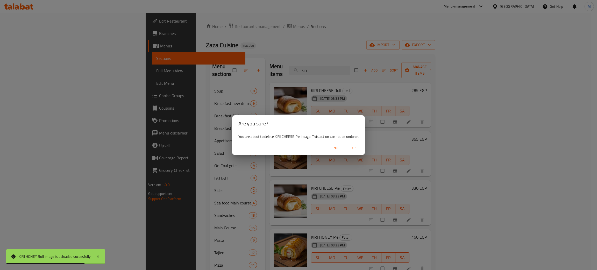
click at [357, 145] on span "Yes" at bounding box center [354, 148] width 12 height 6
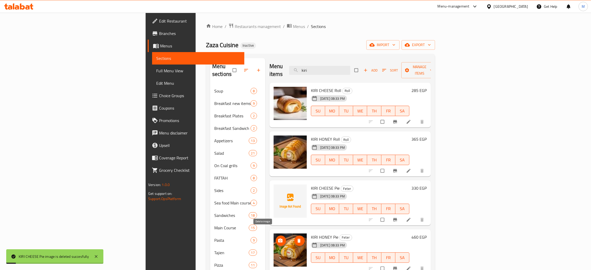
click at [298, 239] on icon "delete image" at bounding box center [299, 241] width 3 height 4
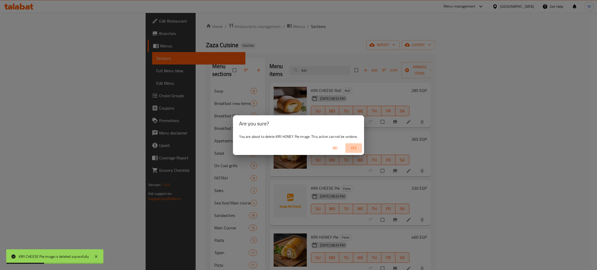
click at [356, 148] on span "Yes" at bounding box center [354, 148] width 12 height 6
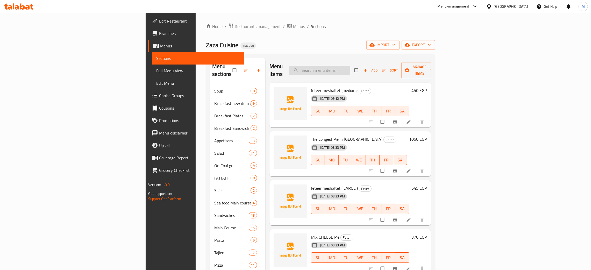
click at [350, 66] on input "search" at bounding box center [319, 70] width 61 height 9
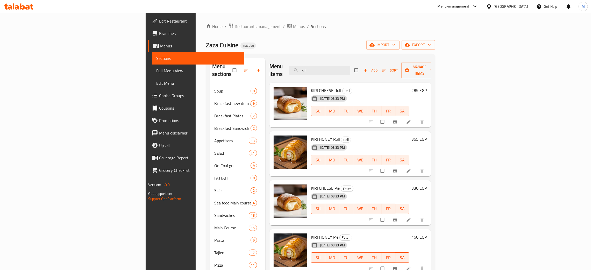
type input "kir"
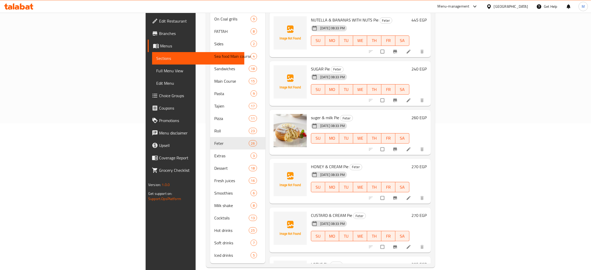
scroll to position [745, 0]
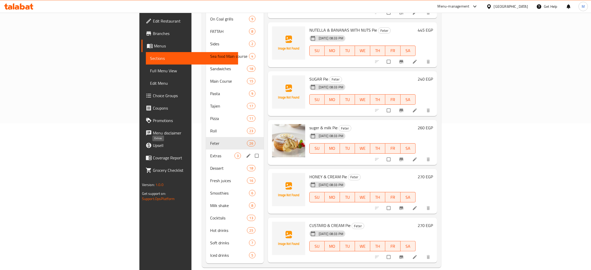
click at [210, 153] on span "Extras" at bounding box center [222, 156] width 24 height 6
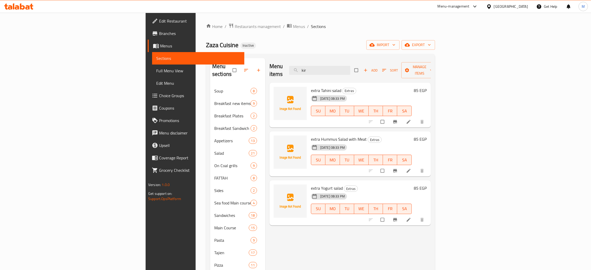
drag, startPoint x: 357, startPoint y: 62, endPoint x: 343, endPoint y: 58, distance: 13.9
click at [343, 58] on div "Menu items kir Add Sort Manage items" at bounding box center [350, 70] width 161 height 25
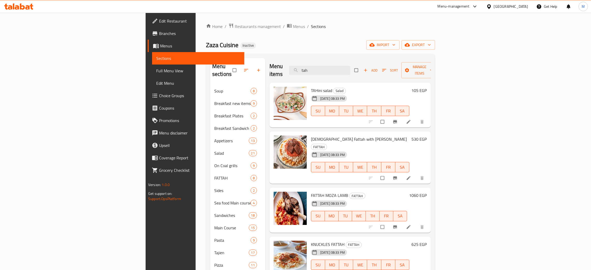
type input "tah"
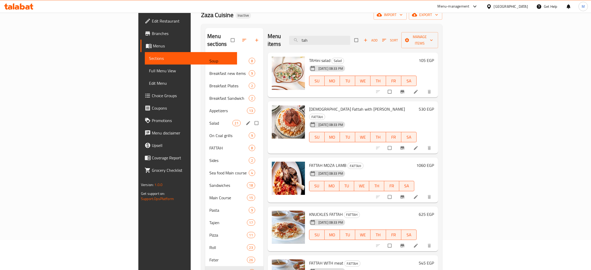
scroll to position [39, 0]
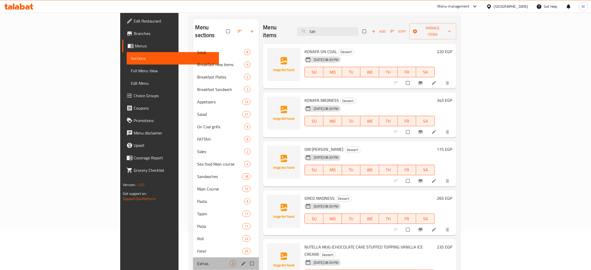
click at [193, 257] on div "Extras 3" at bounding box center [226, 263] width 66 height 12
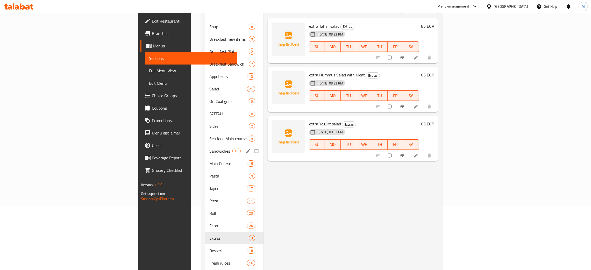
scroll to position [78, 0]
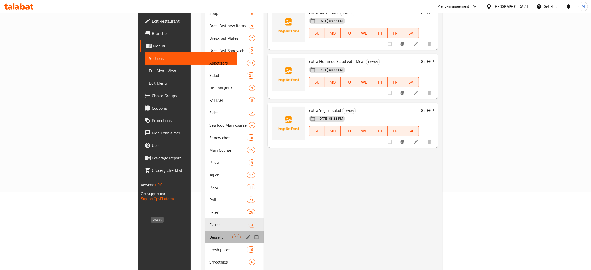
click at [209, 234] on span "Dessert" at bounding box center [220, 237] width 23 height 6
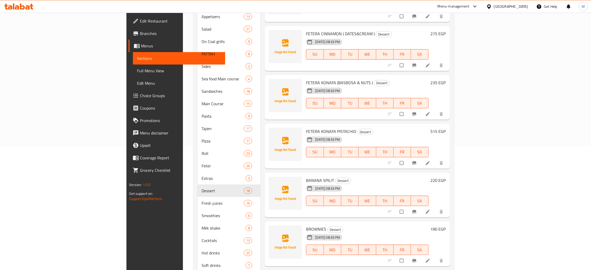
scroll to position [147, 0]
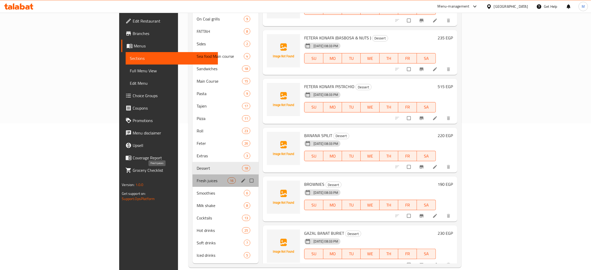
click at [197, 178] on span "Fresh juices" at bounding box center [212, 181] width 31 height 6
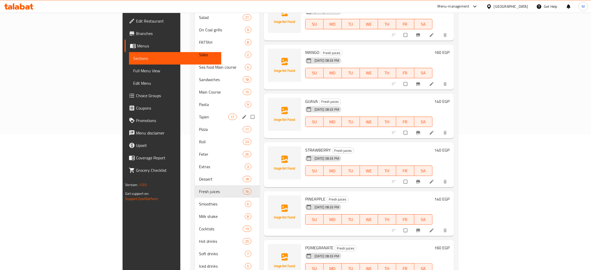
scroll to position [147, 0]
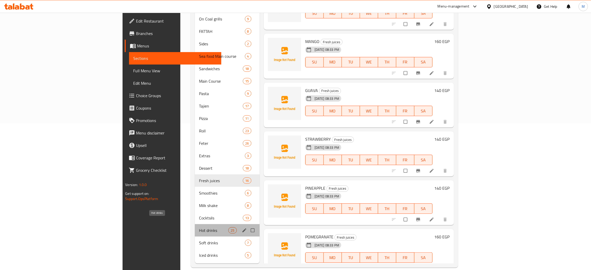
click at [199, 227] on span "Hot drinks" at bounding box center [214, 230] width 30 height 6
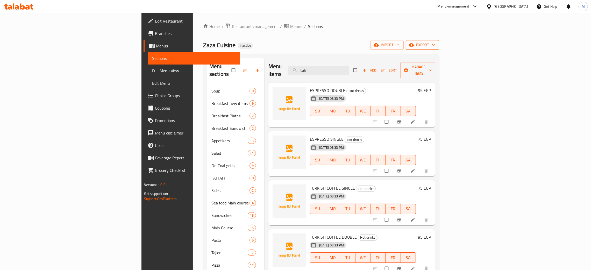
click at [435, 47] on span "export" at bounding box center [422, 45] width 25 height 6
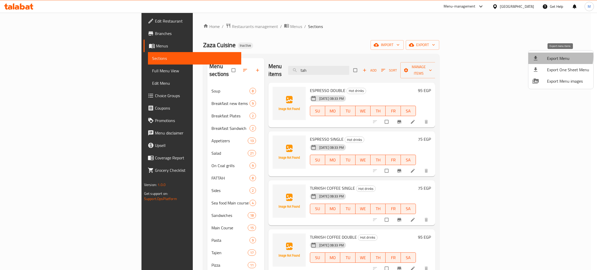
click at [555, 57] on span "Export Menu" at bounding box center [568, 58] width 42 height 6
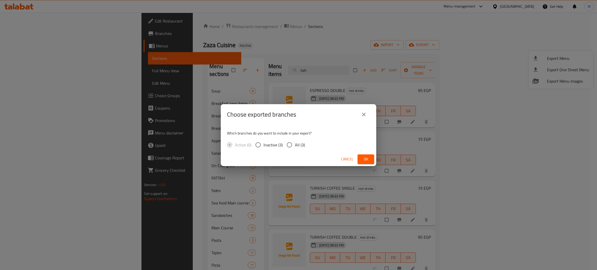
click at [292, 144] on input "All (3)" at bounding box center [289, 144] width 11 height 11
radio input "true"
click at [367, 157] on span "Ok" at bounding box center [366, 159] width 8 height 6
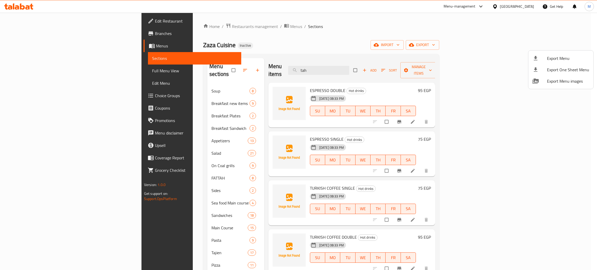
click at [19, 18] on div at bounding box center [298, 135] width 597 height 270
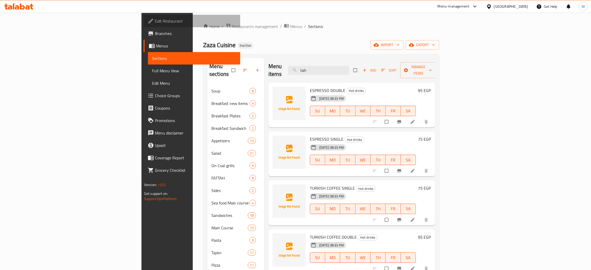
click at [155, 18] on span "Edit Restaurant" at bounding box center [195, 21] width 81 height 6
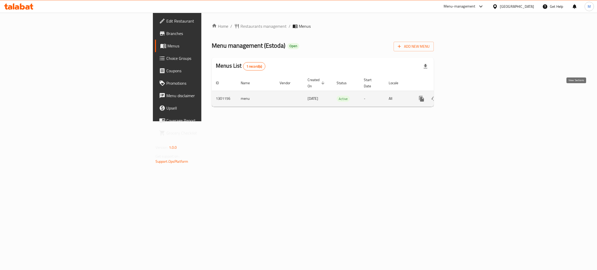
click at [465, 96] on link "enhanced table" at bounding box center [459, 99] width 12 height 12
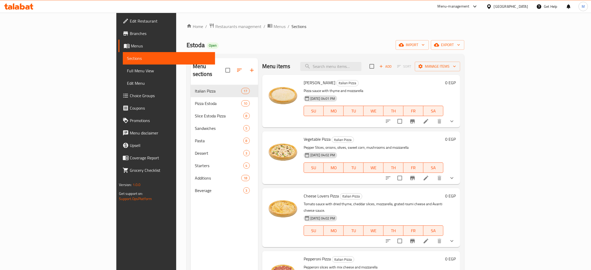
drag, startPoint x: 573, startPoint y: 96, endPoint x: 362, endPoint y: 31, distance: 220.1
click at [362, 31] on div "Home / Restaurants management / Menus / Sections Estoda Open import export Menu…" at bounding box center [326, 177] width 278 height 309
click at [362, 64] on input "search" at bounding box center [330, 66] width 61 height 9
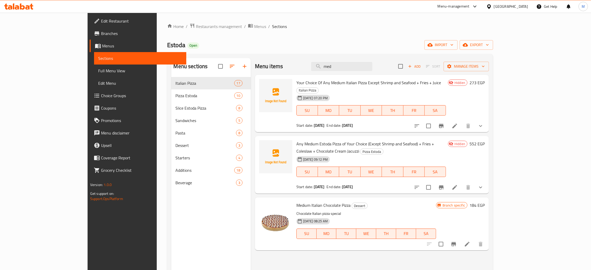
type input "med"
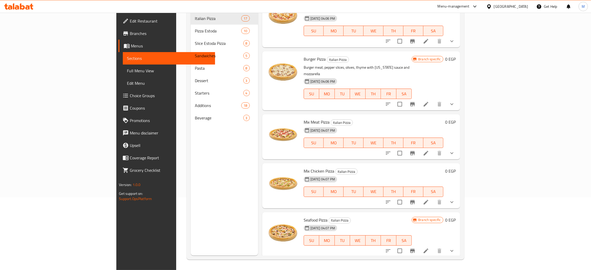
scroll to position [554, 0]
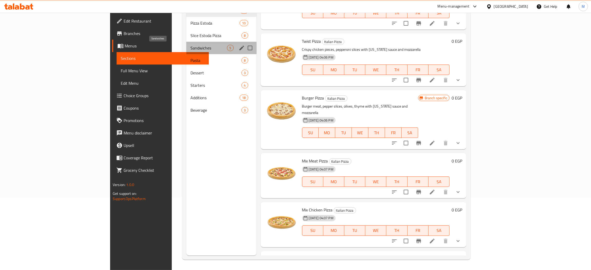
click at [191, 46] on span "Sandwiches" at bounding box center [209, 48] width 37 height 6
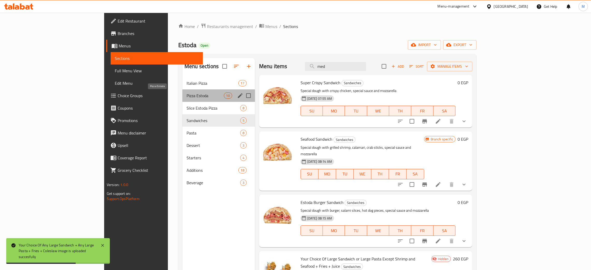
click at [187, 93] on span "Pizza Estoda" at bounding box center [205, 96] width 37 height 6
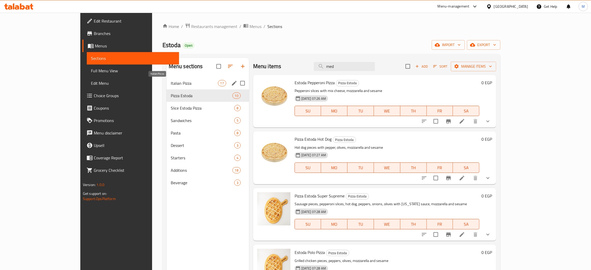
click at [171, 84] on span "Italian Pizza" at bounding box center [194, 83] width 47 height 6
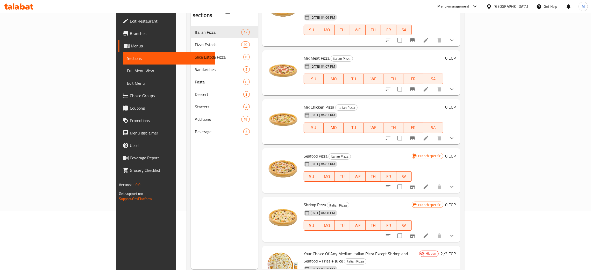
scroll to position [73, 0]
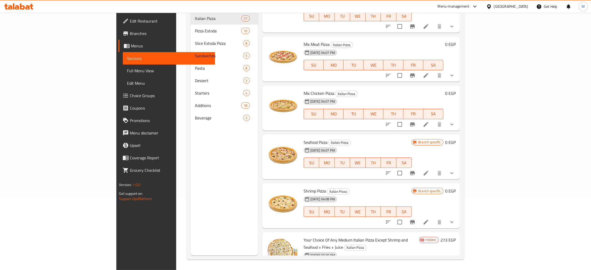
click at [350, 194] on div "[DATE] 04:08 PM SU MO TU WE TH FR SA" at bounding box center [358, 208] width 112 height 28
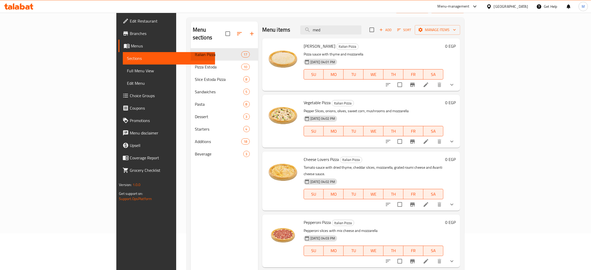
scroll to position [0, 0]
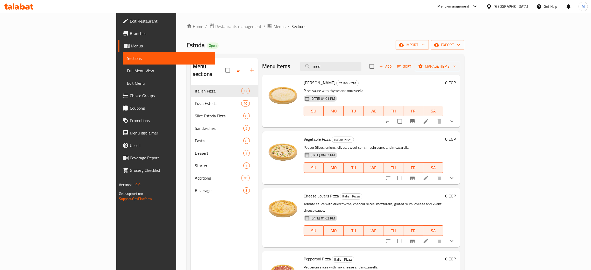
drag, startPoint x: 351, startPoint y: 61, endPoint x: 339, endPoint y: 58, distance: 12.7
click at [339, 58] on div "Menu sections Italian Pizza 17 Pizza Estoda 10 Slice Estoda Pizza 8 Sandwiches …" at bounding box center [326, 193] width 278 height 278
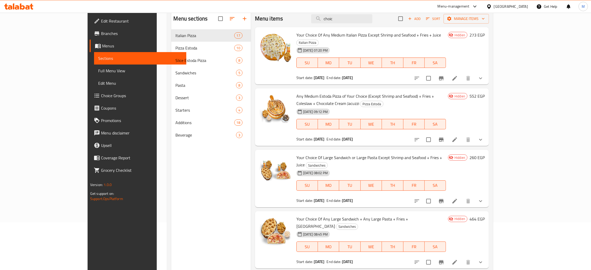
scroll to position [34, 0]
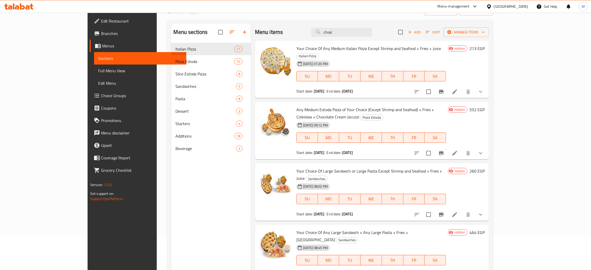
type input "choic"
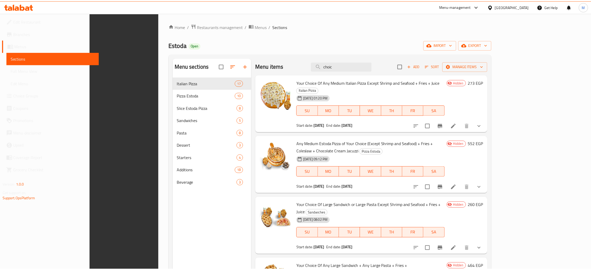
scroll to position [73, 0]
